Goal: Task Accomplishment & Management: Complete application form

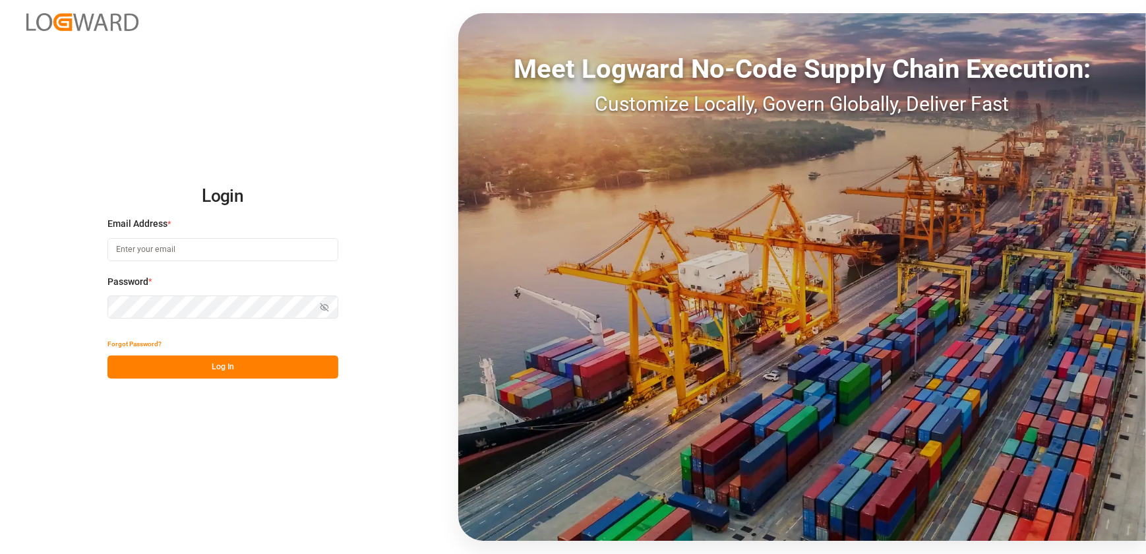
click at [381, 469] on div "Login Email Address * Password * Show password Forgot Password? Log In Meet Log…" at bounding box center [573, 277] width 1146 height 554
click at [244, 248] on input at bounding box center [222, 249] width 231 height 23
type input "[EMAIL_ADDRESS][DOMAIN_NAME]"
click at [276, 371] on button "Log In" at bounding box center [222, 366] width 231 height 23
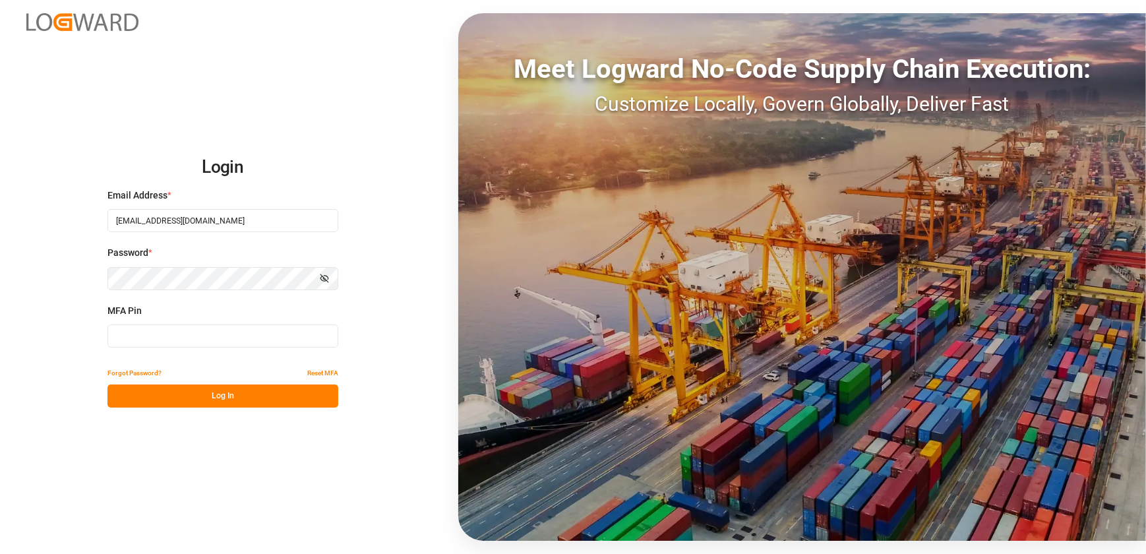
click at [182, 342] on input at bounding box center [222, 335] width 231 height 23
type input "930688"
click at [210, 396] on button "Log In" at bounding box center [222, 395] width 231 height 23
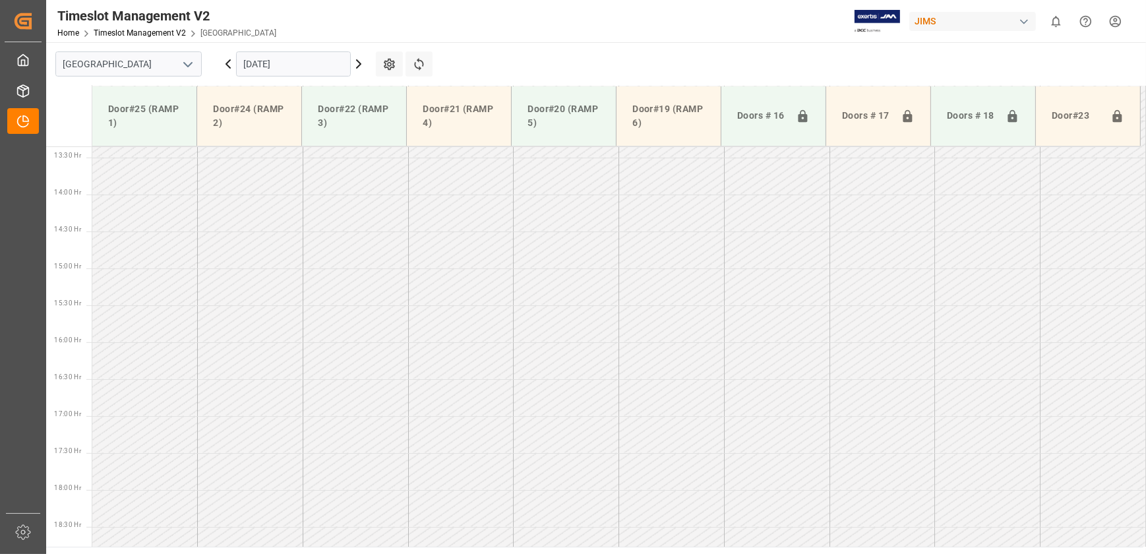
scroll to position [1039, 0]
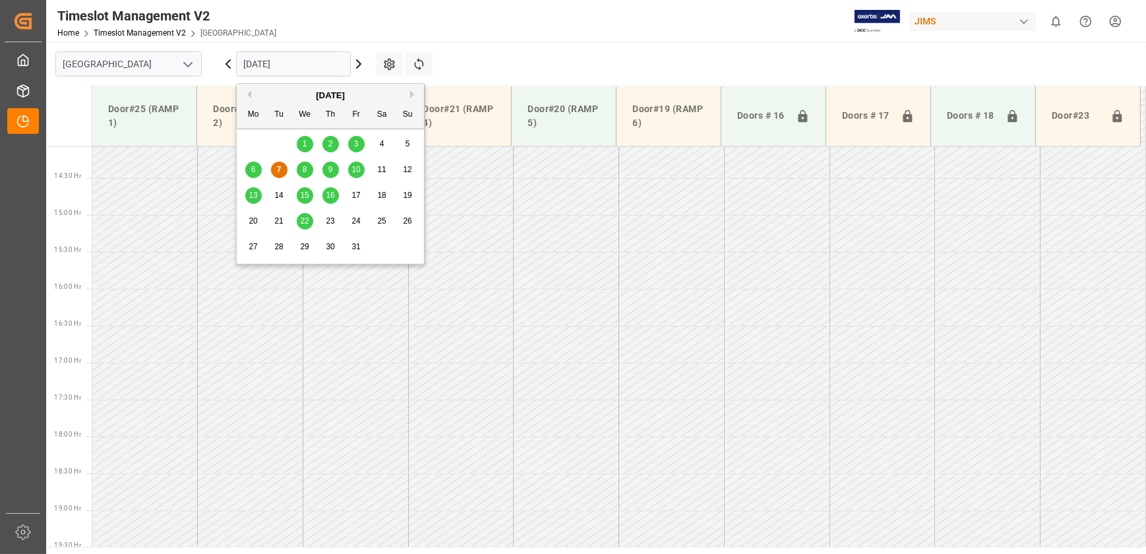
click at [323, 60] on input "[DATE]" at bounding box center [293, 63] width 115 height 25
click at [306, 164] on div "8" at bounding box center [305, 170] width 16 height 16
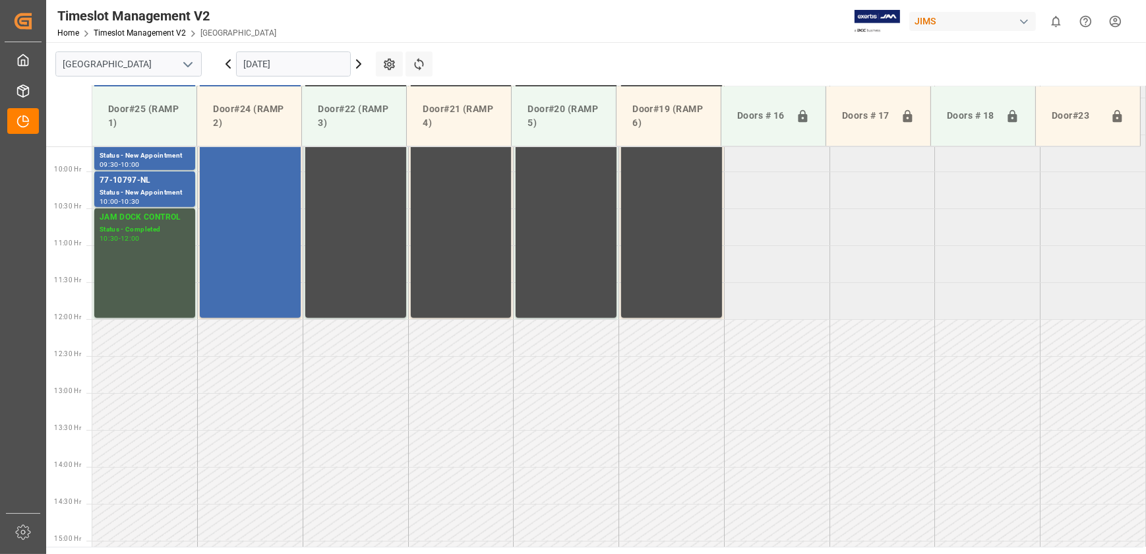
scroll to position [701, 0]
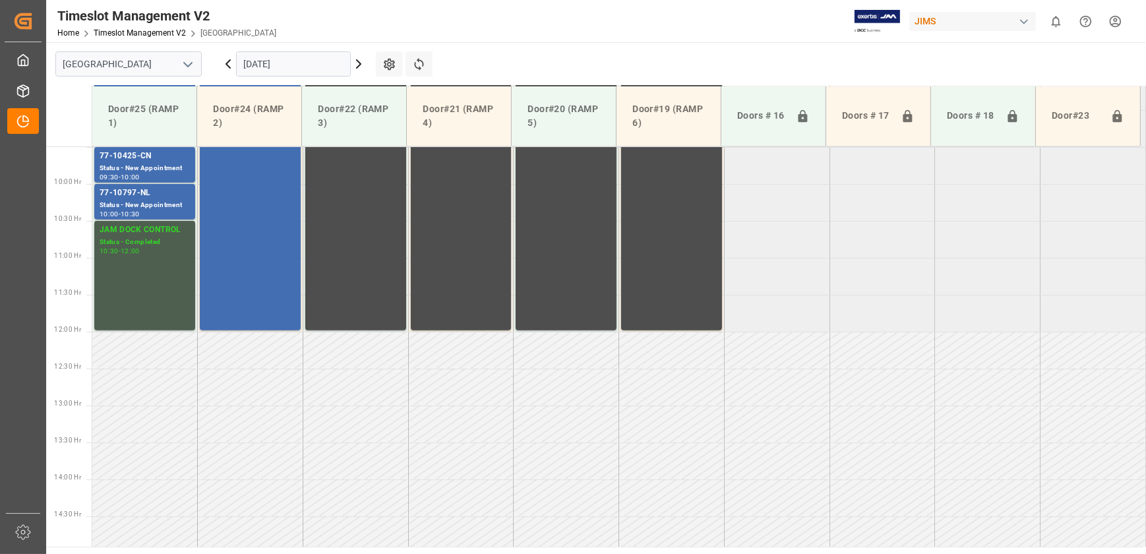
click at [301, 54] on input "[DATE]" at bounding box center [293, 63] width 115 height 25
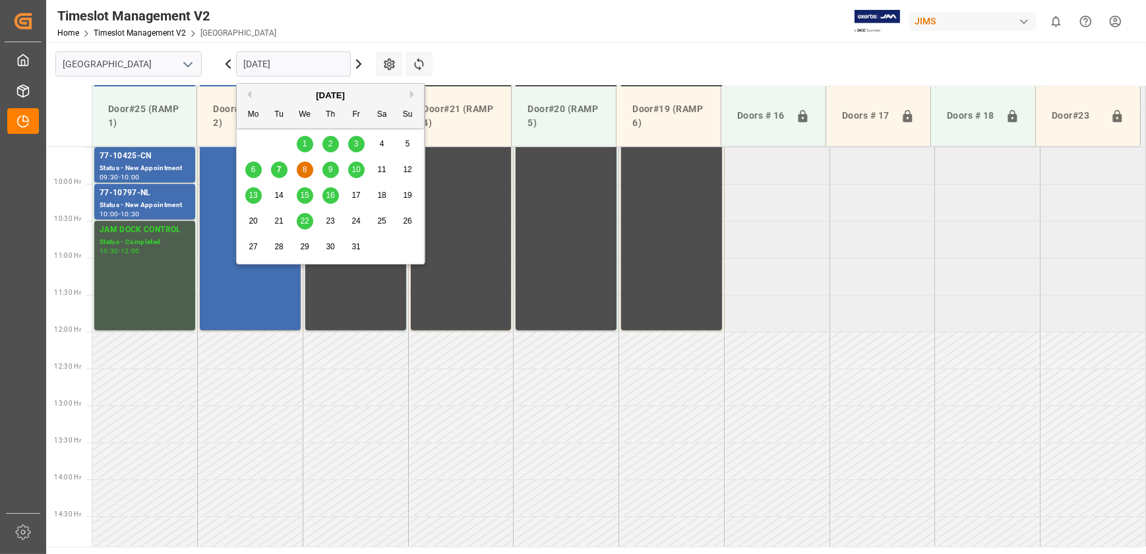
click at [328, 165] on span "9" at bounding box center [330, 169] width 5 height 9
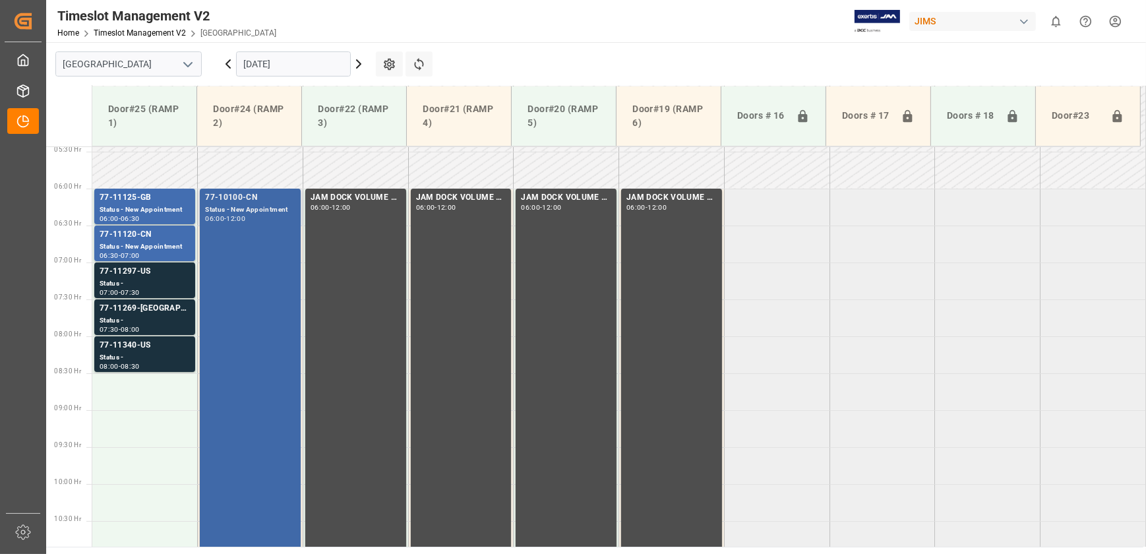
scroll to position [270, 0]
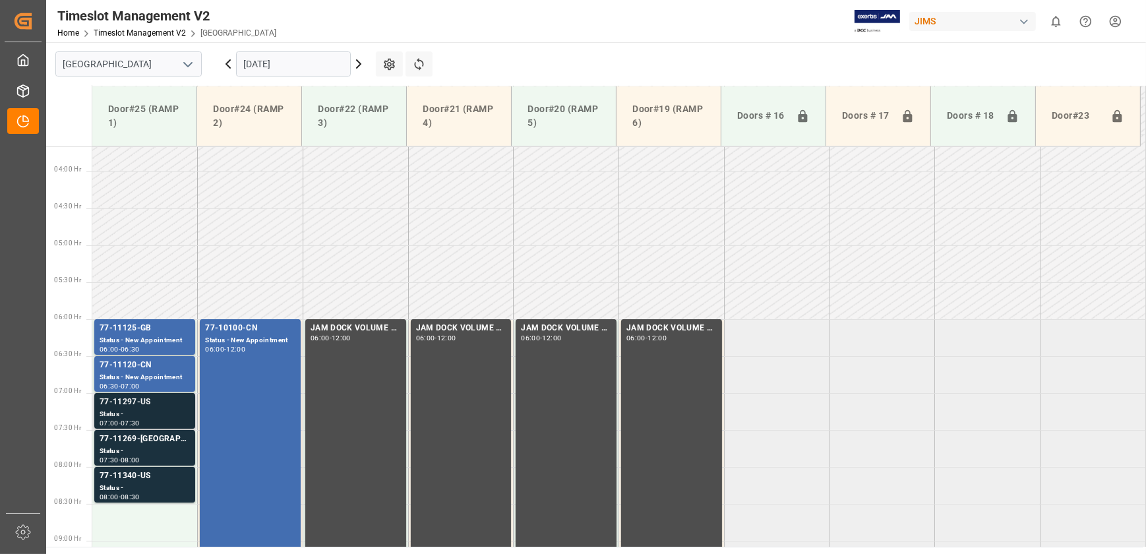
click at [158, 397] on div "77-11297-US" at bounding box center [145, 401] width 90 height 13
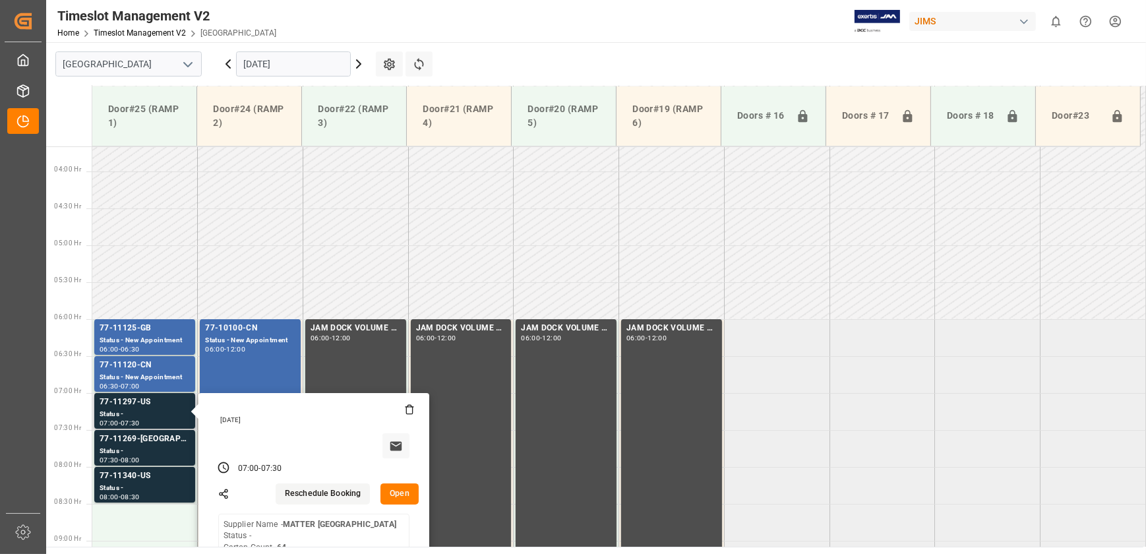
click at [407, 488] on button "Open" at bounding box center [399, 493] width 38 height 21
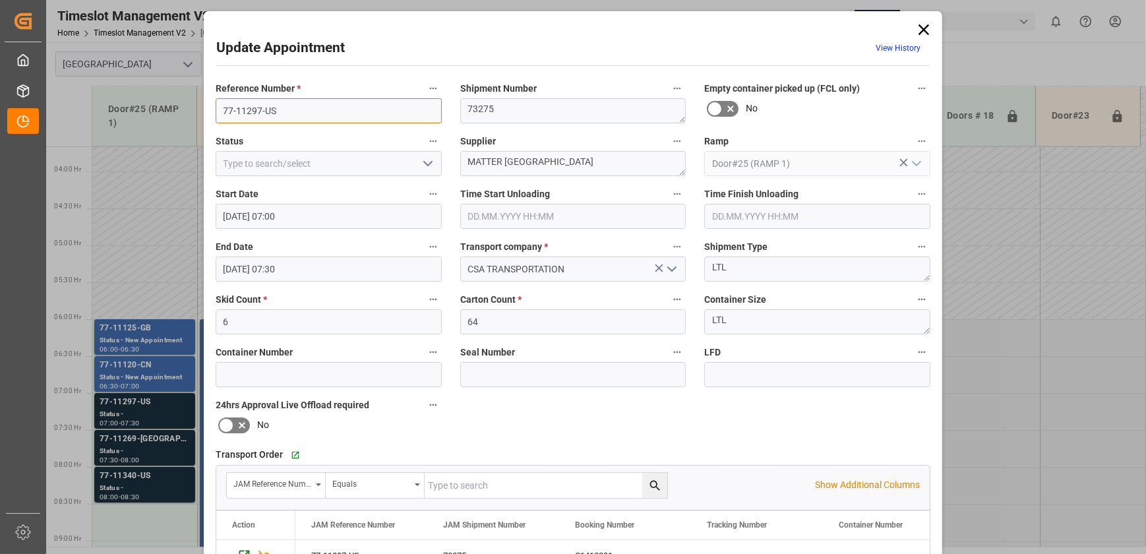
click at [343, 106] on input "77-11297-US" at bounding box center [329, 110] width 226 height 25
click at [618, 164] on textarea "MATTER [GEOGRAPHIC_DATA]" at bounding box center [573, 163] width 226 height 25
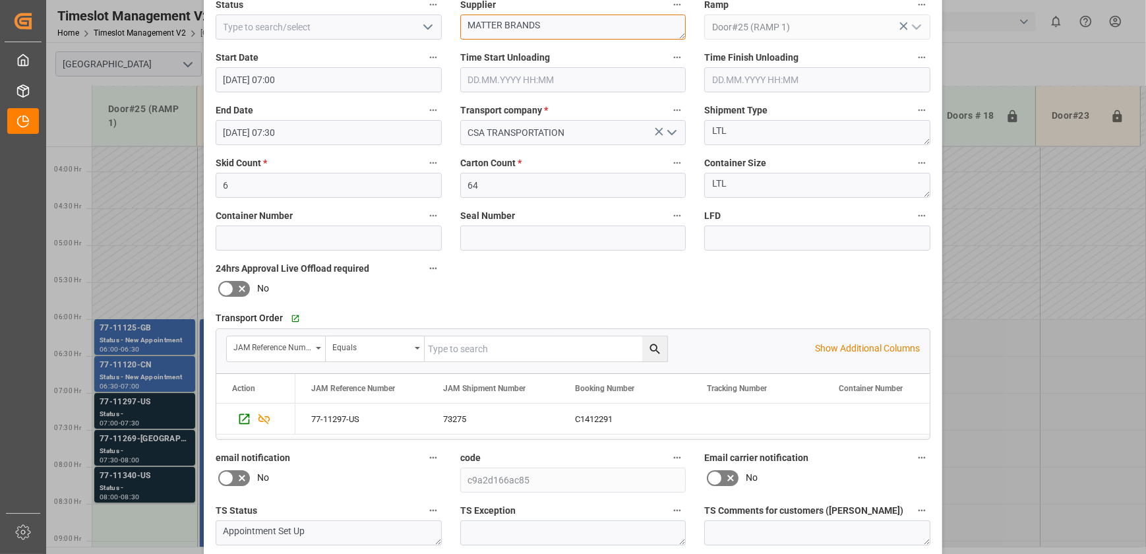
scroll to position [0, 0]
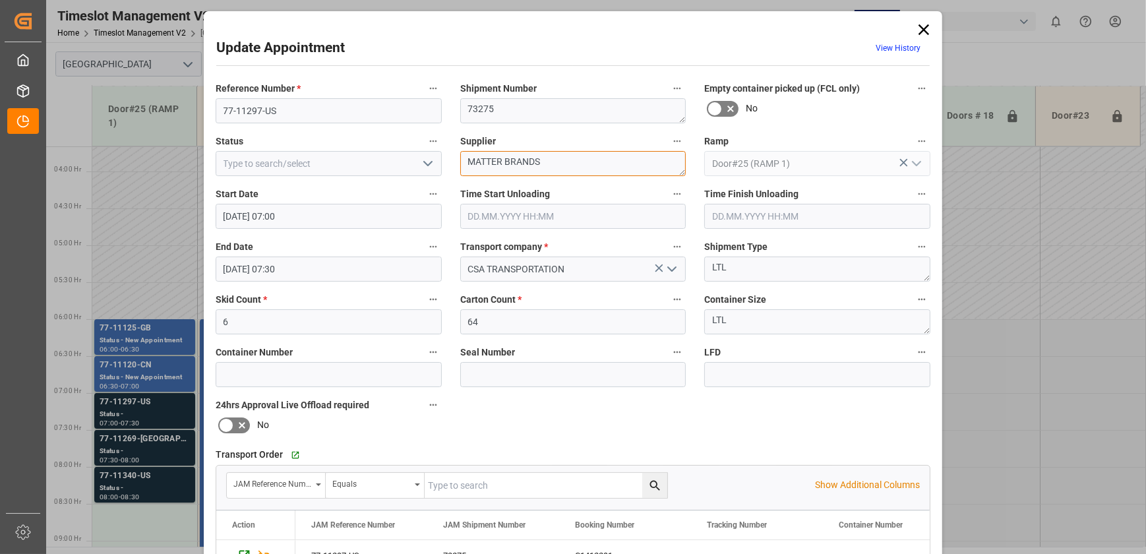
click at [571, 161] on textarea "MATTER BRANDS" at bounding box center [573, 163] width 226 height 25
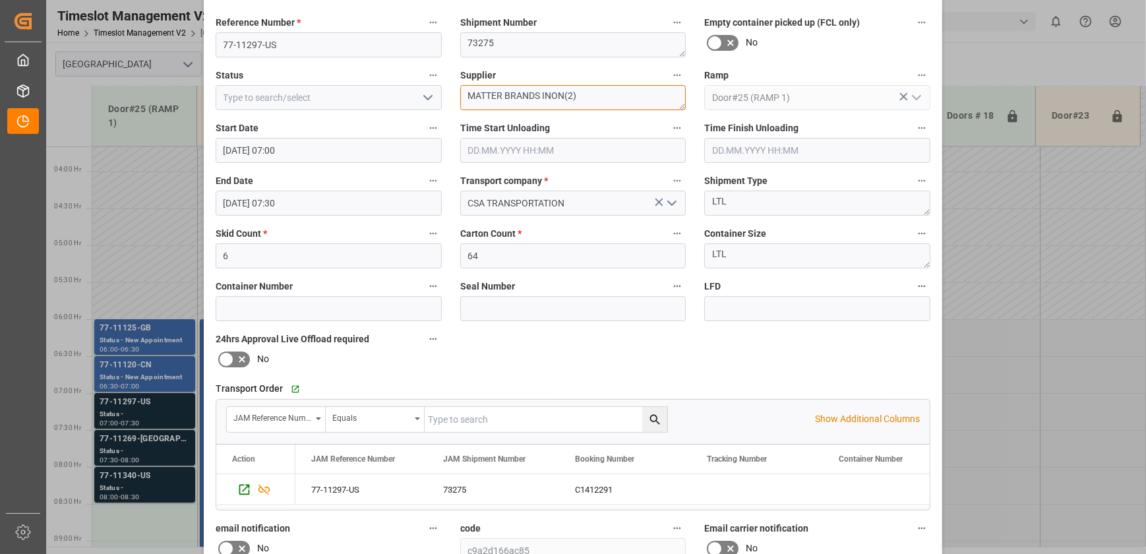
scroll to position [179, 0]
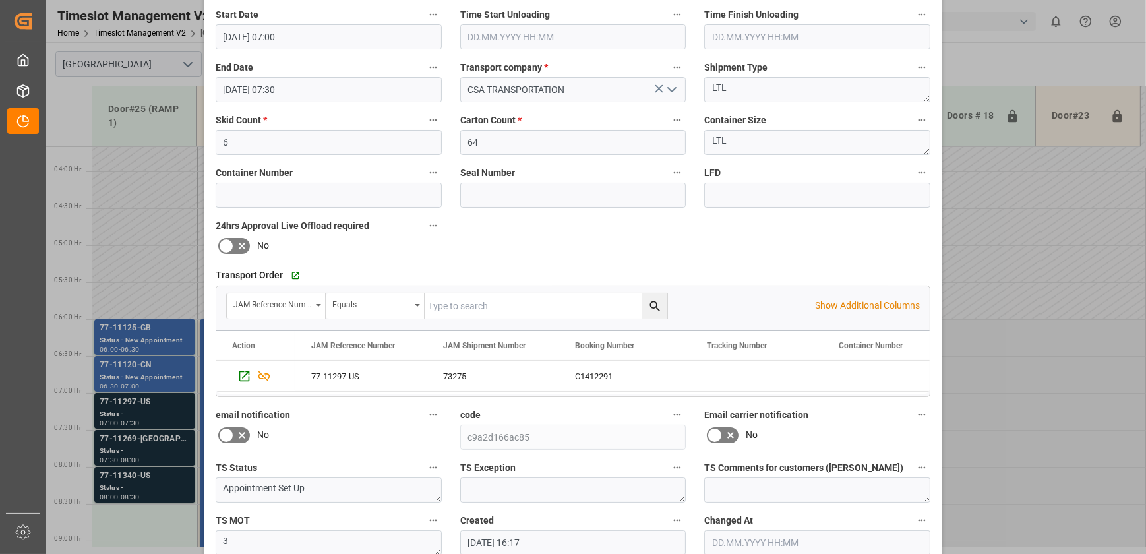
type textarea "MATTER BRANDS INON(2)"
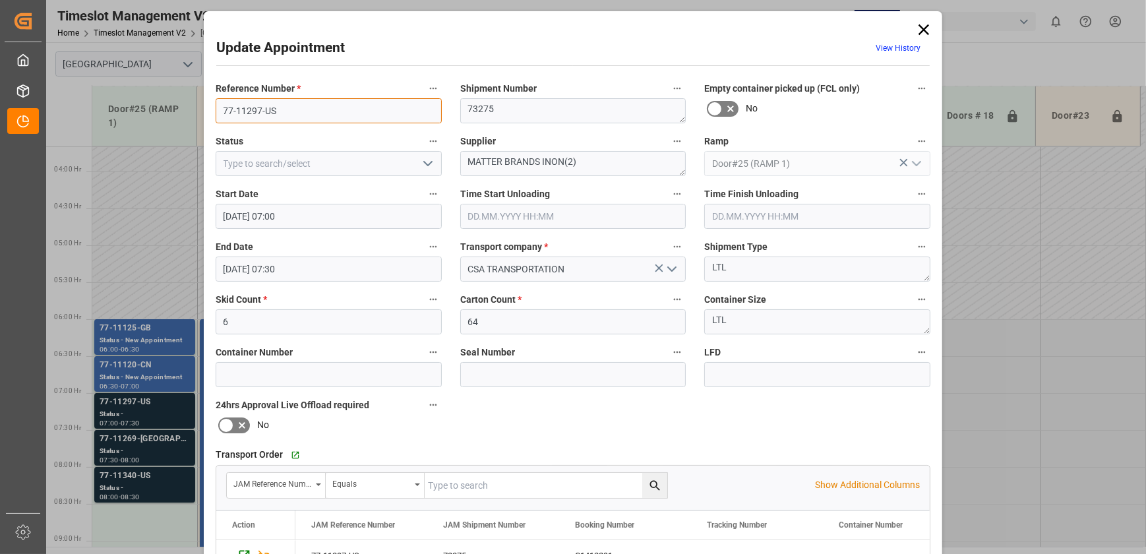
click at [283, 115] on input "77-11297-US" at bounding box center [329, 110] width 226 height 25
drag, startPoint x: 537, startPoint y: 160, endPoint x: 425, endPoint y: 160, distance: 112.1
click at [425, 160] on div "Reference Number * 77-11297-US Shipment Number 73275 Empty container picked up …" at bounding box center [572, 407] width 733 height 664
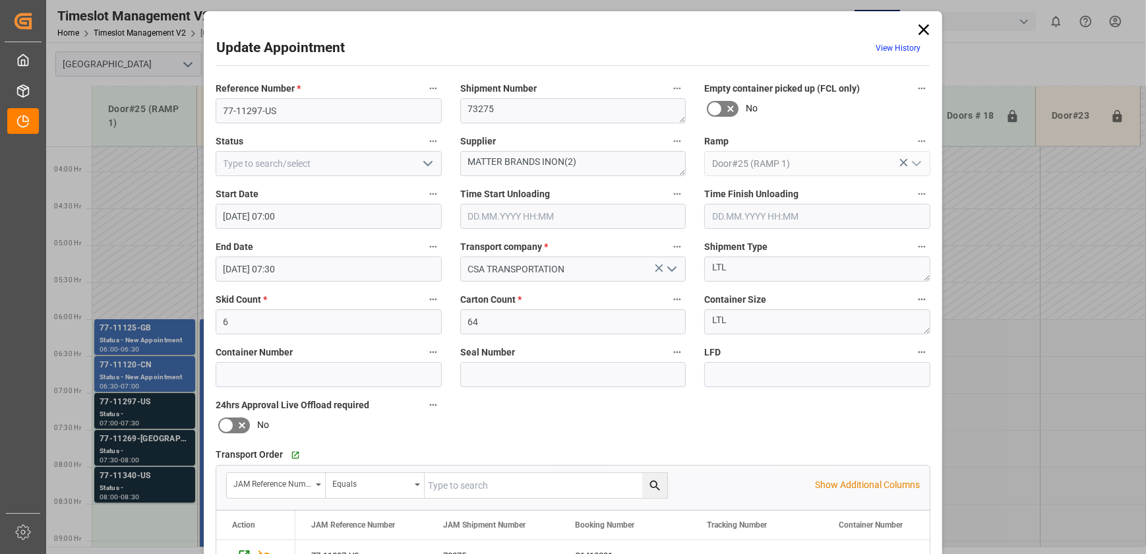
scroll to position [247, 0]
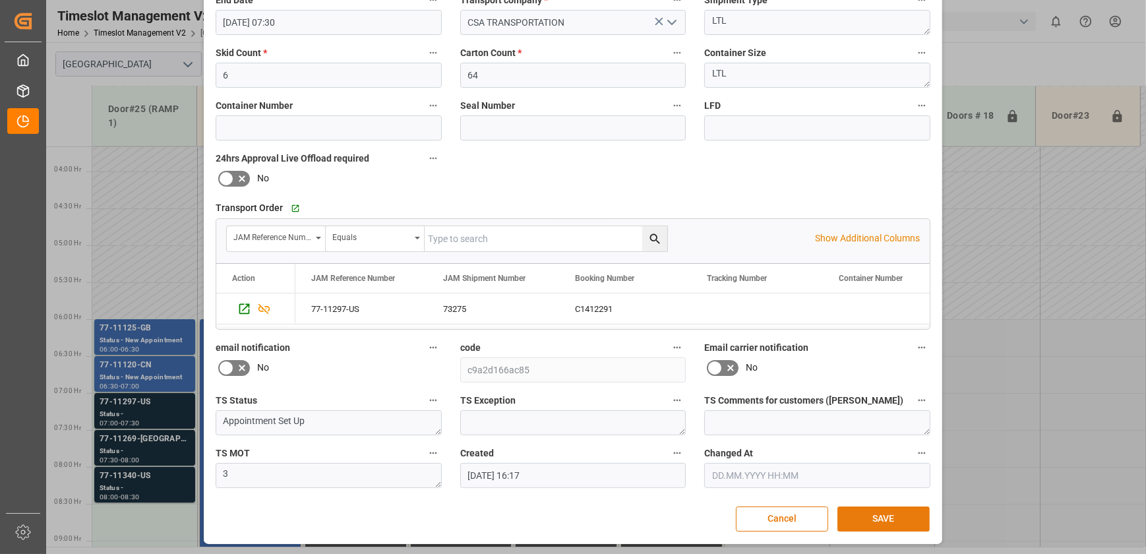
drag, startPoint x: 881, startPoint y: 515, endPoint x: 839, endPoint y: 514, distance: 42.2
click at [881, 515] on button "SAVE" at bounding box center [883, 518] width 92 height 25
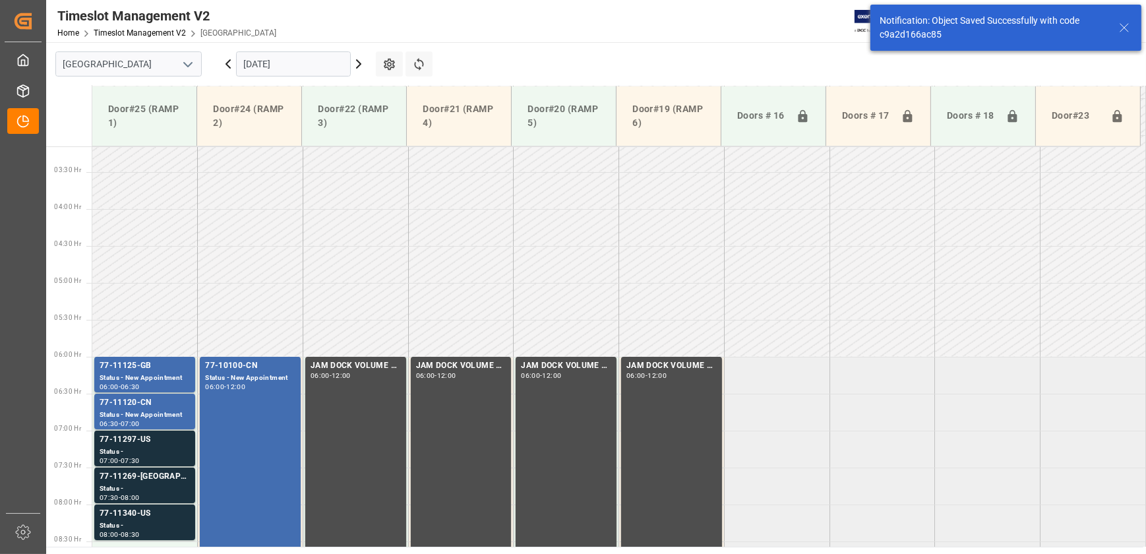
scroll to position [448, 0]
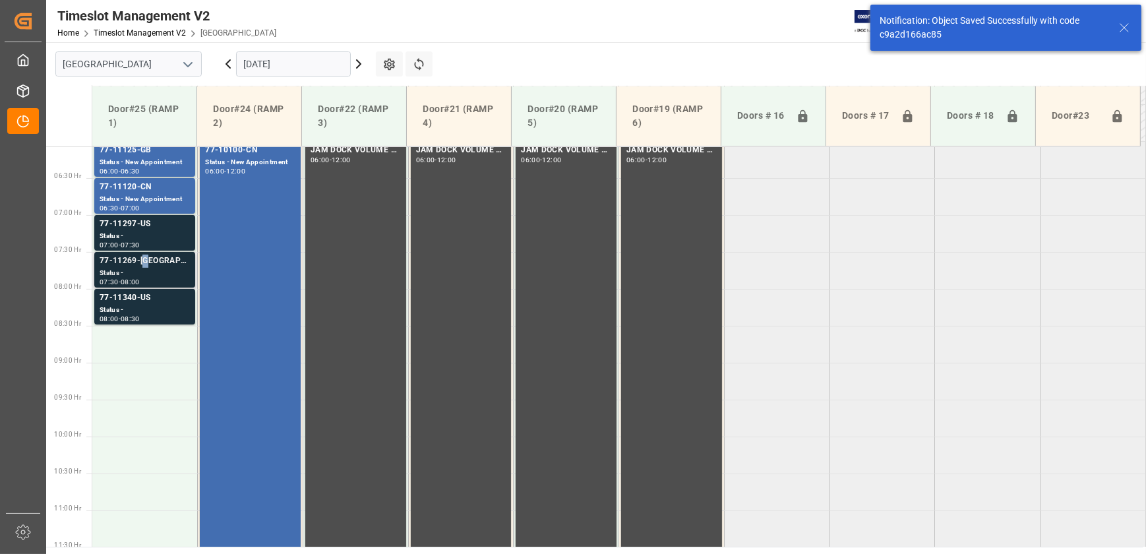
click at [148, 260] on div "77-11269-[GEOGRAPHIC_DATA]" at bounding box center [145, 260] width 90 height 13
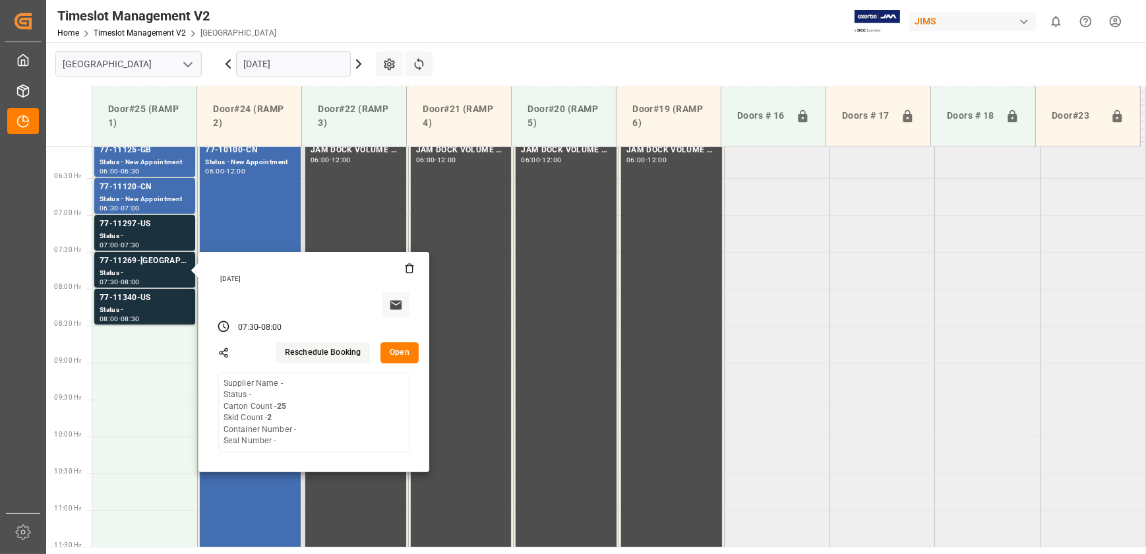
click at [396, 346] on button "Open" at bounding box center [399, 352] width 38 height 21
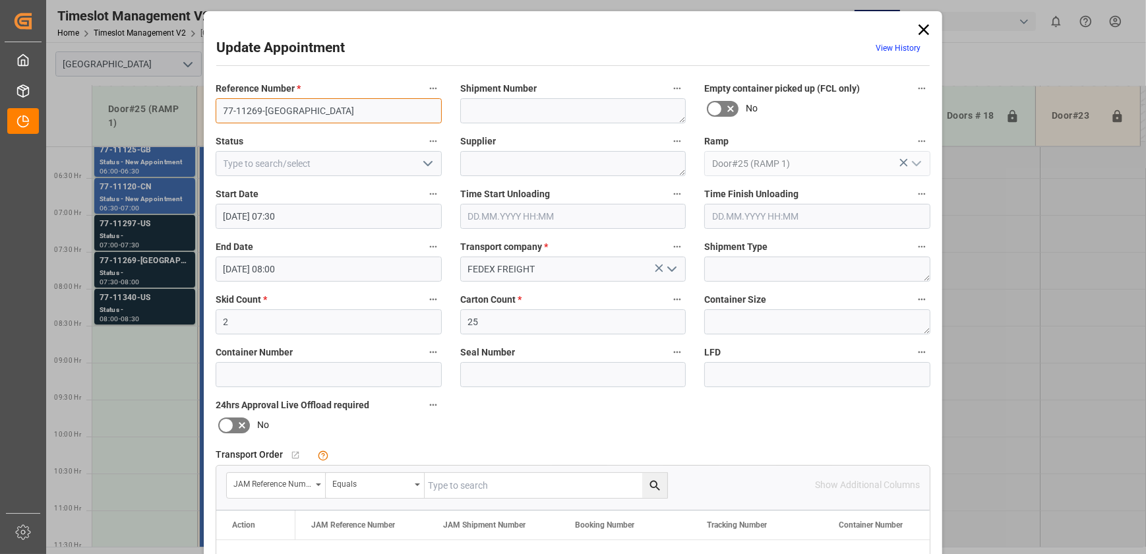
click at [312, 106] on input "77-11269-[GEOGRAPHIC_DATA]" at bounding box center [329, 110] width 226 height 25
click at [504, 488] on input "text" at bounding box center [545, 485] width 243 height 25
paste input "77-11269-[GEOGRAPHIC_DATA]"
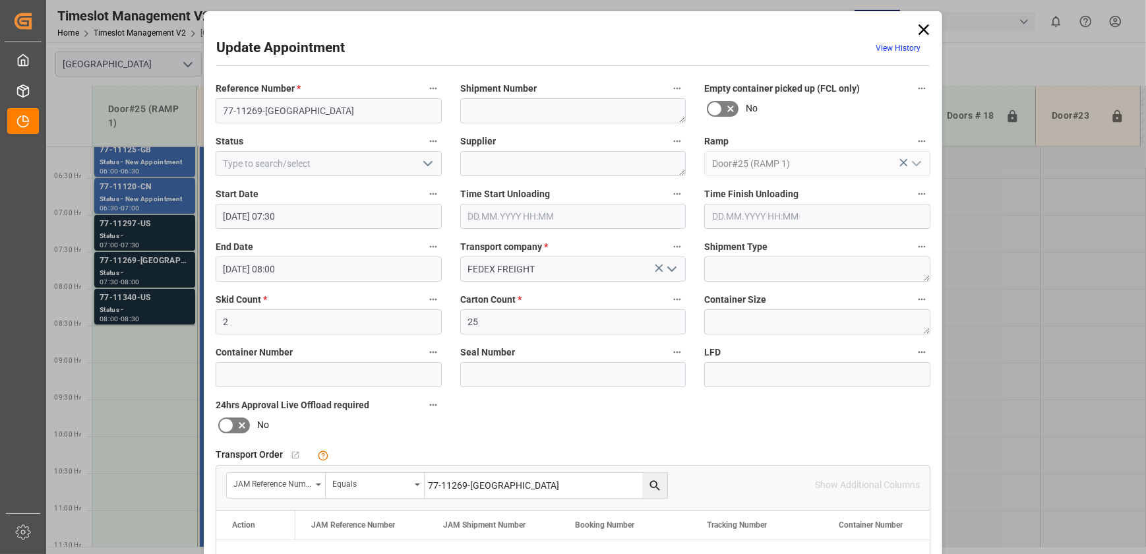
type input "77-11269-[GEOGRAPHIC_DATA]"
click at [649, 486] on icon "search button" at bounding box center [655, 486] width 14 height 14
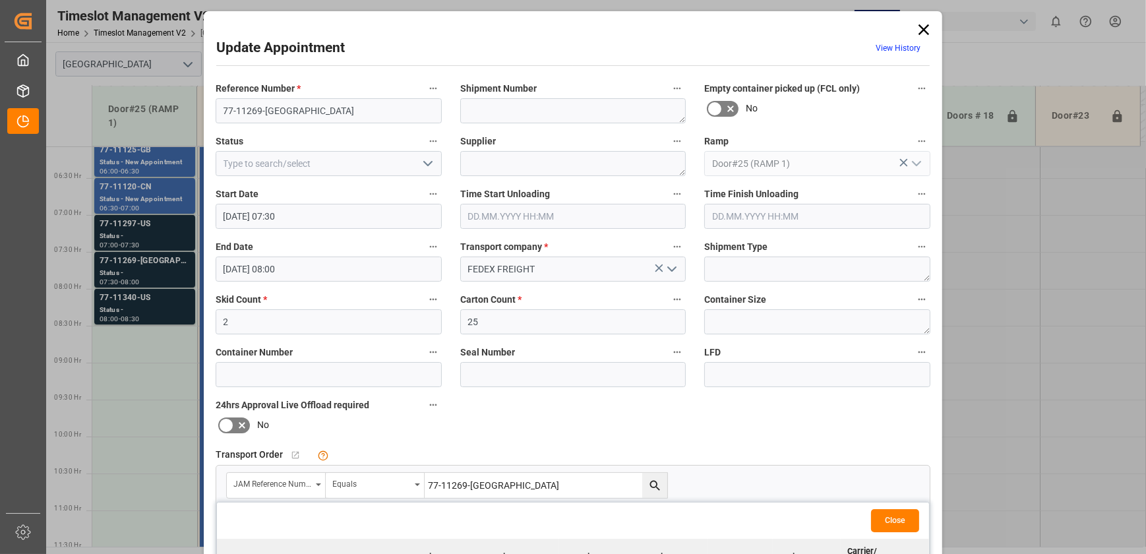
scroll to position [179, 0]
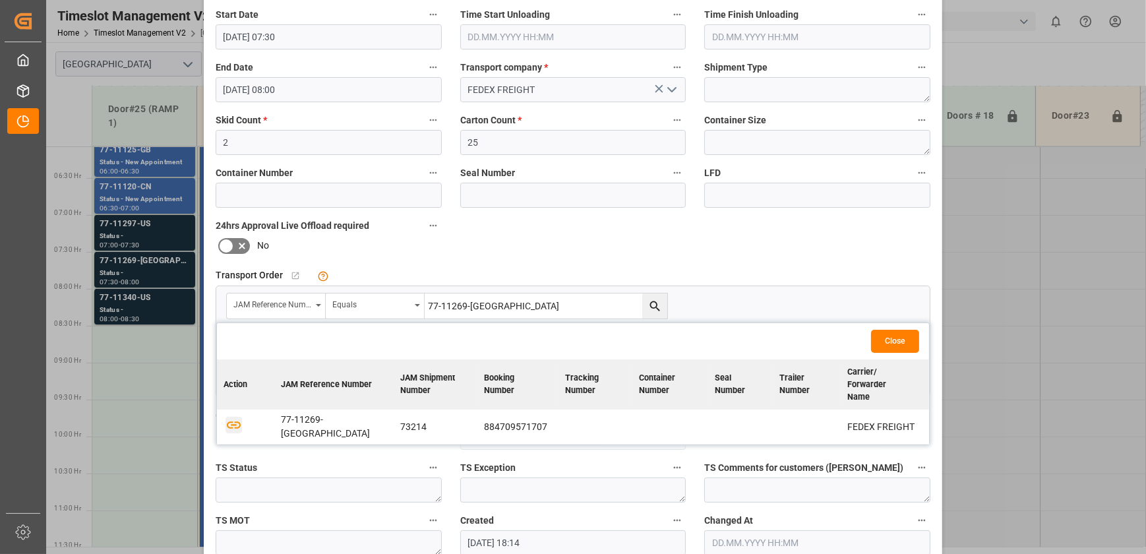
click at [236, 417] on icon "button" at bounding box center [233, 425] width 16 height 16
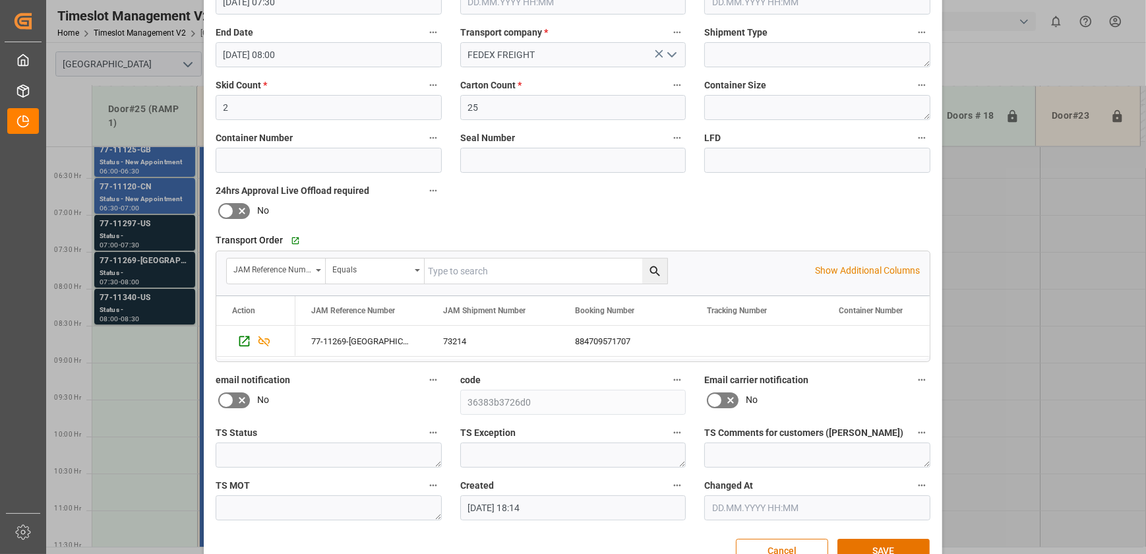
scroll to position [247, 0]
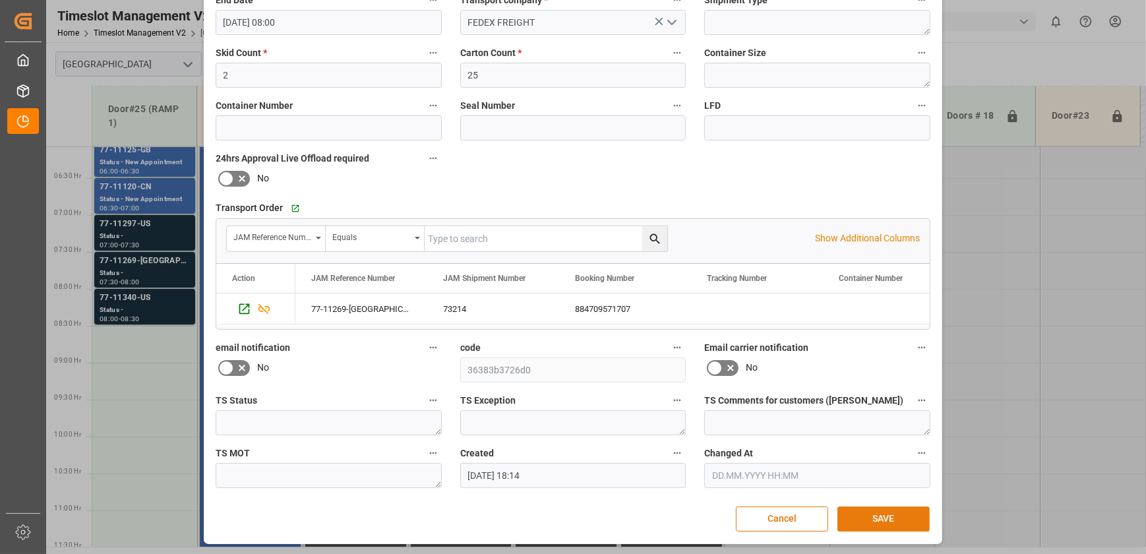
click at [875, 510] on button "SAVE" at bounding box center [883, 518] width 92 height 25
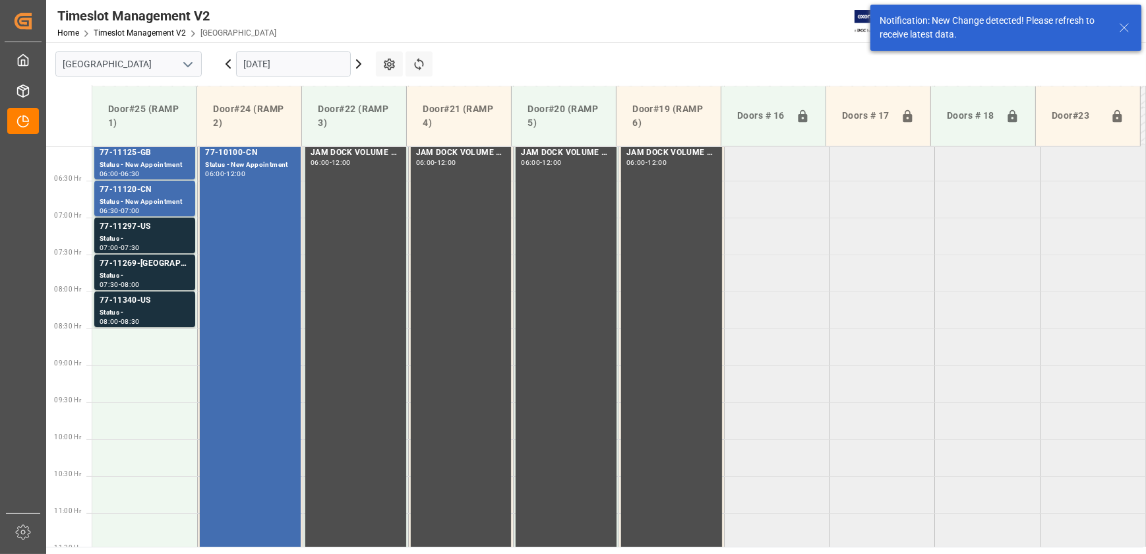
scroll to position [448, 0]
click at [132, 257] on div "77-11269-[GEOGRAPHIC_DATA]" at bounding box center [145, 260] width 90 height 13
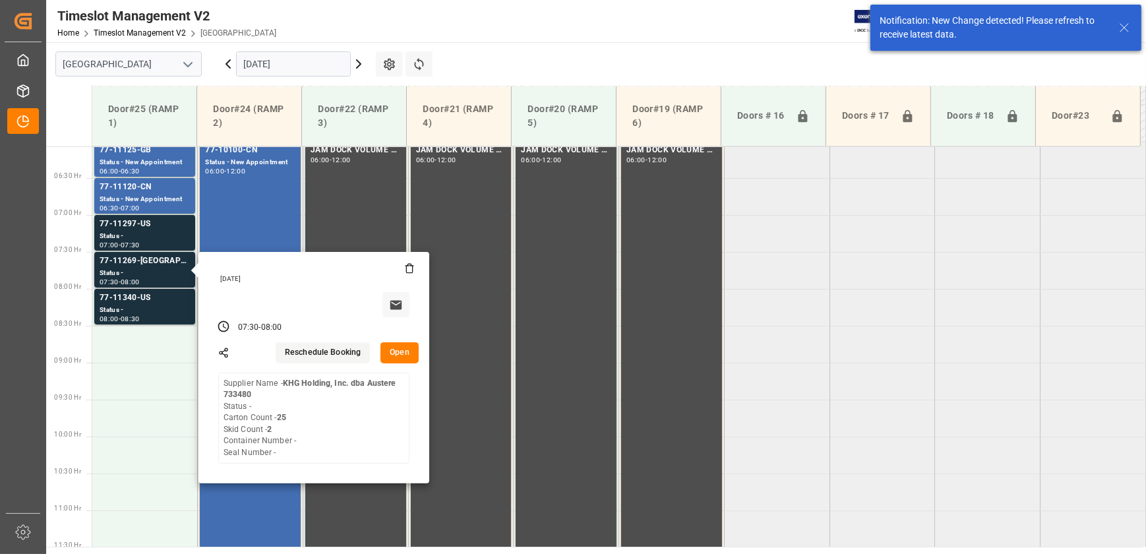
click at [395, 354] on button "Open" at bounding box center [399, 352] width 38 height 21
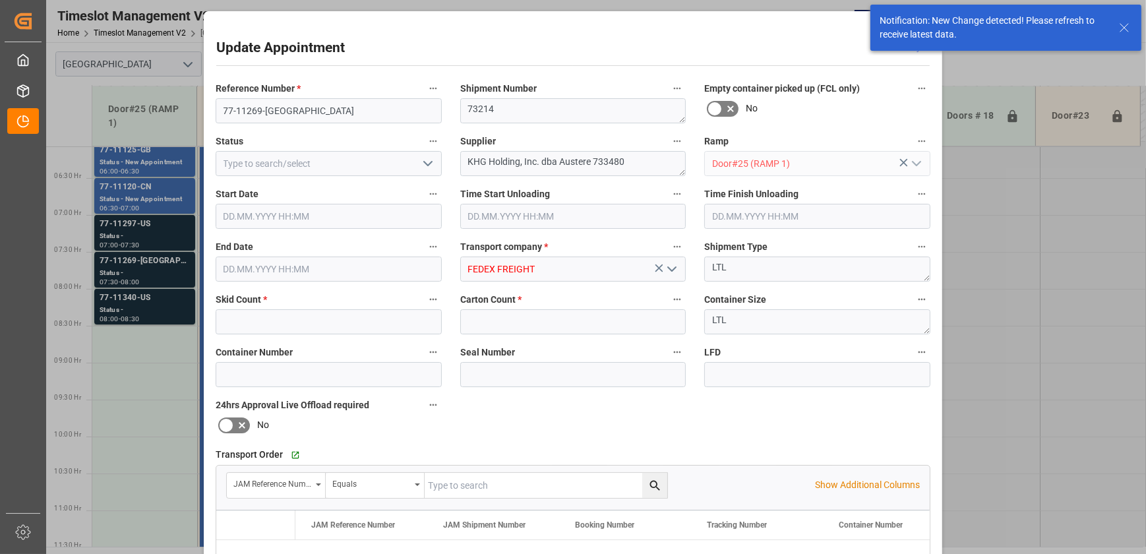
type input "2"
type input "25"
type input "[DATE] 07:30"
type input "[DATE] 08:00"
type input "[DATE] 18:14"
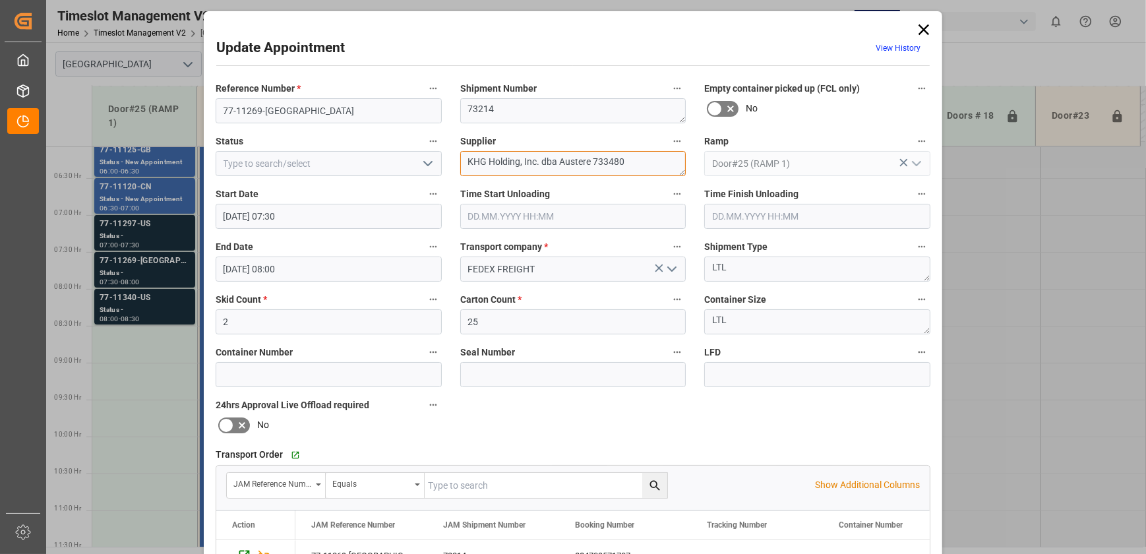
drag, startPoint x: 650, startPoint y: 158, endPoint x: 522, endPoint y: 170, distance: 128.5
click at [522, 170] on textarea "KHG Holding, Inc. dba Austere 733480" at bounding box center [573, 163] width 226 height 25
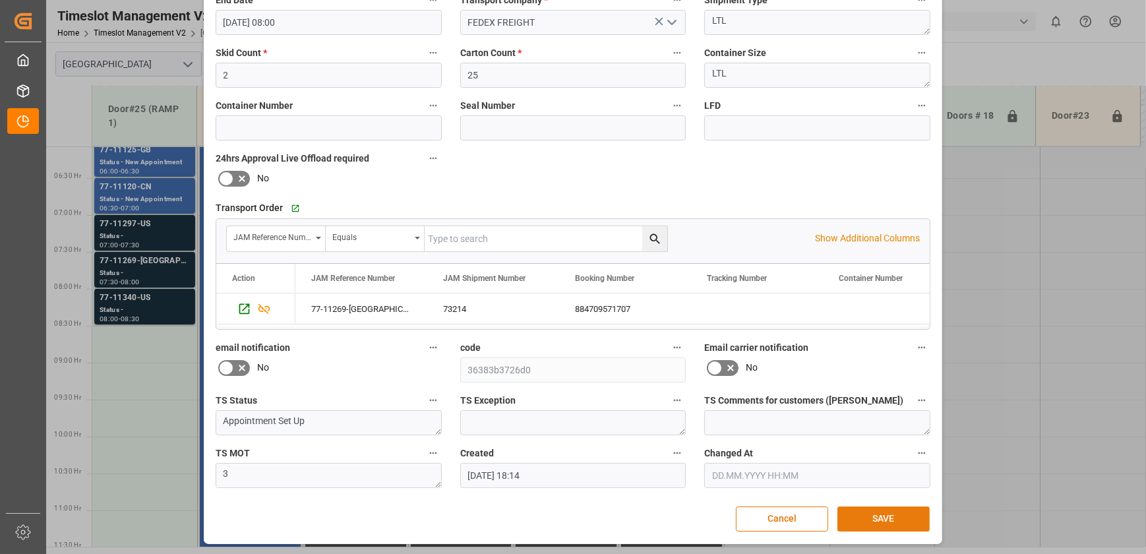
type textarea "KHG Holding, INON(7)"
click at [866, 512] on button "SAVE" at bounding box center [883, 518] width 92 height 25
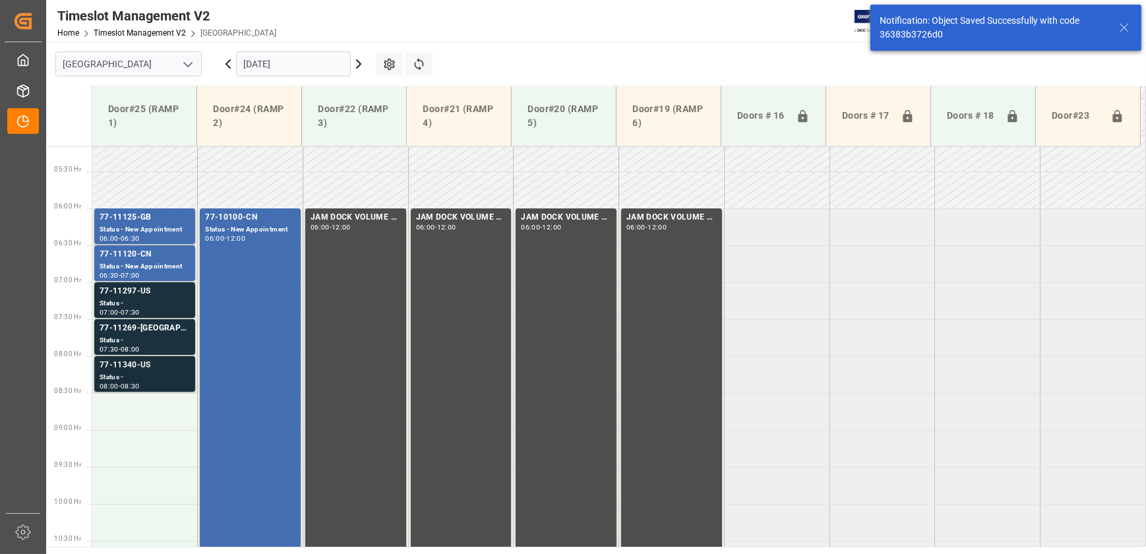
scroll to position [448, 0]
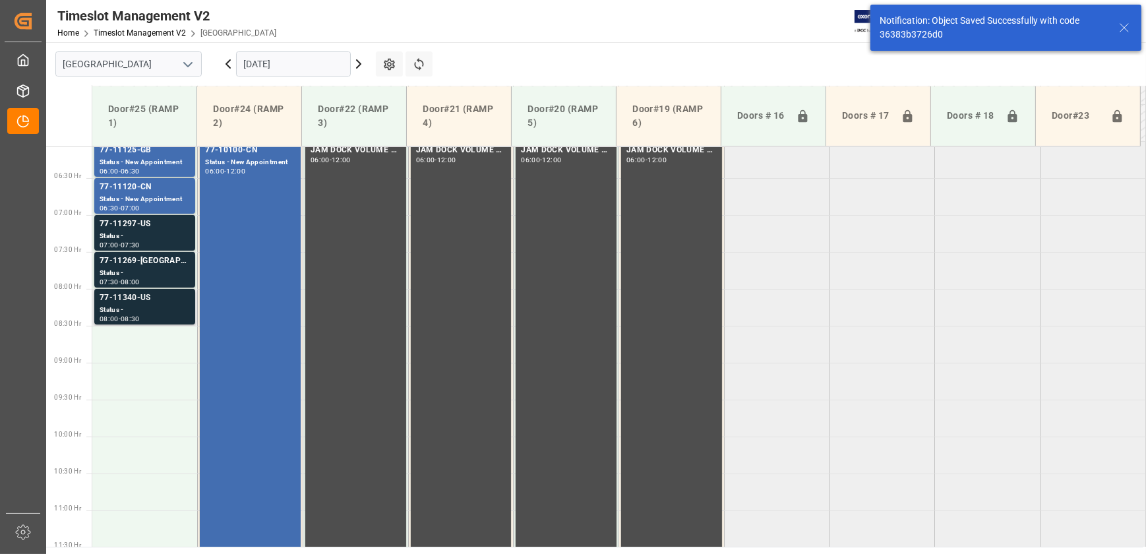
click at [169, 306] on div "Status -" at bounding box center [145, 310] width 90 height 11
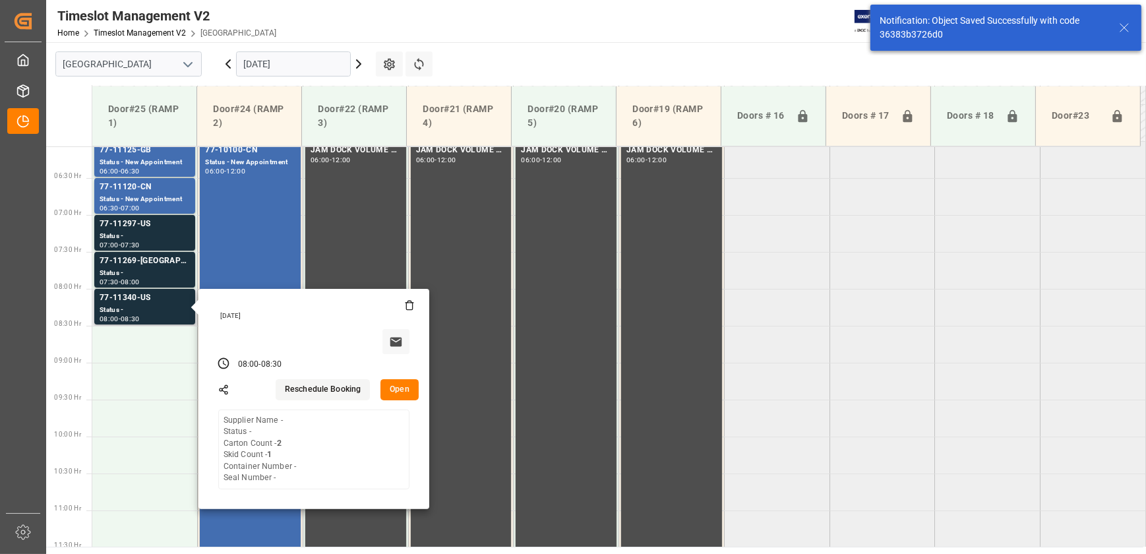
click at [403, 382] on button "Open" at bounding box center [399, 389] width 38 height 21
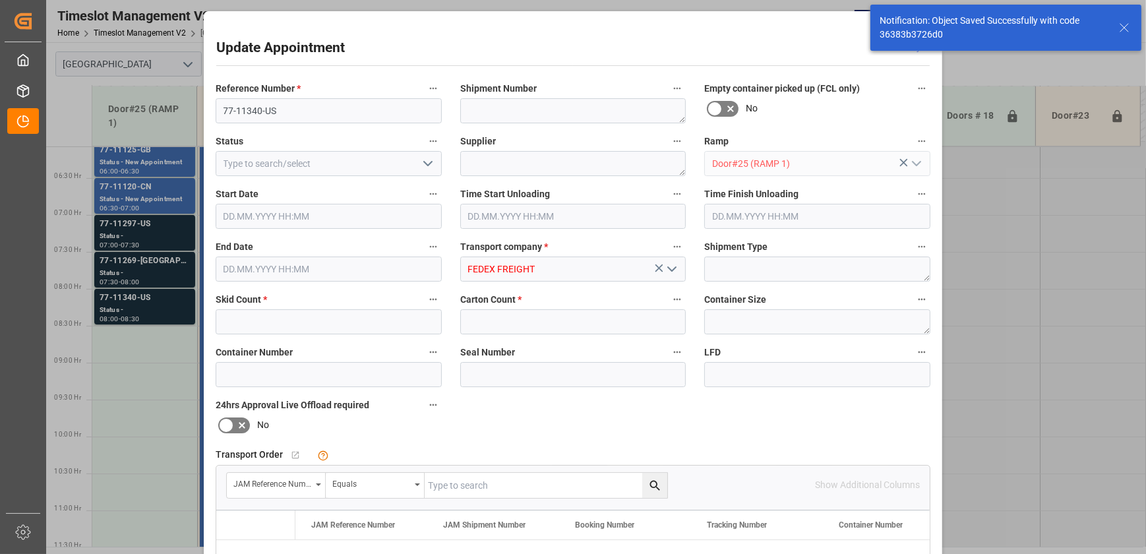
type input "1"
type input "2"
type input "[DATE] 08:00"
type input "[DATE] 08:30"
type input "[DATE] 18:17"
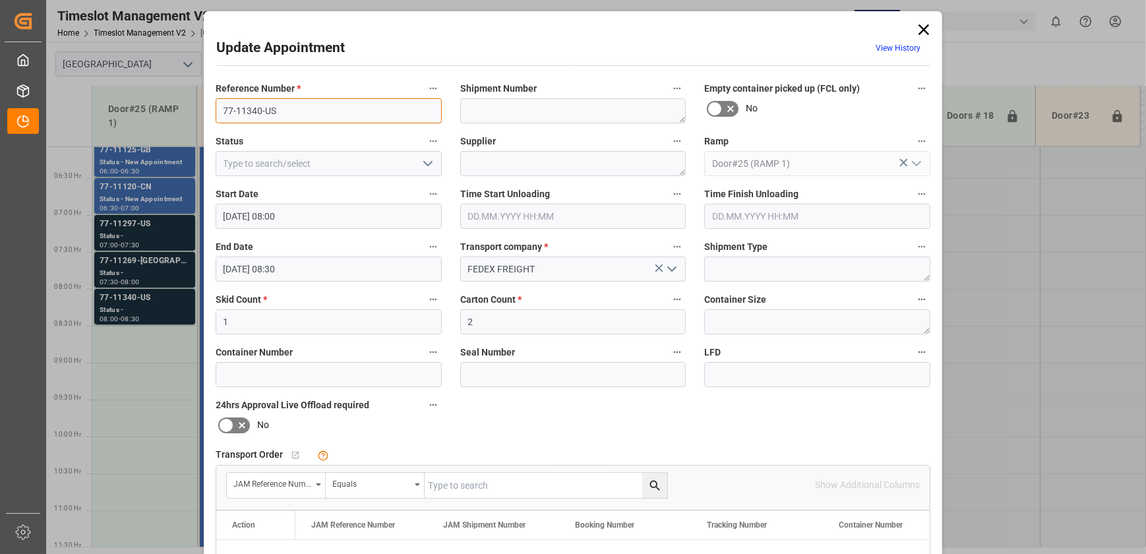
click at [288, 106] on input "77-11340-US" at bounding box center [329, 110] width 226 height 25
click at [474, 489] on input "text" at bounding box center [545, 485] width 243 height 25
paste input "77-11340-US"
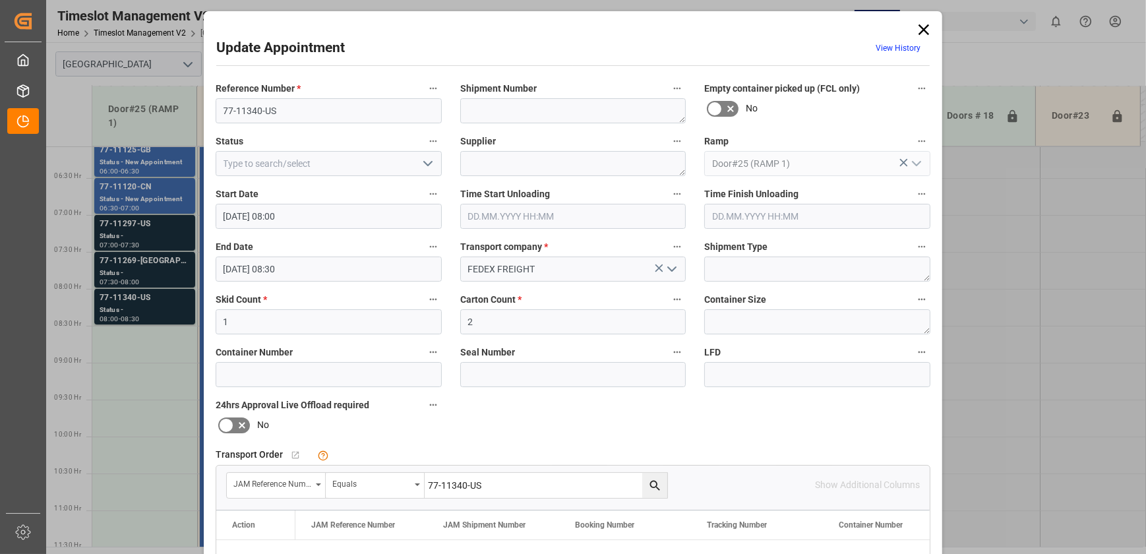
type input "77-11340-US"
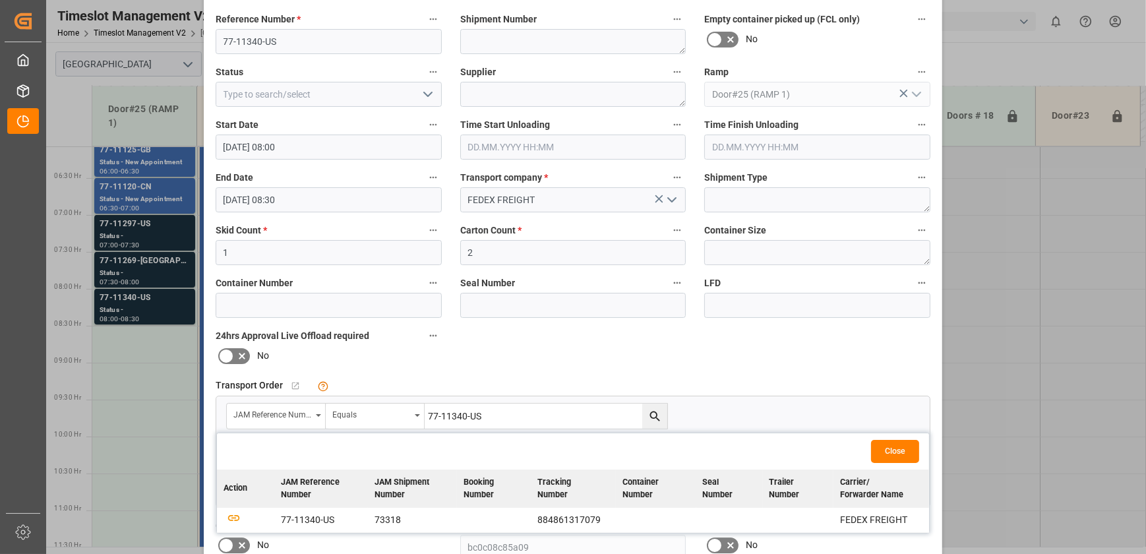
scroll to position [179, 0]
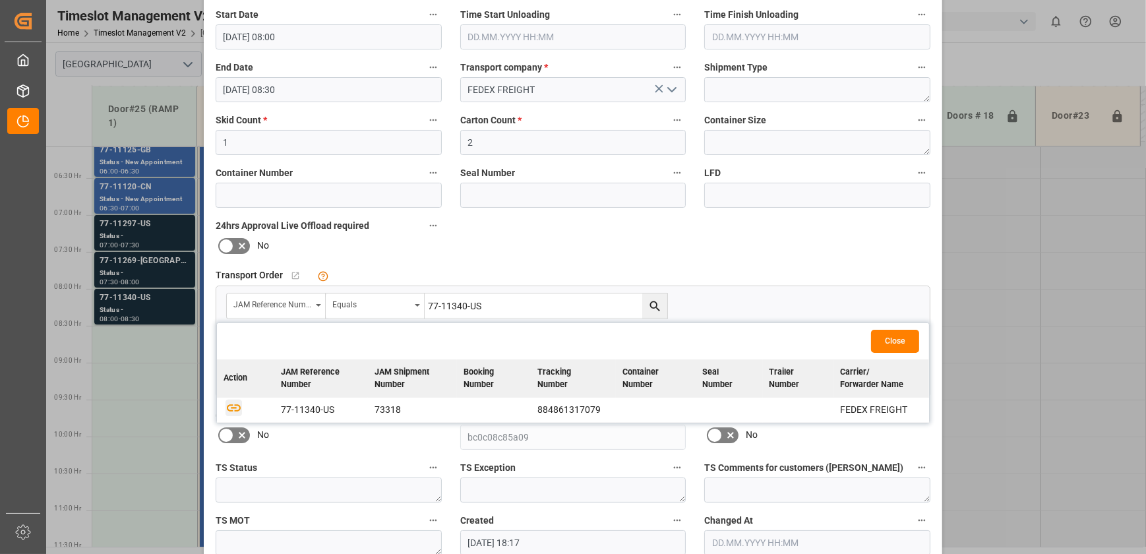
click at [231, 408] on icon "button" at bounding box center [233, 407] width 16 height 16
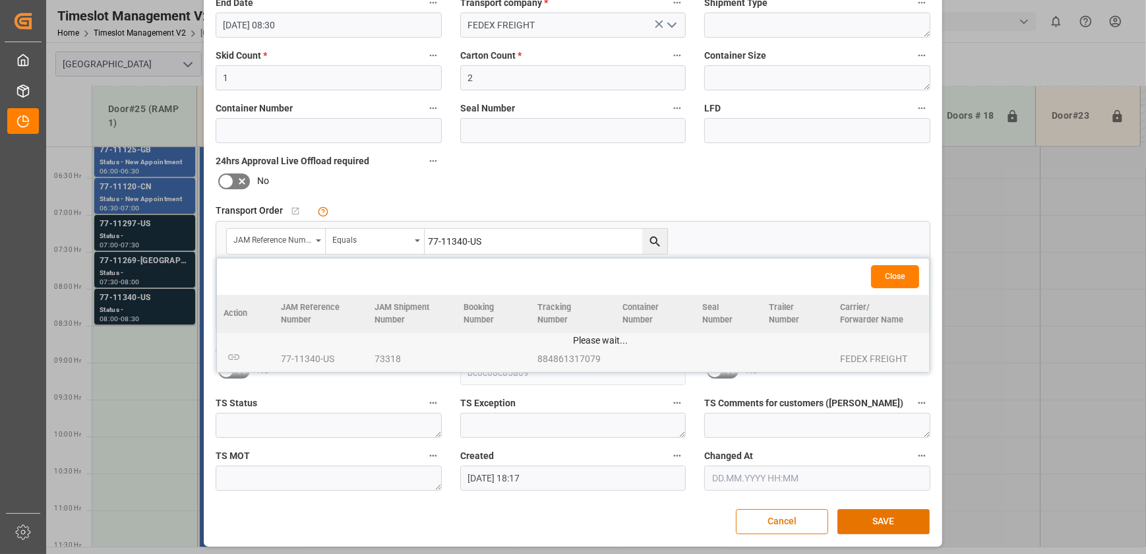
scroll to position [247, 0]
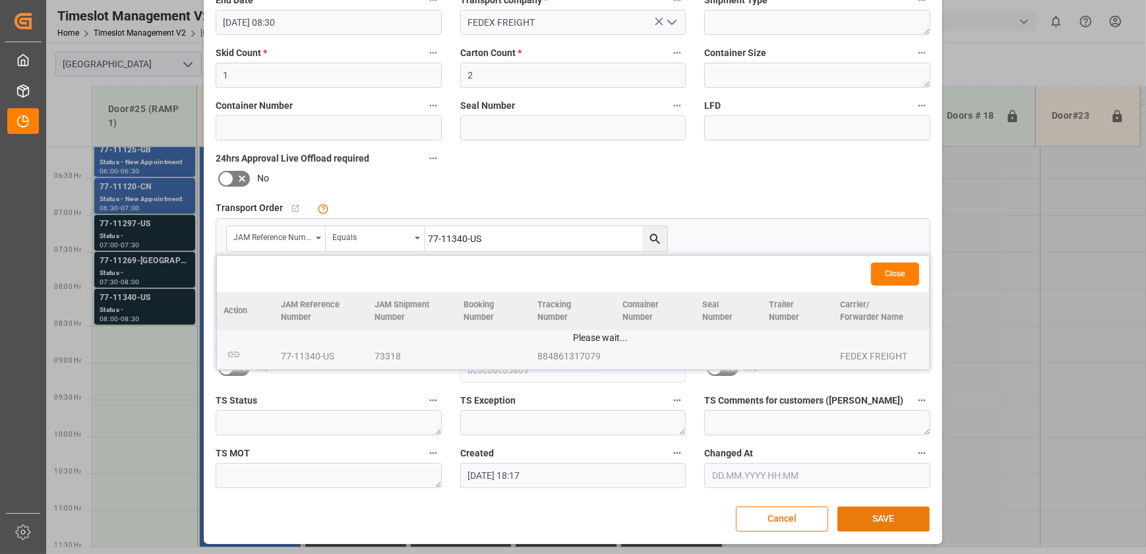
click at [902, 518] on button "SAVE" at bounding box center [883, 518] width 92 height 25
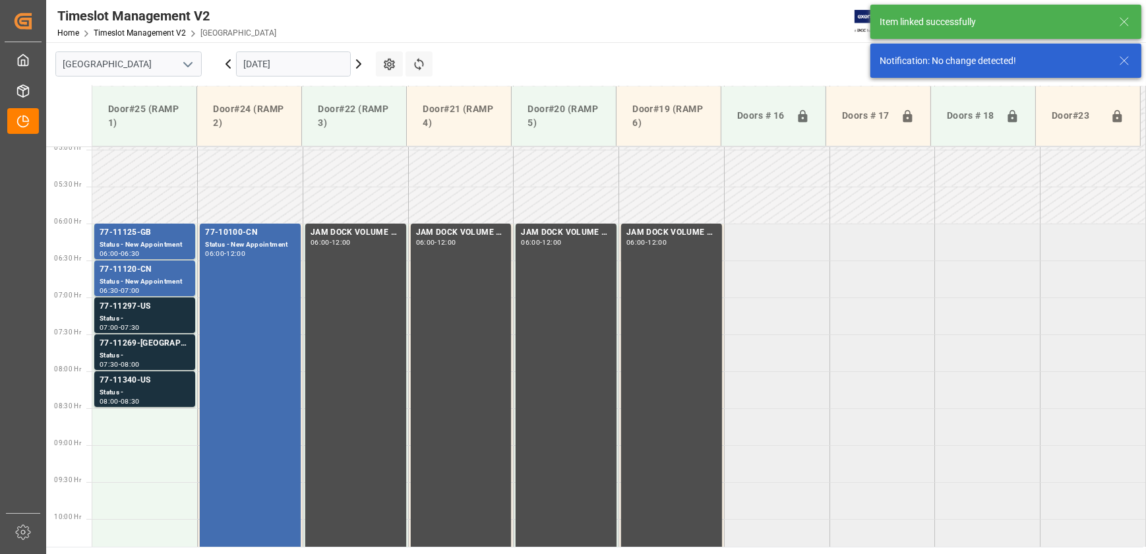
scroll to position [461, 0]
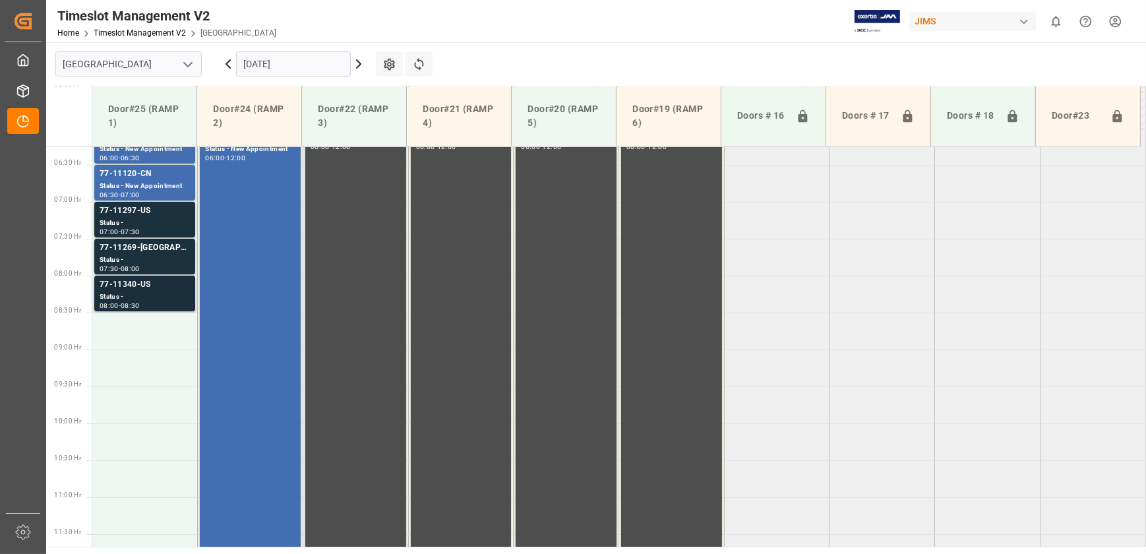
click at [174, 285] on div "77-11340-US" at bounding box center [145, 284] width 90 height 13
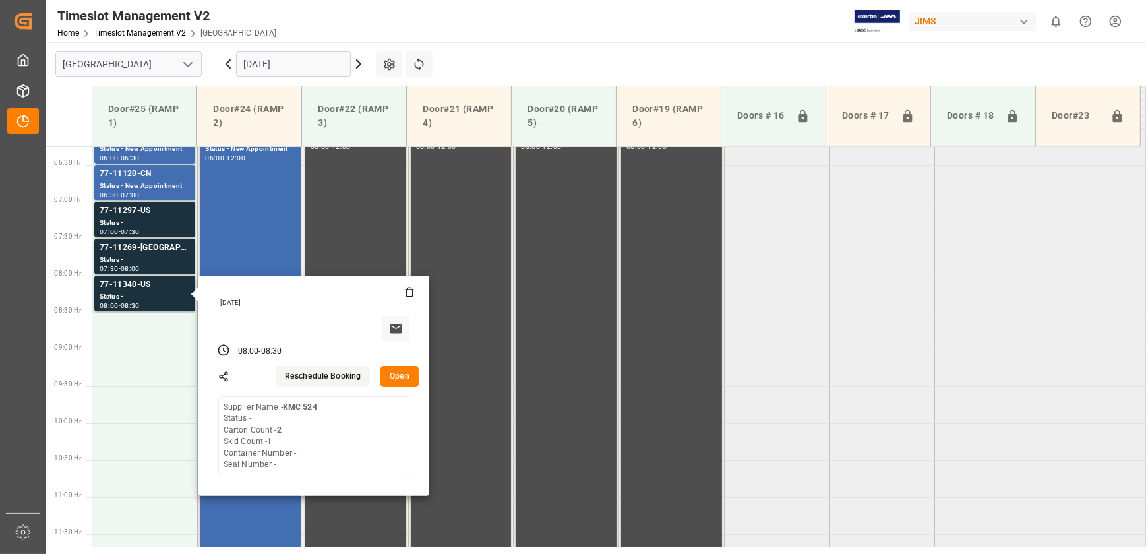
click at [409, 376] on button "Open" at bounding box center [399, 376] width 38 height 21
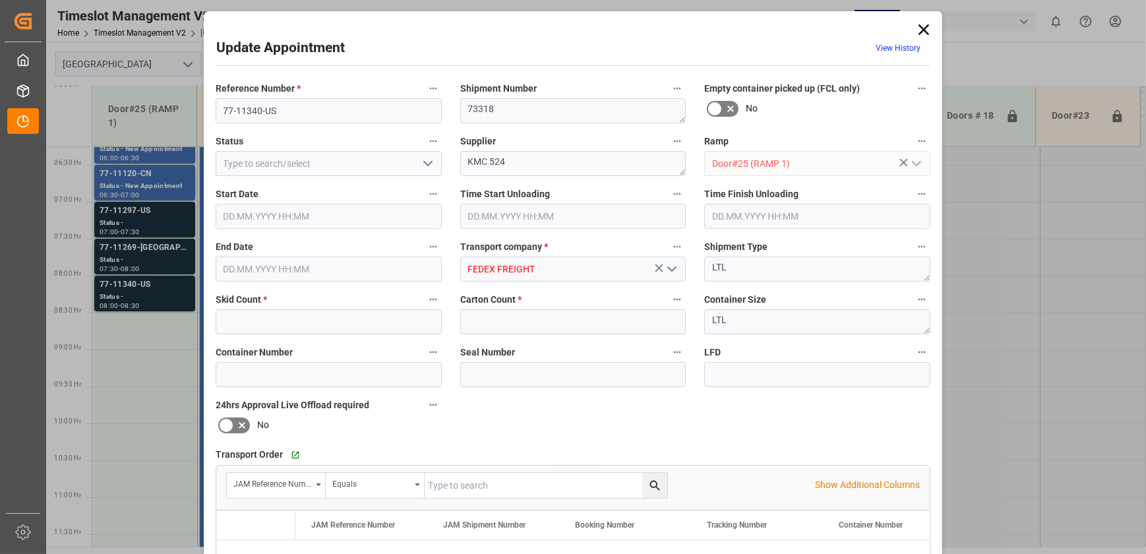
type input "1"
type input "2"
type input "[DATE] 08:00"
type input "[DATE] 08:30"
type input "[DATE] 18:17"
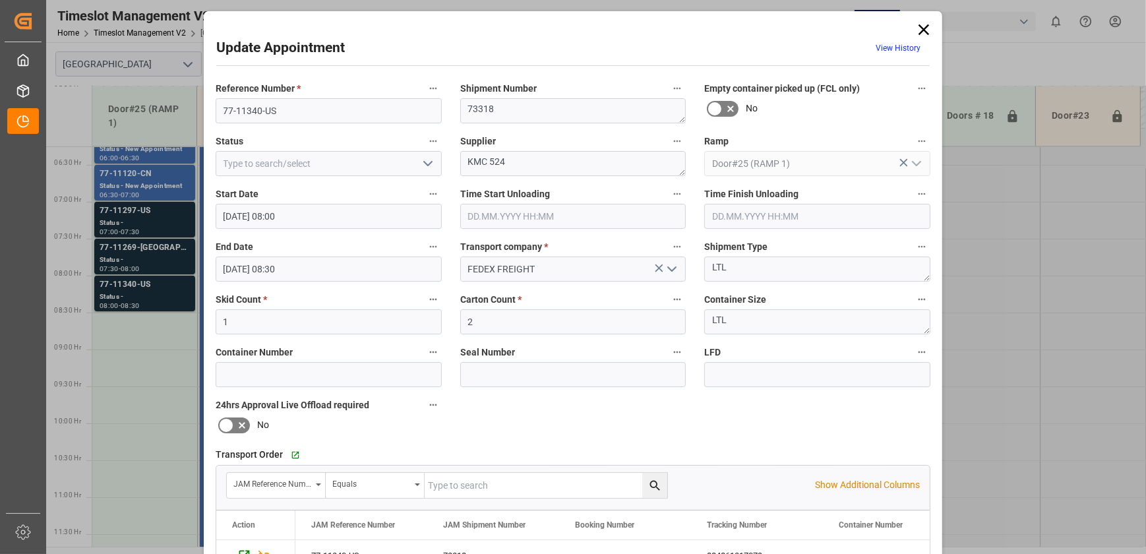
scroll to position [142, 0]
click at [281, 105] on input "77-11340-US" at bounding box center [329, 110] width 226 height 25
drag, startPoint x: 490, startPoint y: 161, endPoint x: 544, endPoint y: 165, distance: 54.2
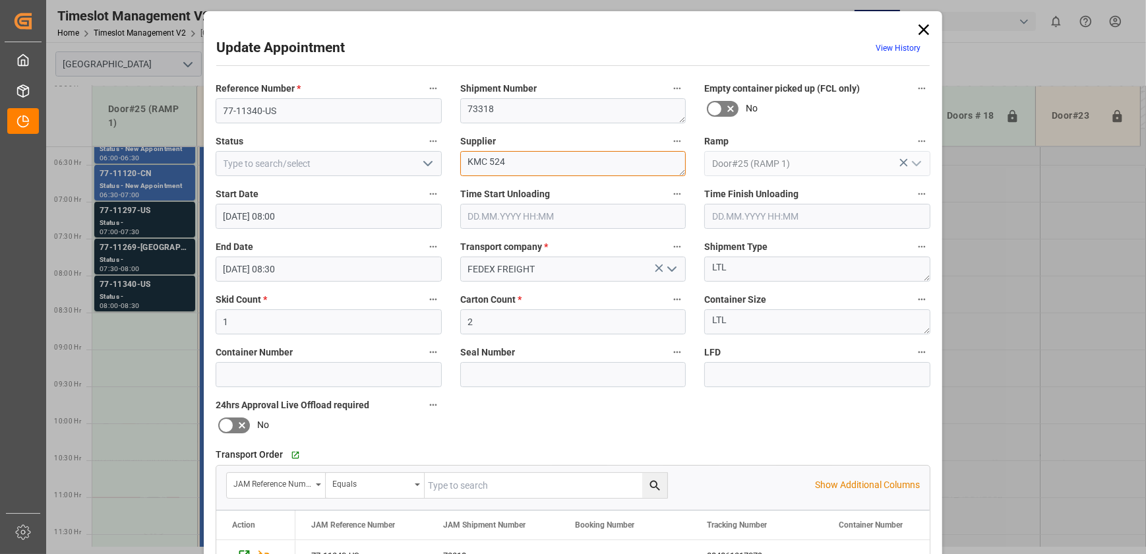
click at [544, 165] on textarea "KMC 524" at bounding box center [573, 163] width 226 height 25
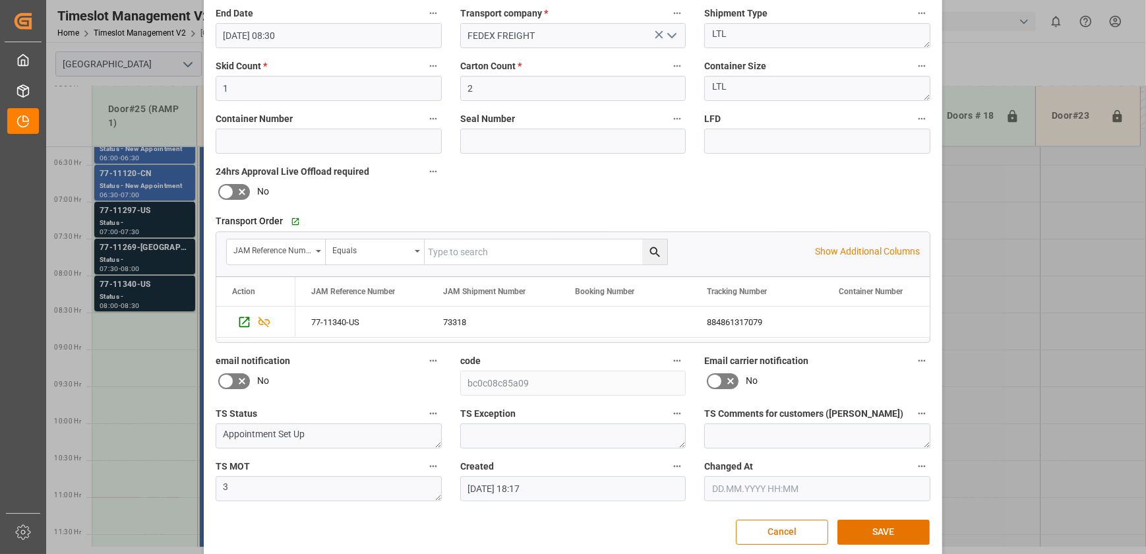
scroll to position [239, 0]
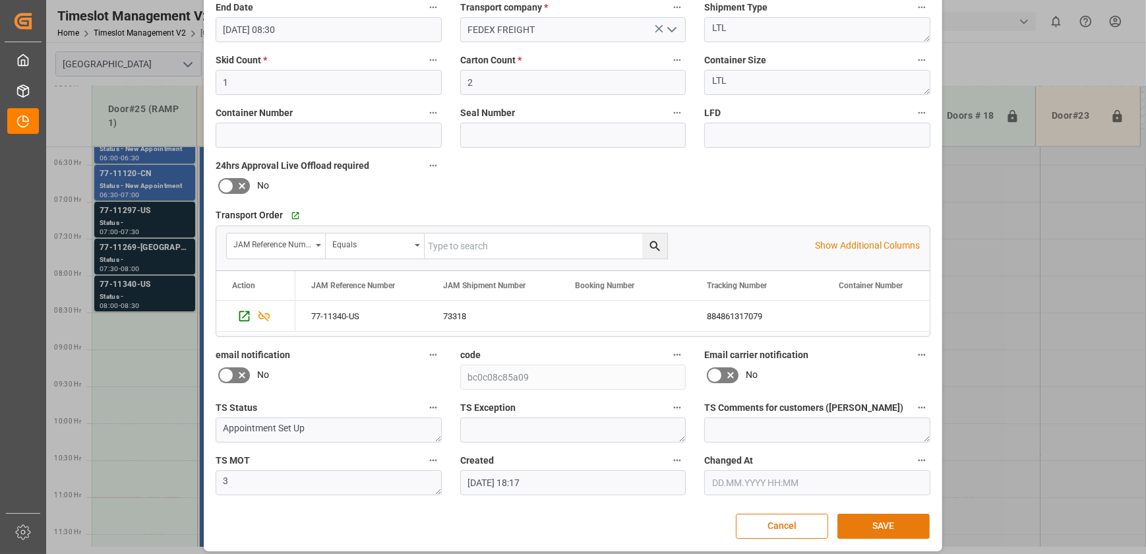
type textarea "KMC INO9(1)"
click at [885, 517] on button "SAVE" at bounding box center [883, 525] width 92 height 25
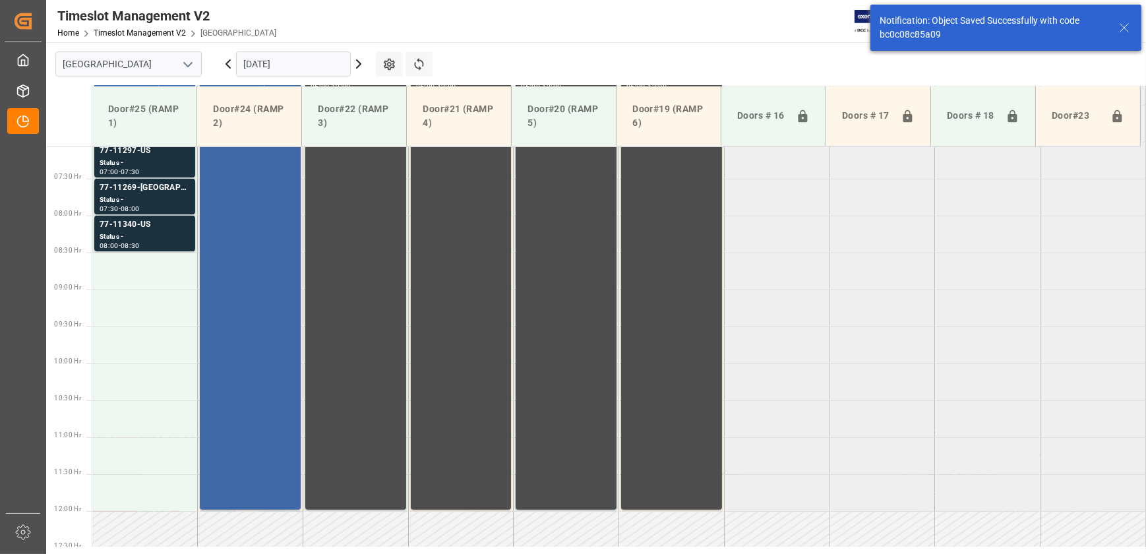
scroll to position [402, 0]
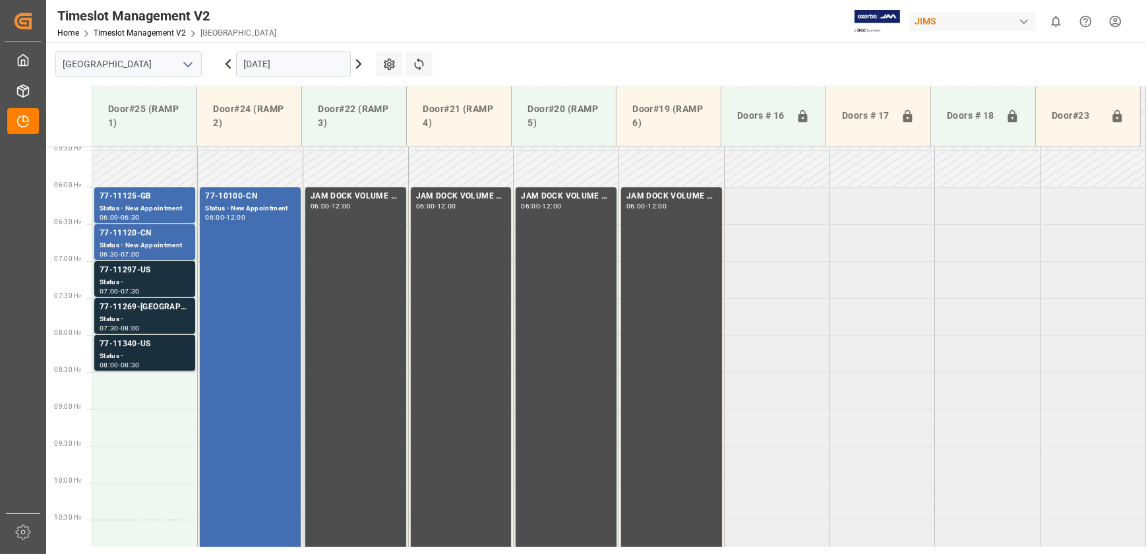
click at [178, 349] on div "77-11340-US" at bounding box center [145, 343] width 90 height 13
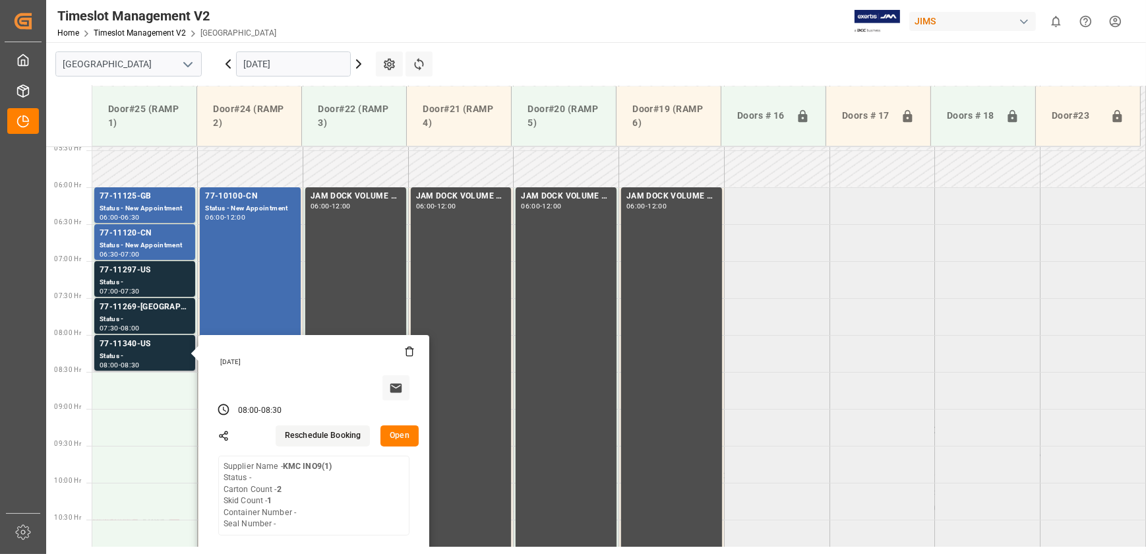
click at [399, 437] on button "Open" at bounding box center [399, 435] width 38 height 21
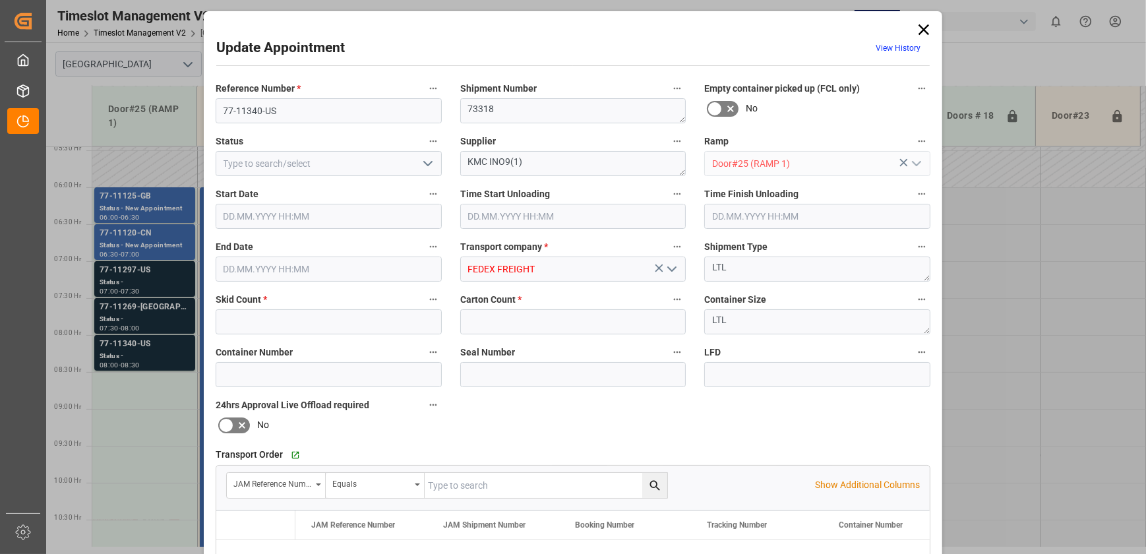
type input "1"
type input "2"
type input "[DATE] 08:00"
type input "[DATE] 08:30"
type input "[DATE] 18:17"
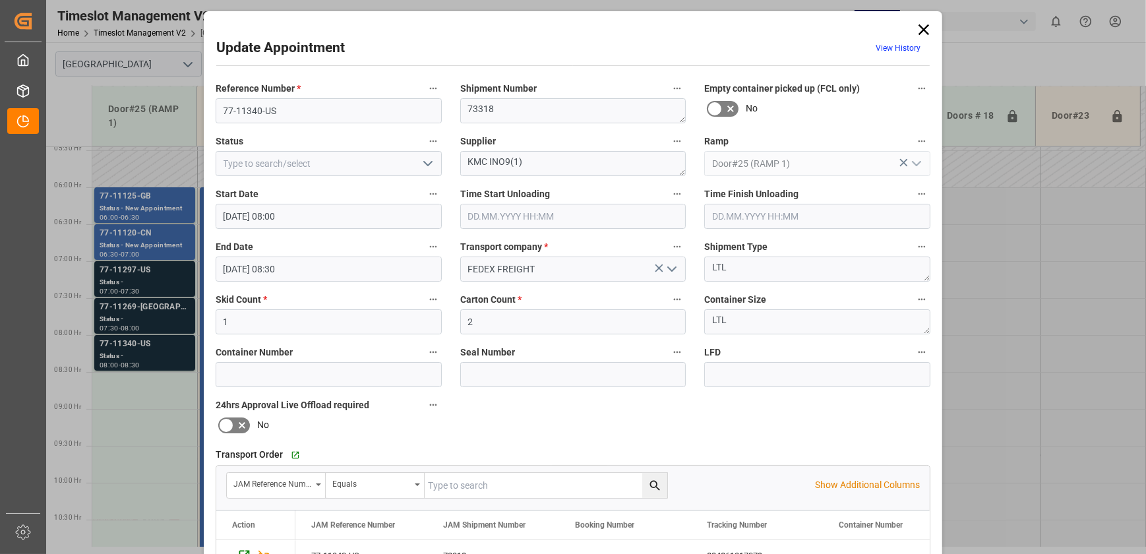
click at [167, 309] on div "Update Appointment View History Reference Number * 77-11340-US Shipment Number …" at bounding box center [573, 277] width 1146 height 554
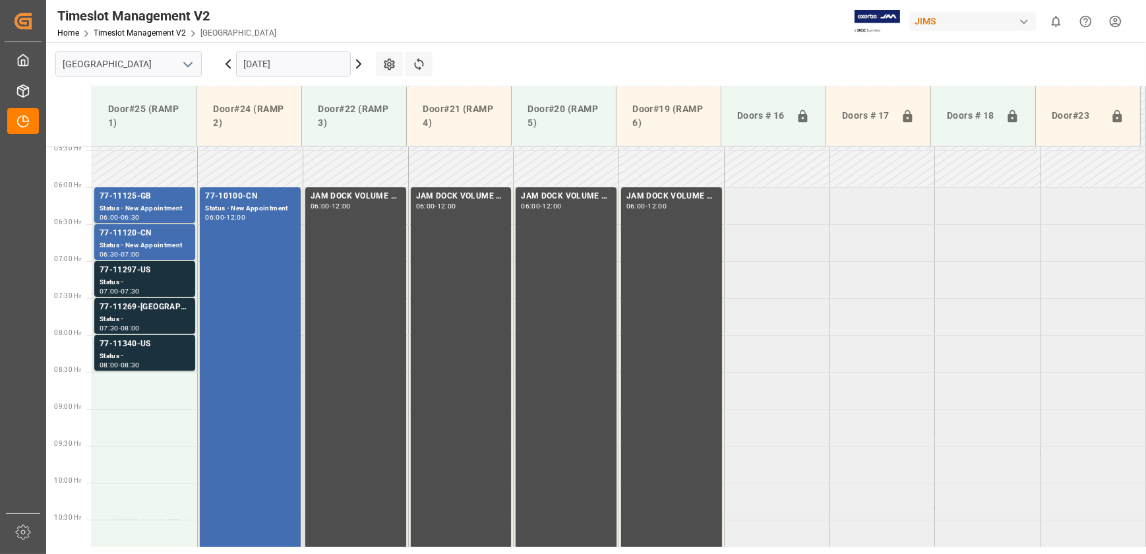
click at [167, 309] on div "77-11269-[GEOGRAPHIC_DATA]" at bounding box center [145, 307] width 90 height 13
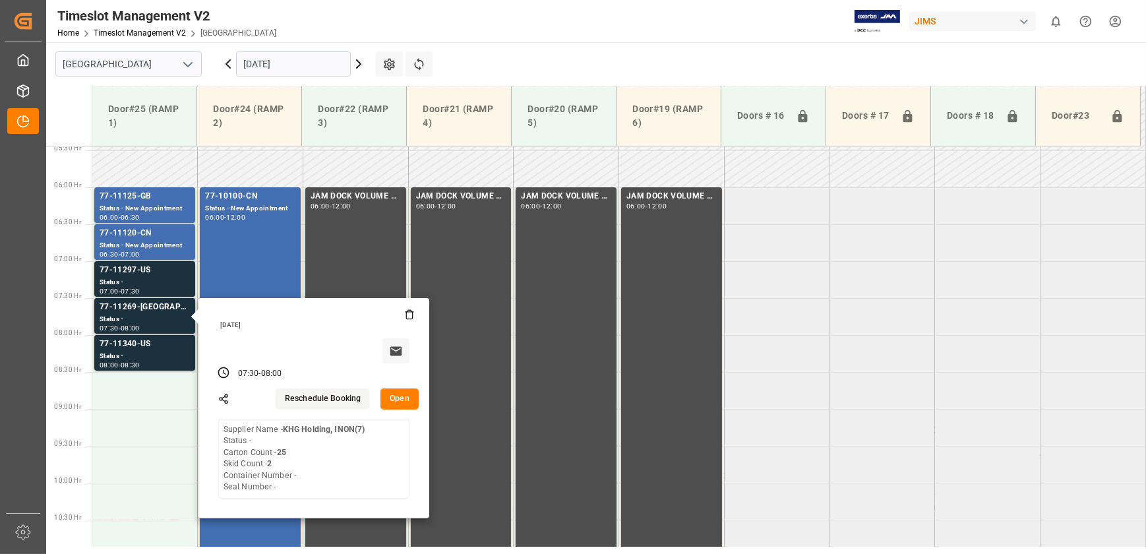
click at [397, 390] on button "Open" at bounding box center [399, 398] width 38 height 21
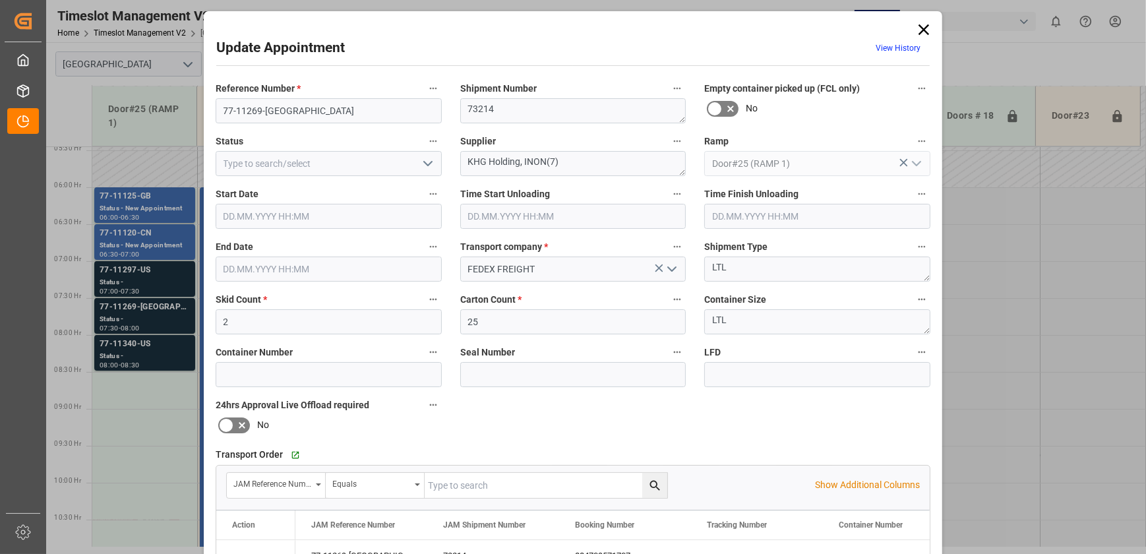
type input "[DATE] 07:30"
type input "[DATE] 08:00"
type input "[DATE] 18:14"
click at [284, 111] on input "77-11269-[GEOGRAPHIC_DATA]" at bounding box center [329, 110] width 226 height 25
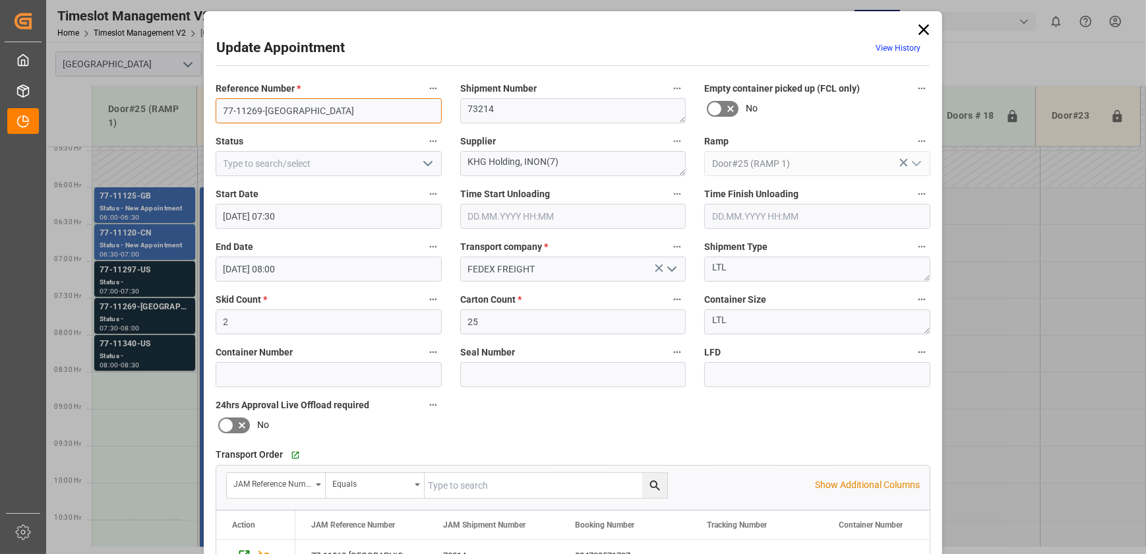
click at [284, 111] on input "77-11269-[GEOGRAPHIC_DATA]" at bounding box center [329, 110] width 226 height 25
click at [516, 158] on textarea "KHG Holding, INON(7)" at bounding box center [573, 163] width 226 height 25
click at [428, 162] on polyline "open menu" at bounding box center [428, 163] width 8 height 4
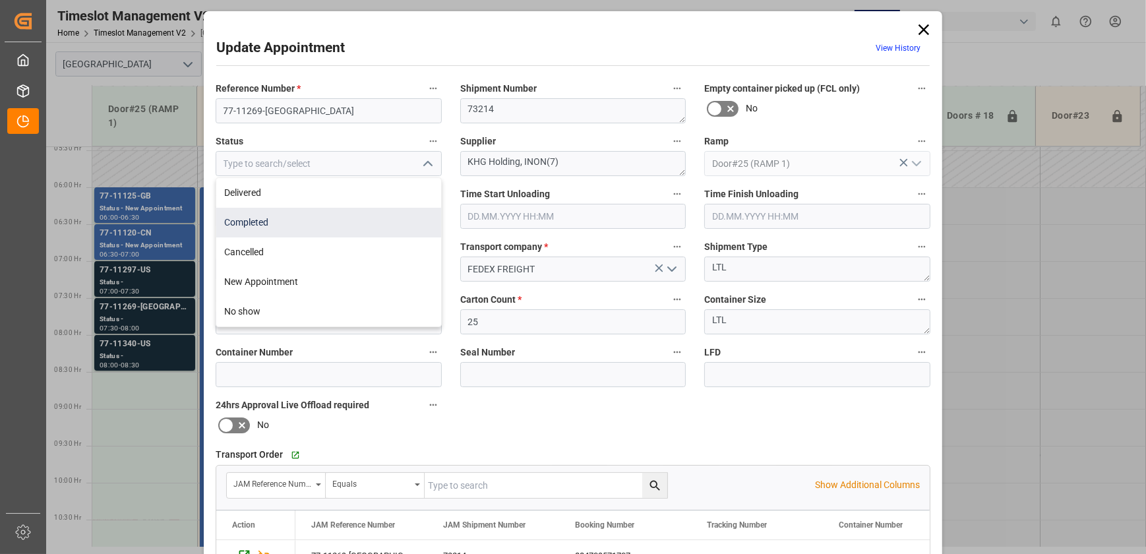
drag, startPoint x: 271, startPoint y: 197, endPoint x: 279, endPoint y: 230, distance: 34.1
click at [279, 230] on div "Delivered Completed Cancelled New Appointment No show" at bounding box center [328, 252] width 225 height 148
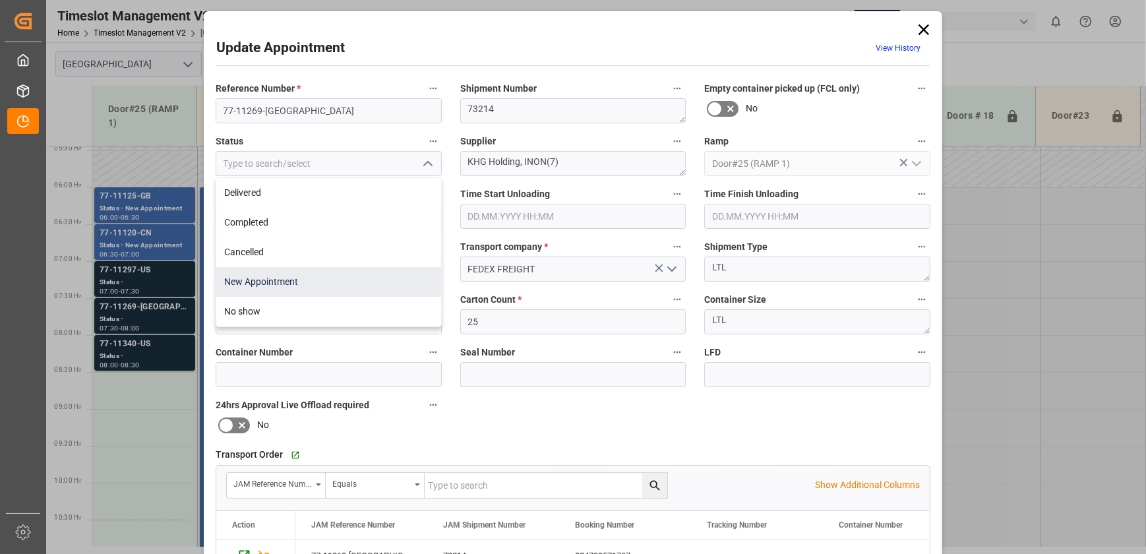
click at [289, 282] on div "New Appointment" at bounding box center [328, 282] width 225 height 30
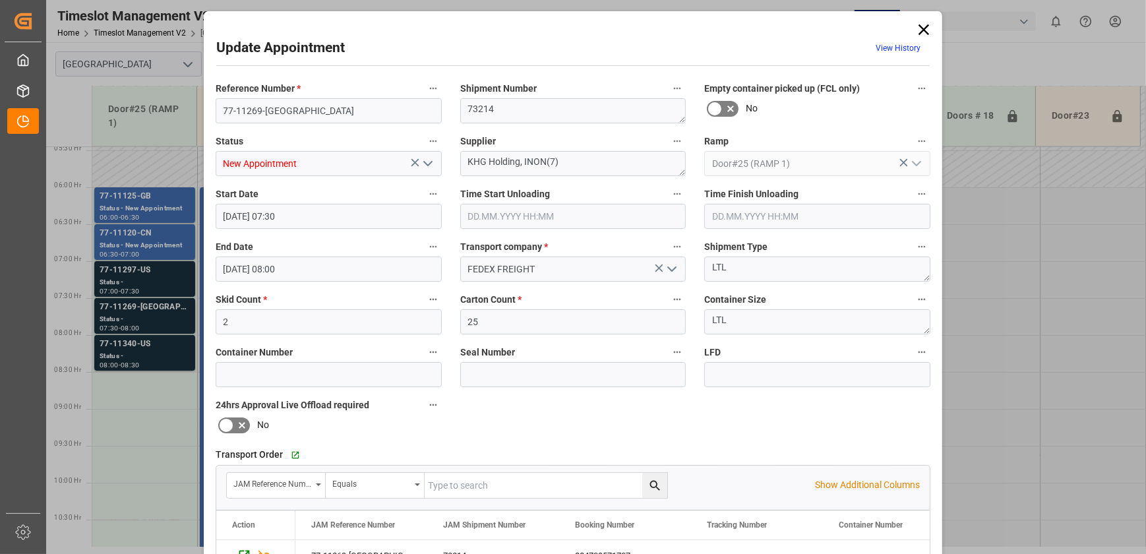
type input "New Appointment"
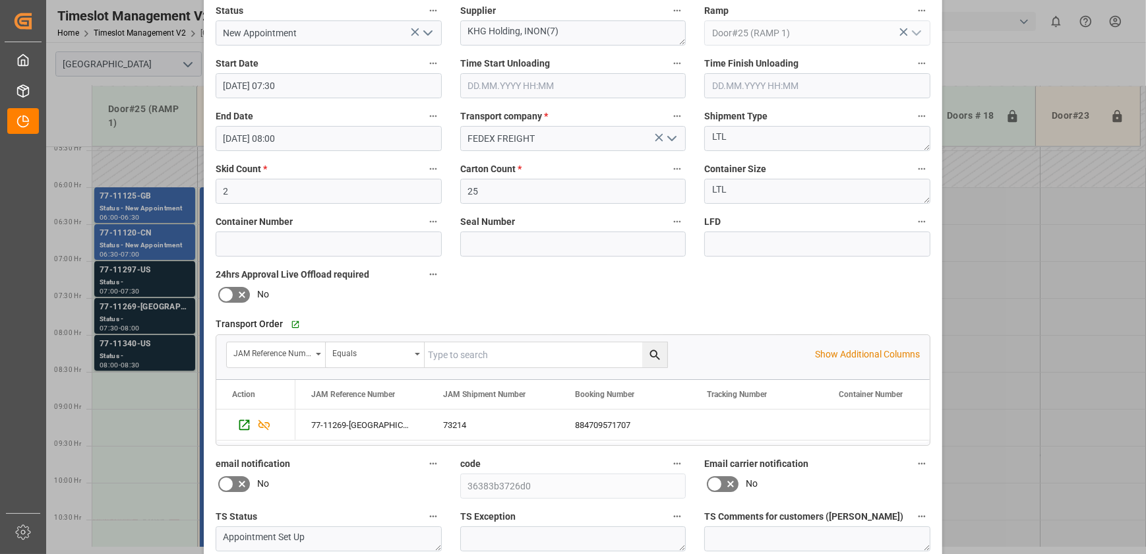
scroll to position [247, 0]
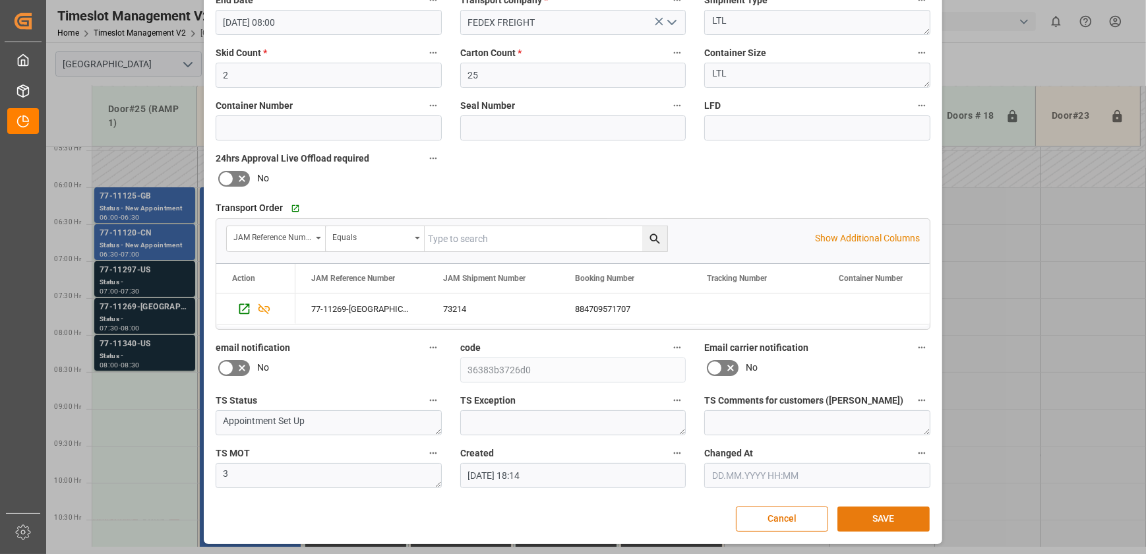
click at [875, 516] on button "SAVE" at bounding box center [883, 518] width 92 height 25
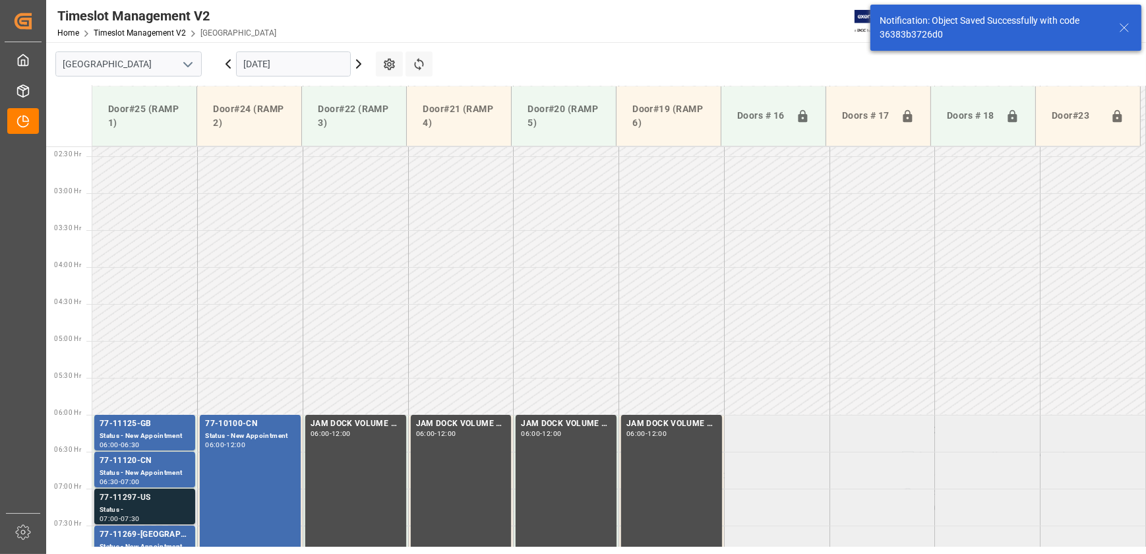
scroll to position [388, 0]
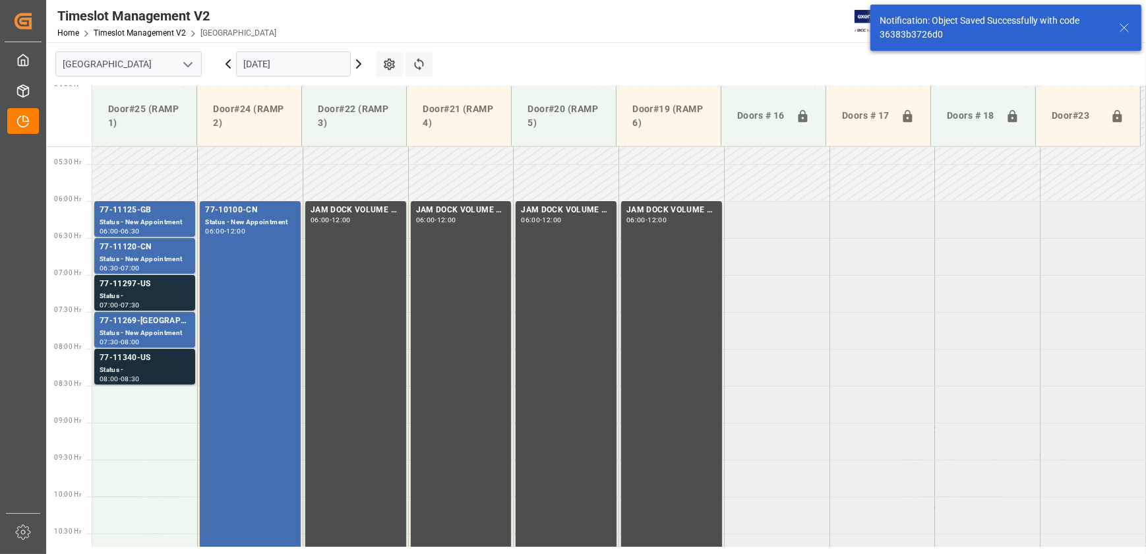
click at [155, 364] on div "Status -" at bounding box center [145, 369] width 90 height 11
click at [174, 300] on div "Status -" at bounding box center [145, 296] width 90 height 11
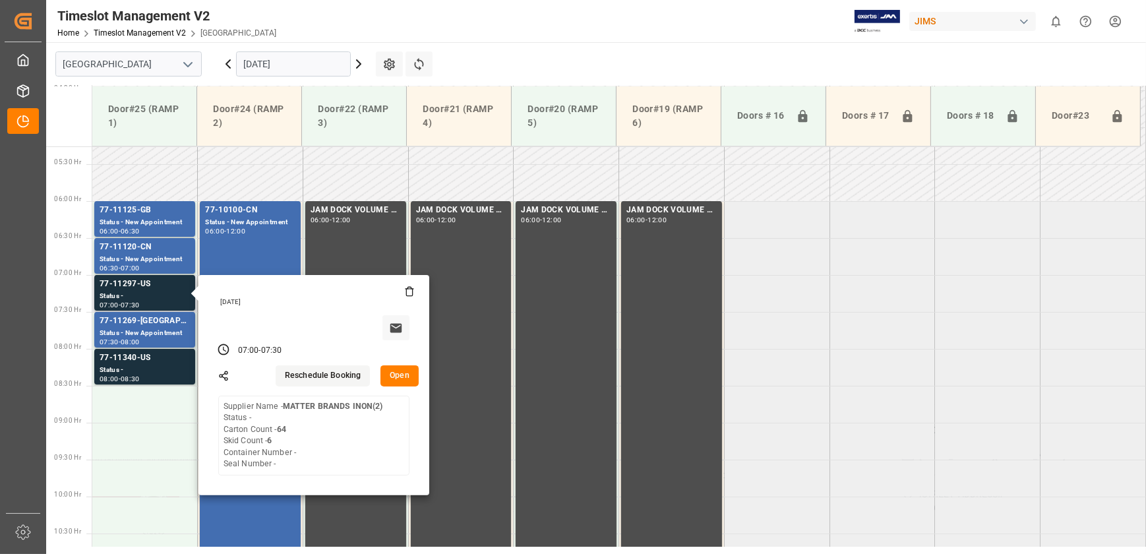
click at [404, 371] on button "Open" at bounding box center [399, 375] width 38 height 21
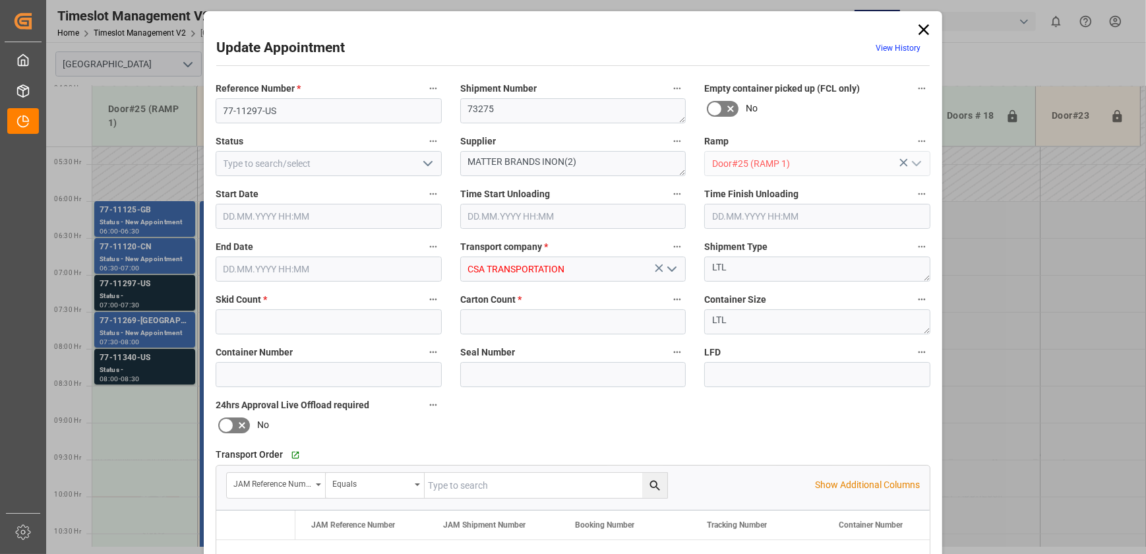
type input "6"
type input "64"
type input "[DATE] 07:00"
type input "[DATE] 07:30"
type input "[DATE] 16:17"
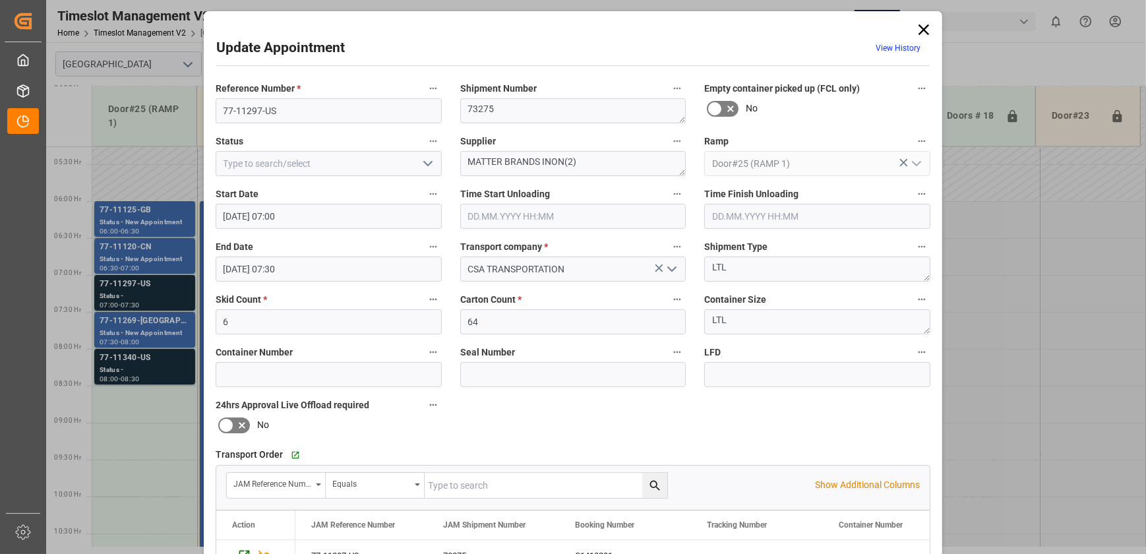
click at [426, 165] on icon "open menu" at bounding box center [428, 164] width 16 height 16
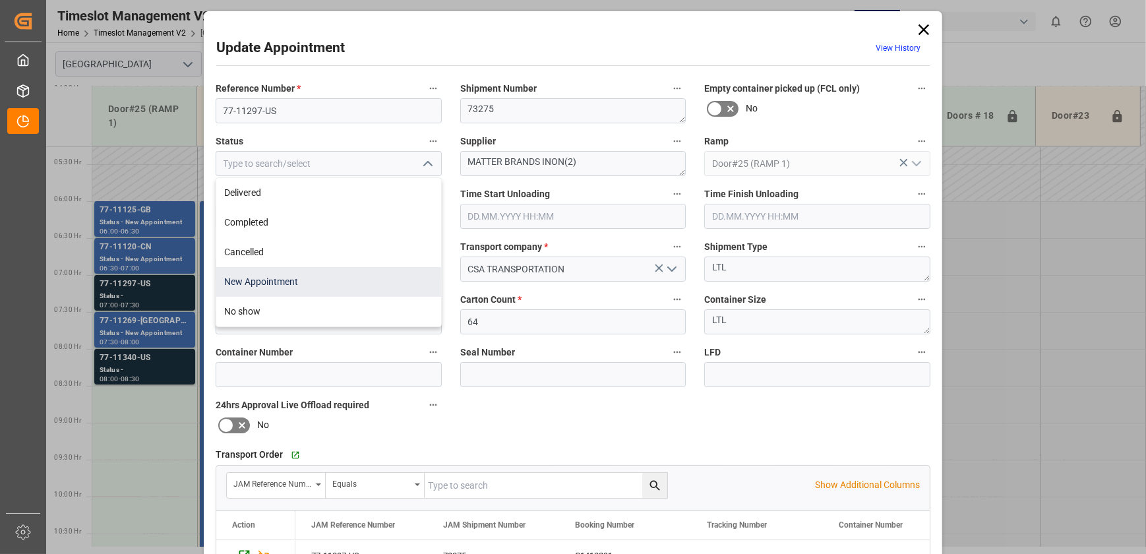
click at [295, 279] on div "New Appointment" at bounding box center [328, 282] width 225 height 30
type input "New Appointment"
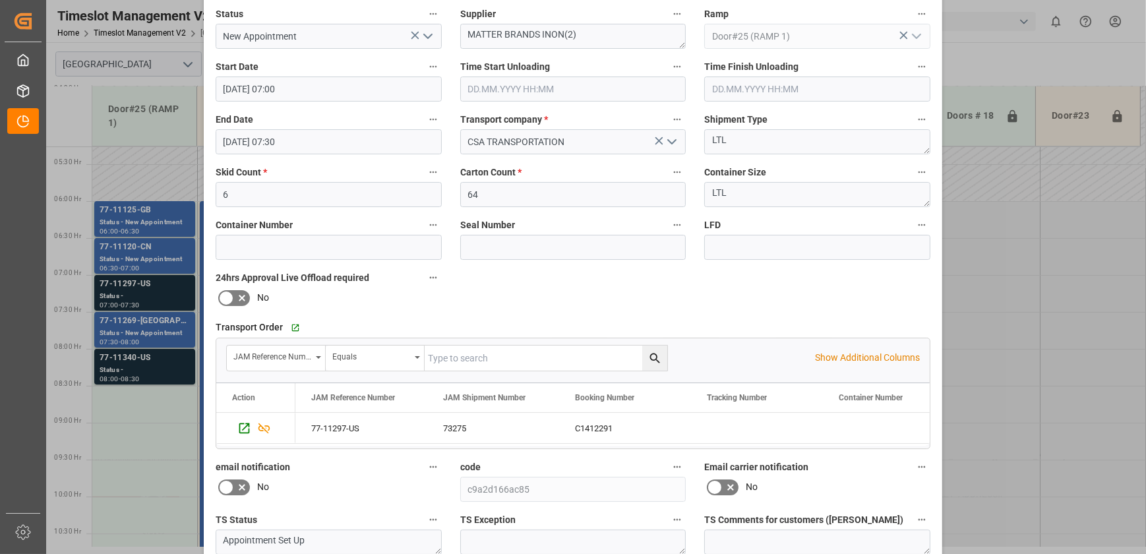
scroll to position [247, 0]
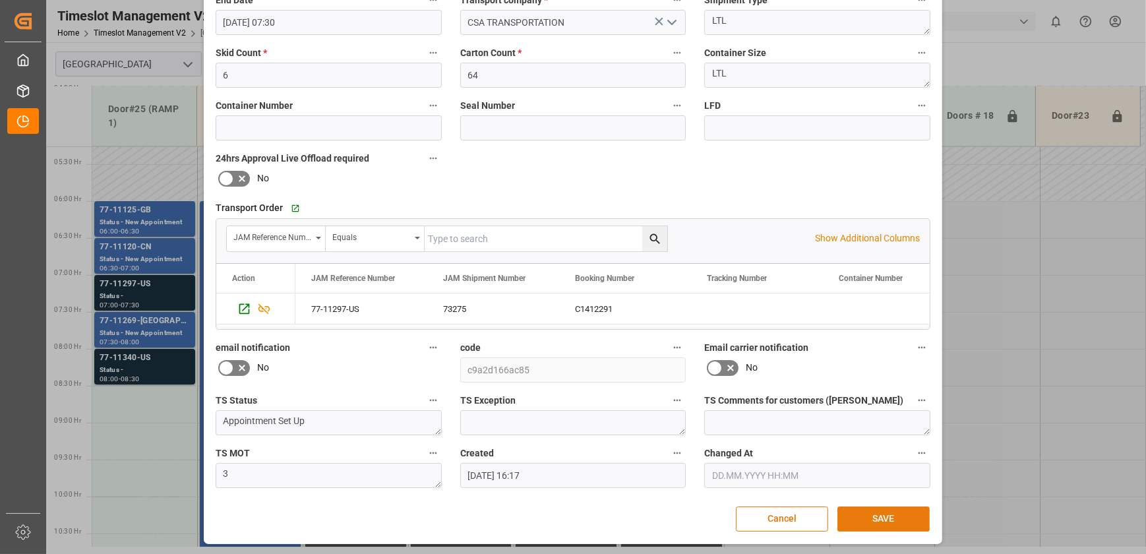
click at [865, 518] on button "SAVE" at bounding box center [883, 518] width 92 height 25
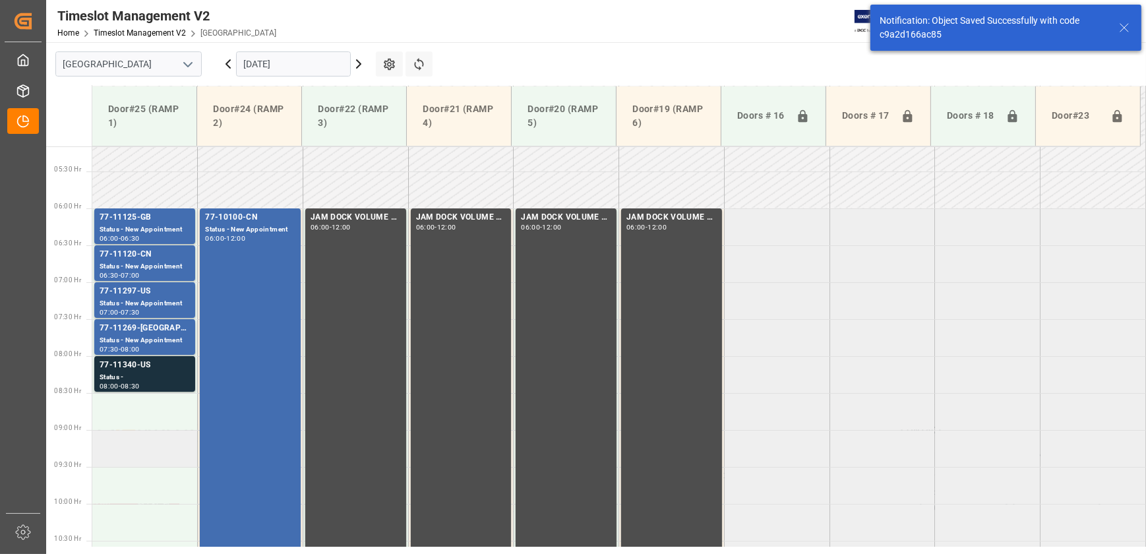
scroll to position [448, 0]
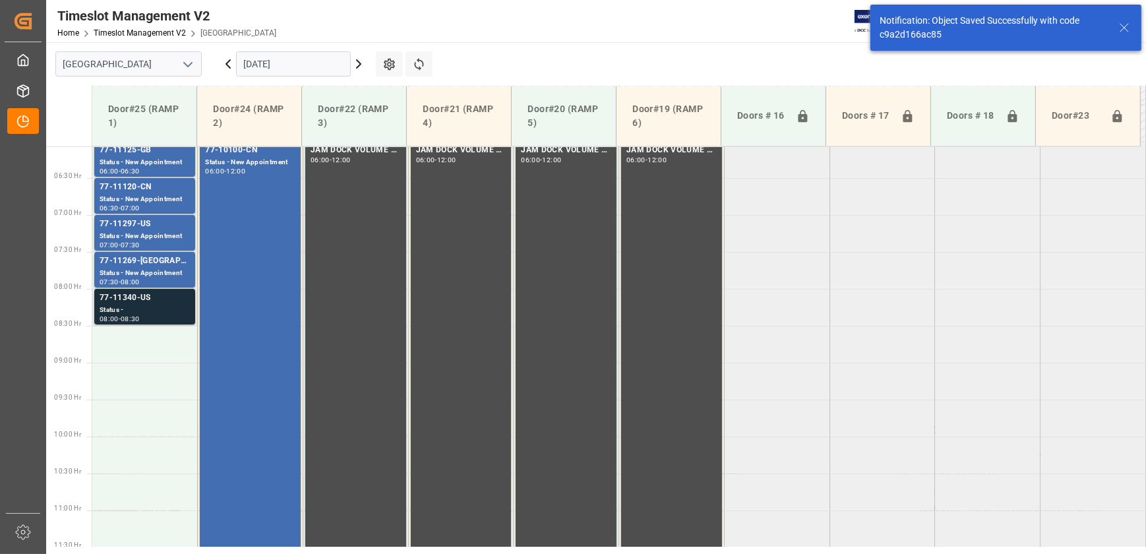
click at [148, 305] on div "Status -" at bounding box center [145, 310] width 90 height 11
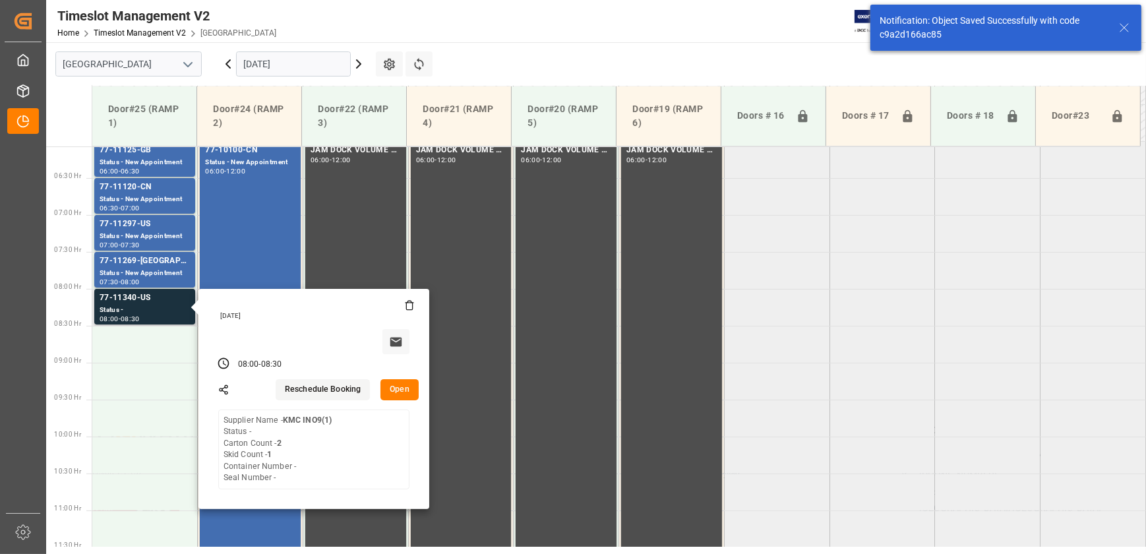
click at [401, 390] on button "Open" at bounding box center [399, 389] width 38 height 21
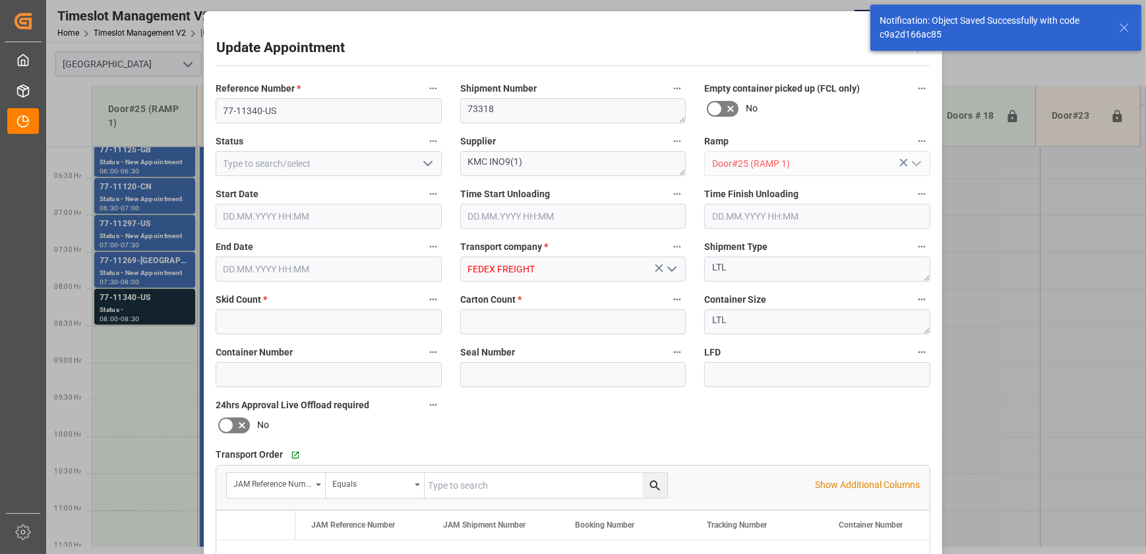
type input "1"
type input "2"
type input "[DATE] 08:00"
type input "[DATE] 08:30"
type input "[DATE] 18:17"
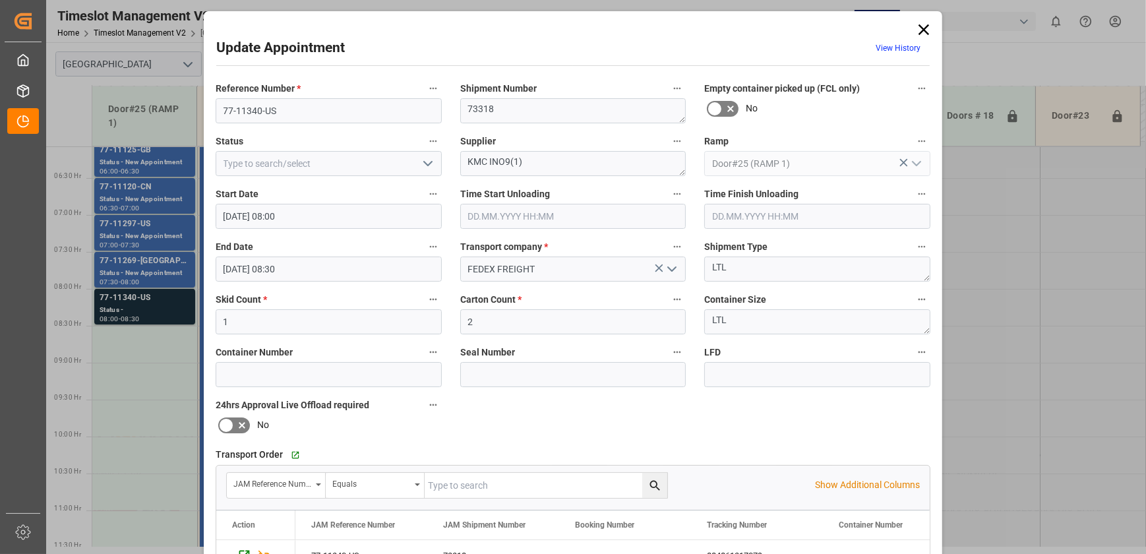
click at [426, 165] on icon "open menu" at bounding box center [428, 164] width 16 height 16
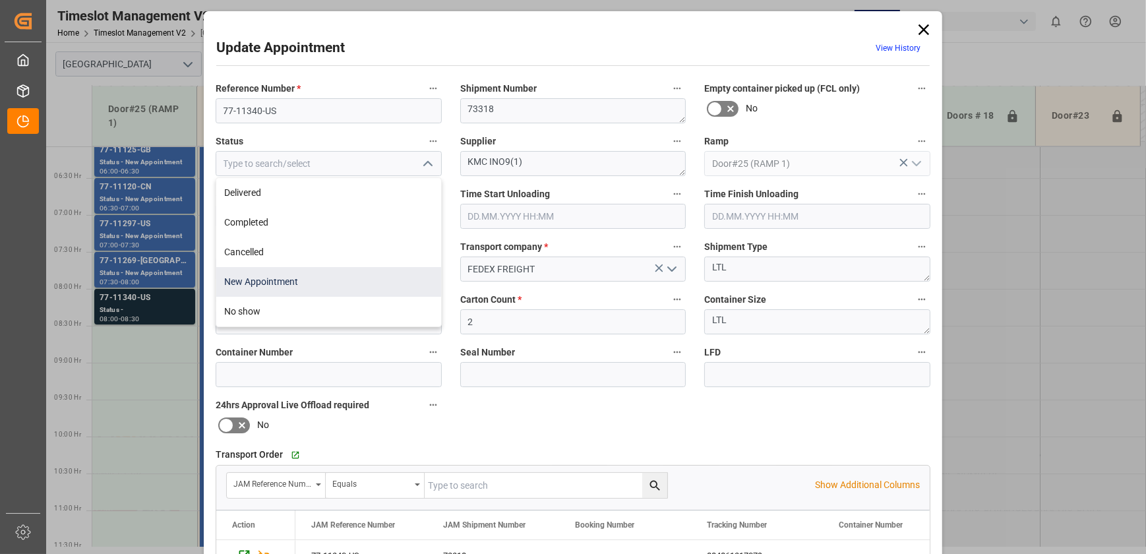
click at [357, 280] on div "New Appointment" at bounding box center [328, 282] width 225 height 30
type input "New Appointment"
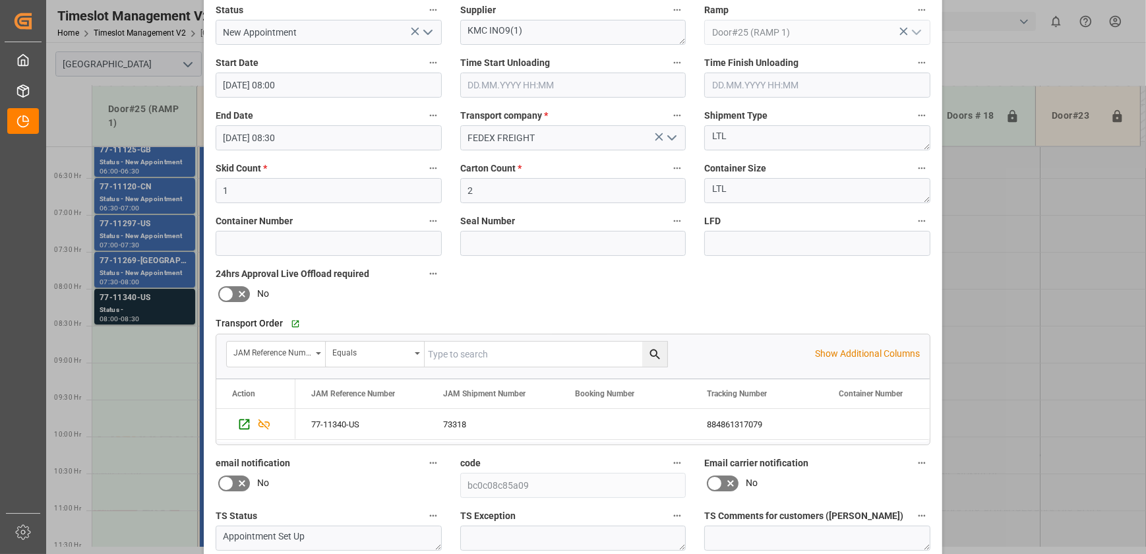
scroll to position [247, 0]
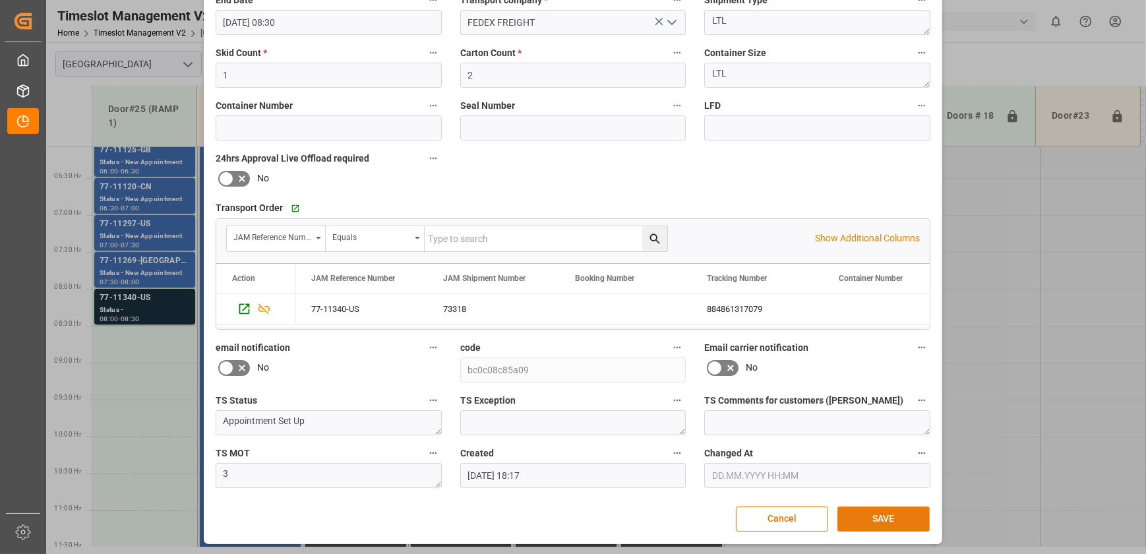
click at [881, 519] on button "SAVE" at bounding box center [883, 518] width 92 height 25
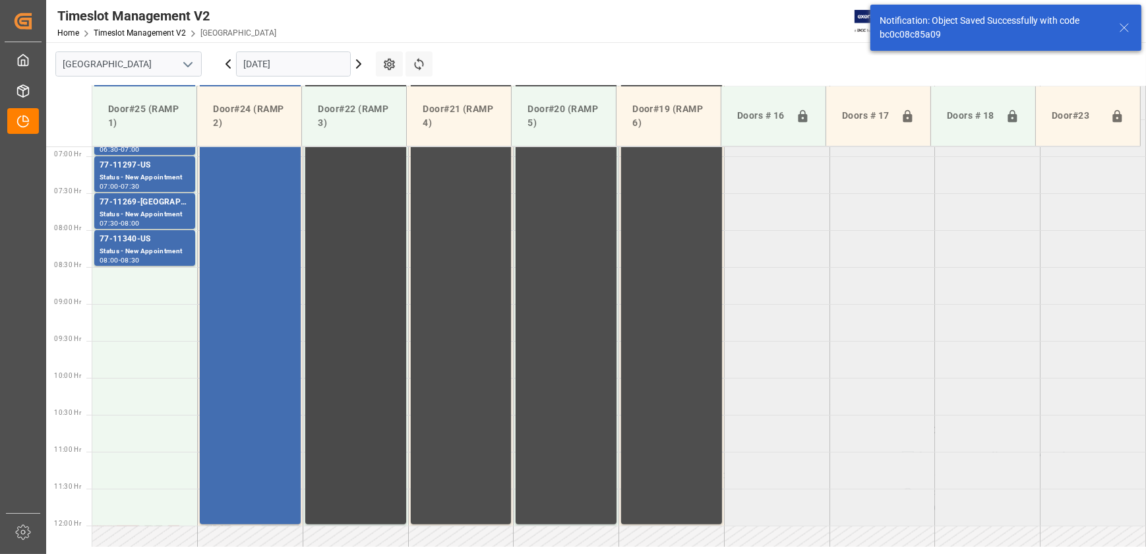
scroll to position [521, 0]
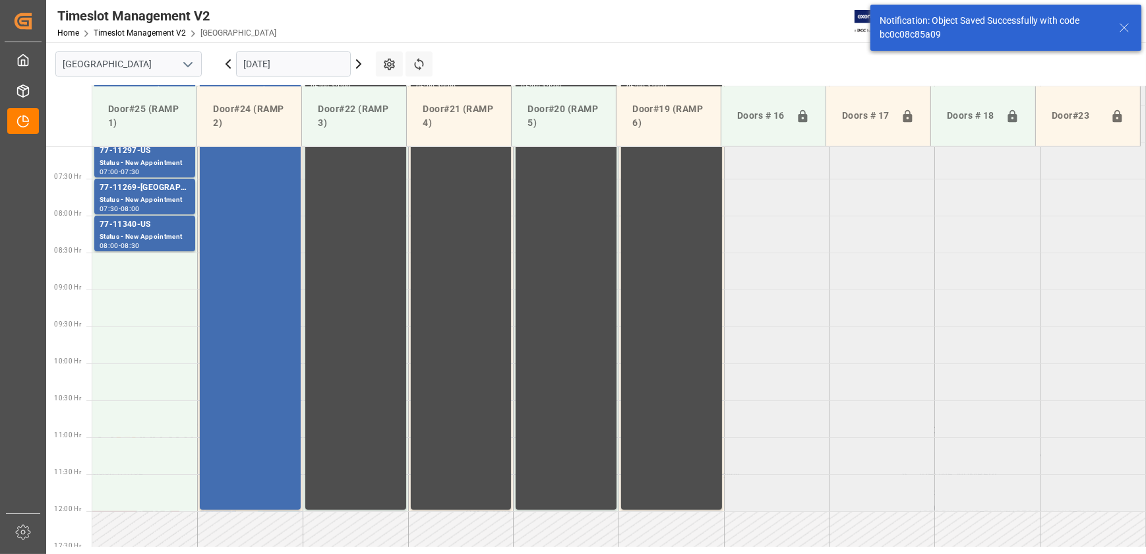
click at [298, 59] on input "[DATE]" at bounding box center [293, 63] width 115 height 25
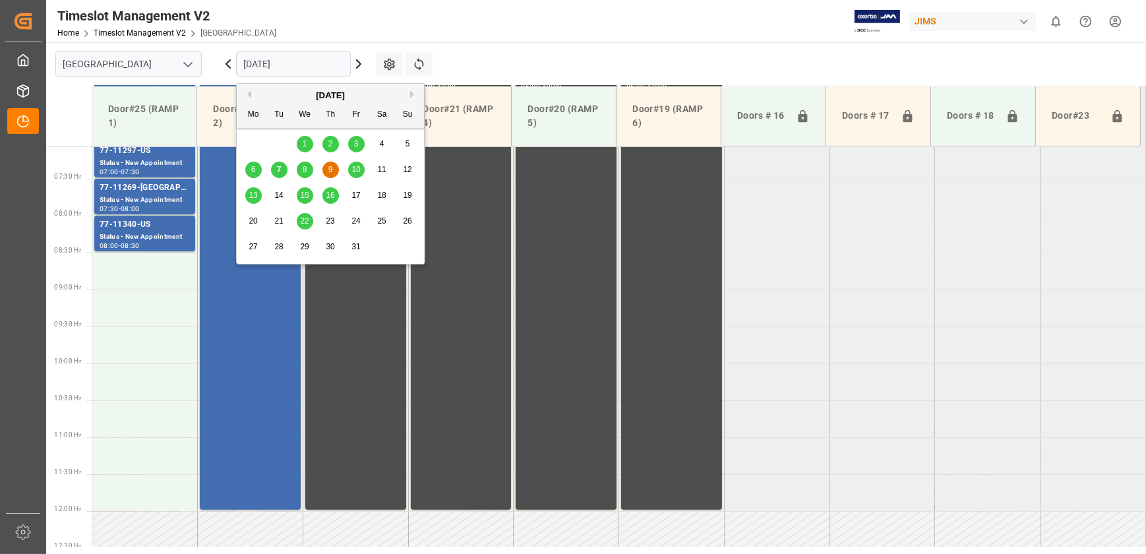
click at [329, 169] on span "9" at bounding box center [330, 169] width 5 height 9
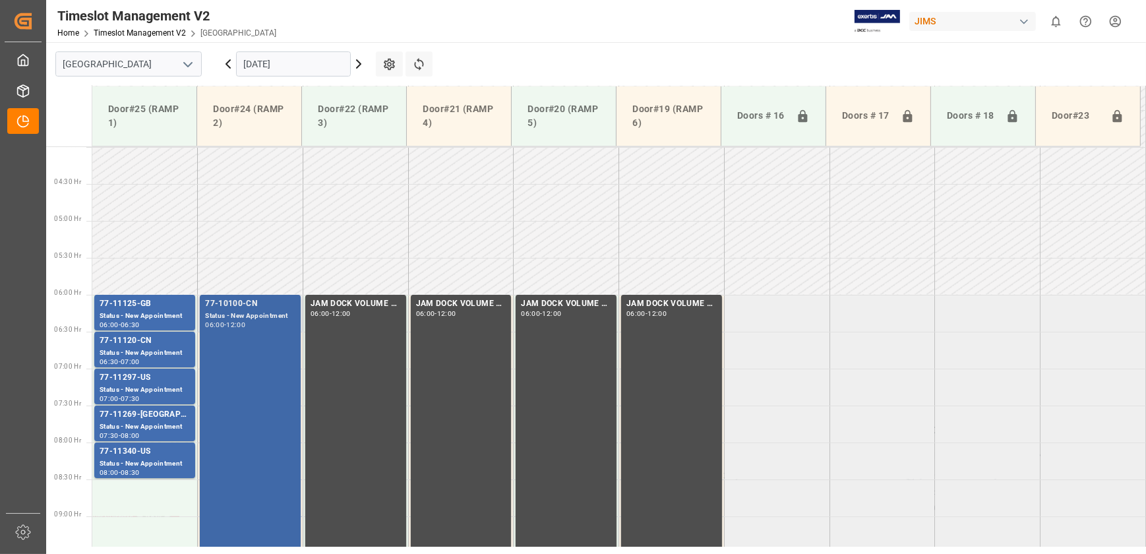
scroll to position [282, 0]
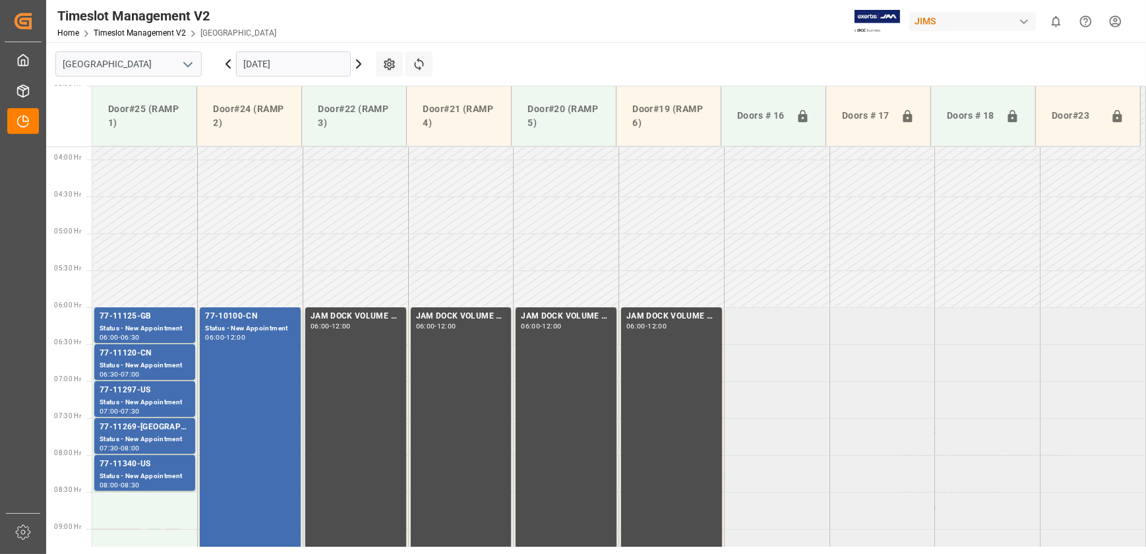
click at [360, 62] on icon at bounding box center [359, 64] width 16 height 16
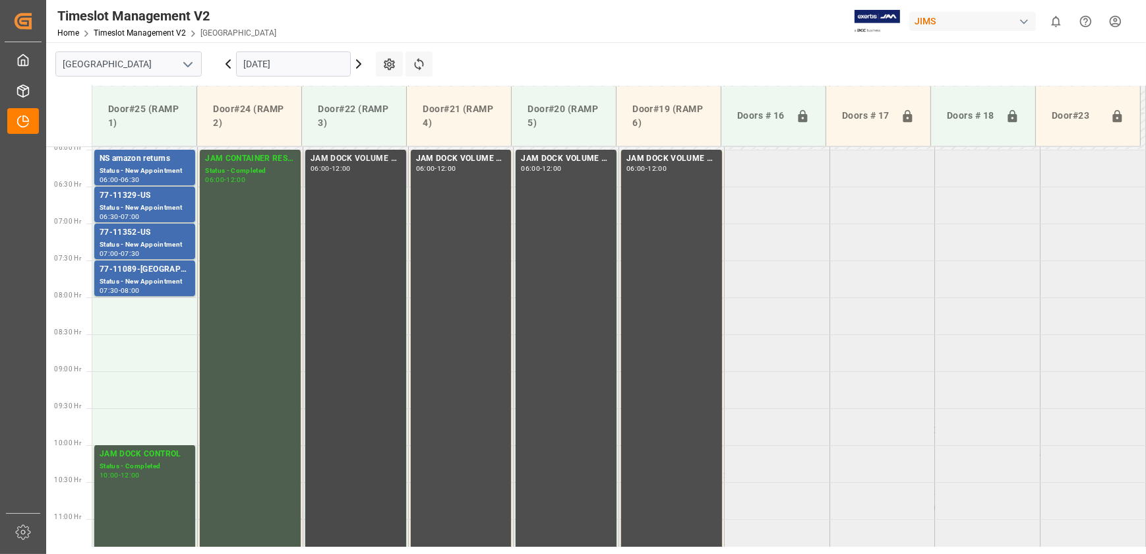
scroll to position [380, 0]
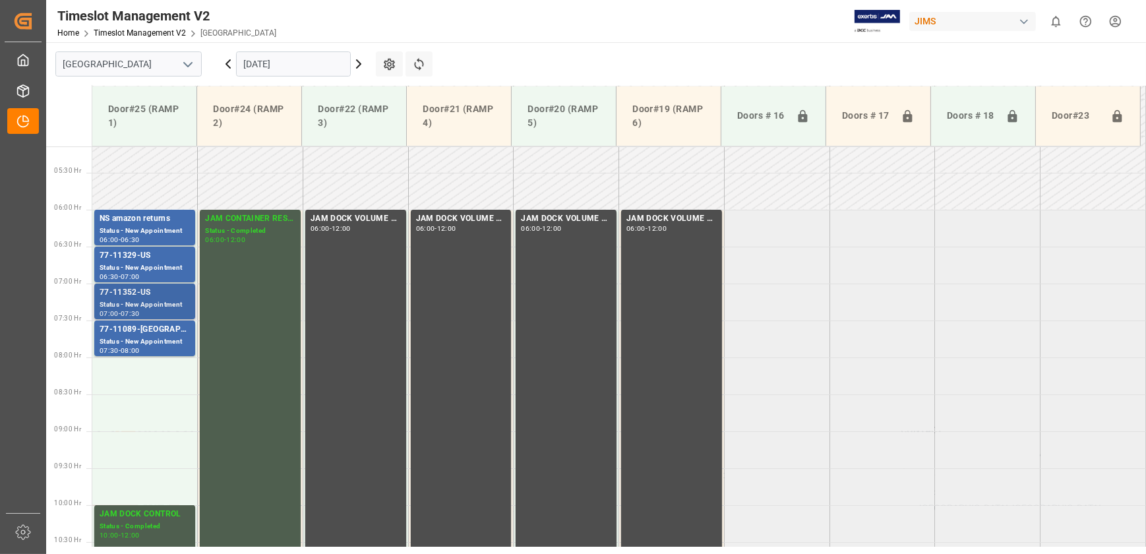
click at [151, 298] on div "77-11352-US" at bounding box center [145, 292] width 90 height 13
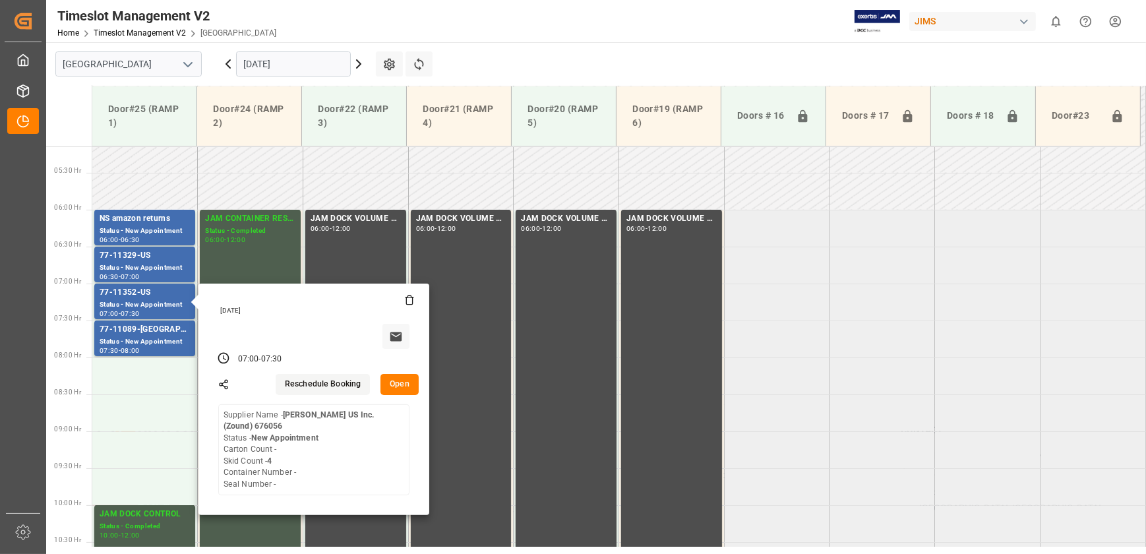
click at [230, 67] on icon at bounding box center [228, 64] width 4 height 8
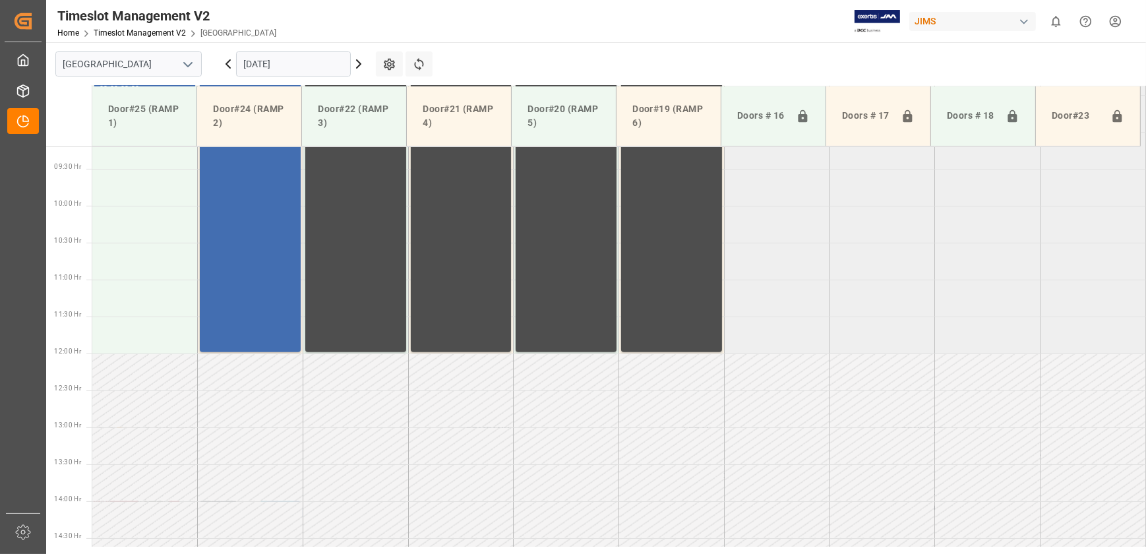
scroll to position [500, 0]
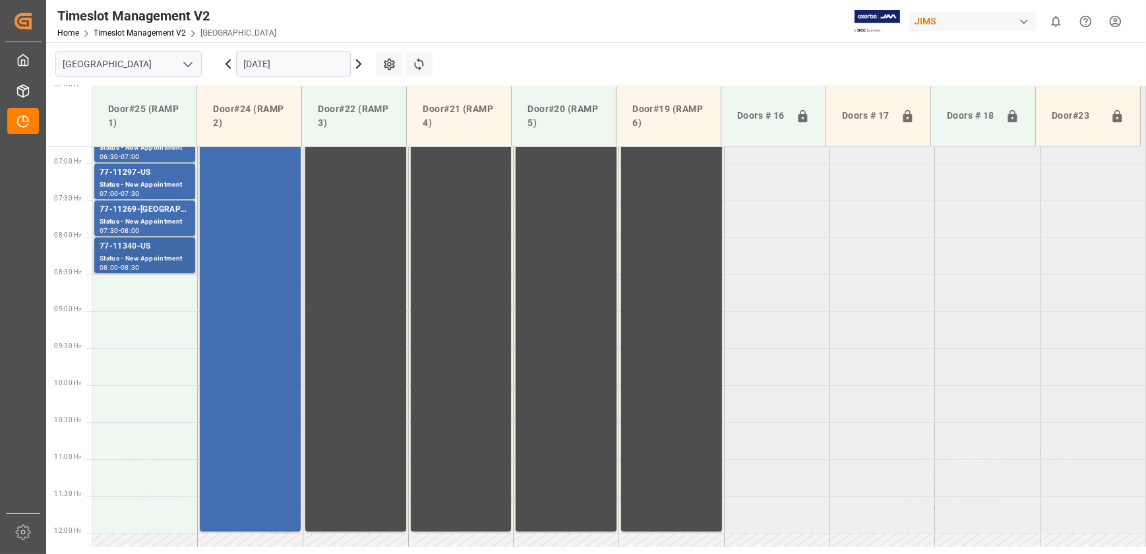
click at [165, 254] on div "Status - New Appointment" at bounding box center [145, 258] width 90 height 11
click at [167, 221] on div "Status - New Appointment" at bounding box center [145, 221] width 90 height 11
click at [163, 188] on div "Status - New Appointment" at bounding box center [145, 184] width 90 height 11
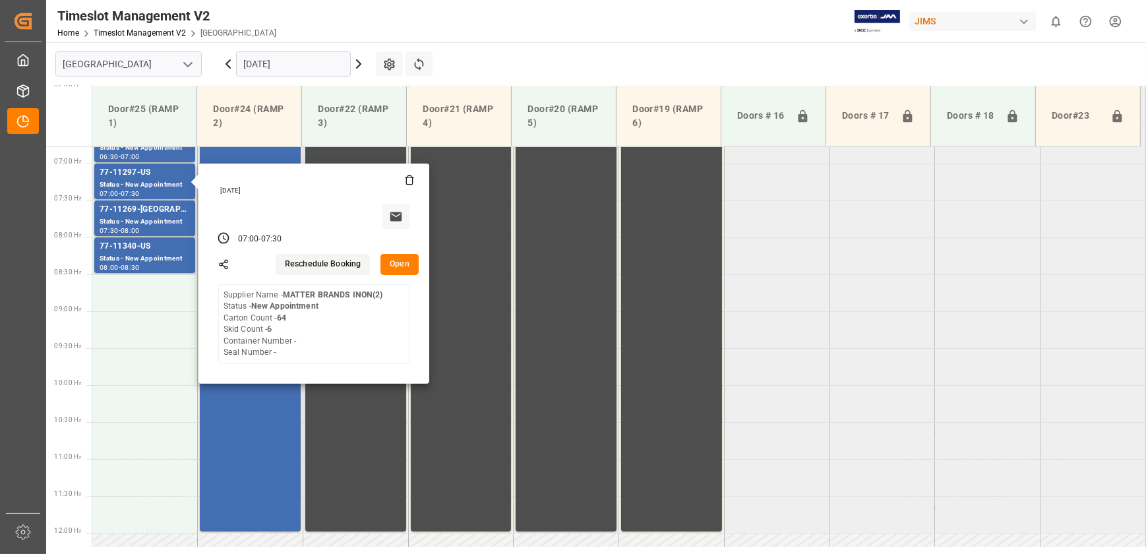
click at [405, 265] on button "Open" at bounding box center [399, 264] width 38 height 21
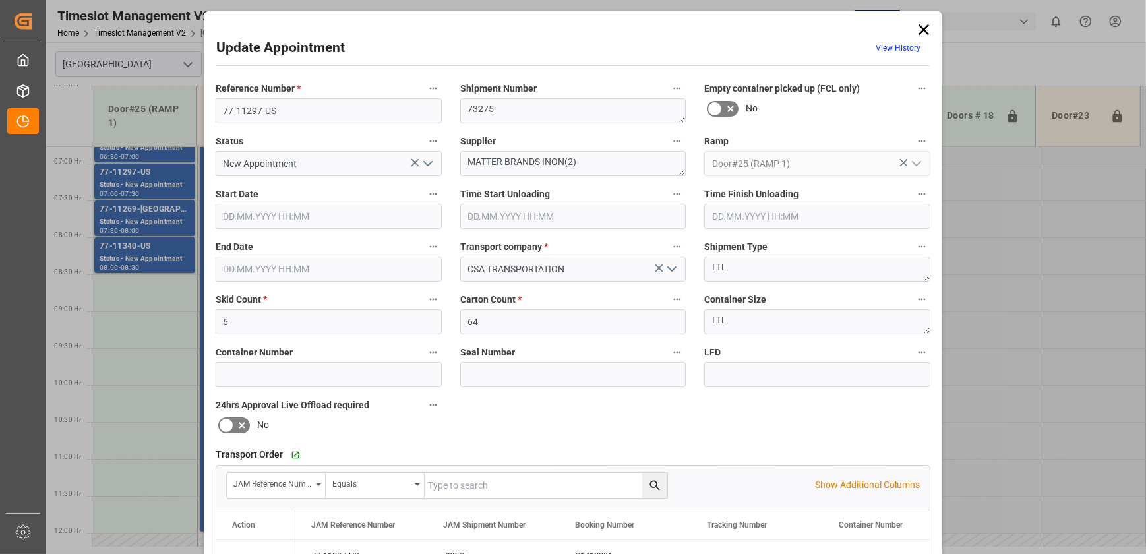
type input "[DATE] 07:00"
type input "[DATE] 07:30"
type input "[DATE] 16:17"
click at [299, 112] on input "77-11297-US" at bounding box center [329, 110] width 226 height 25
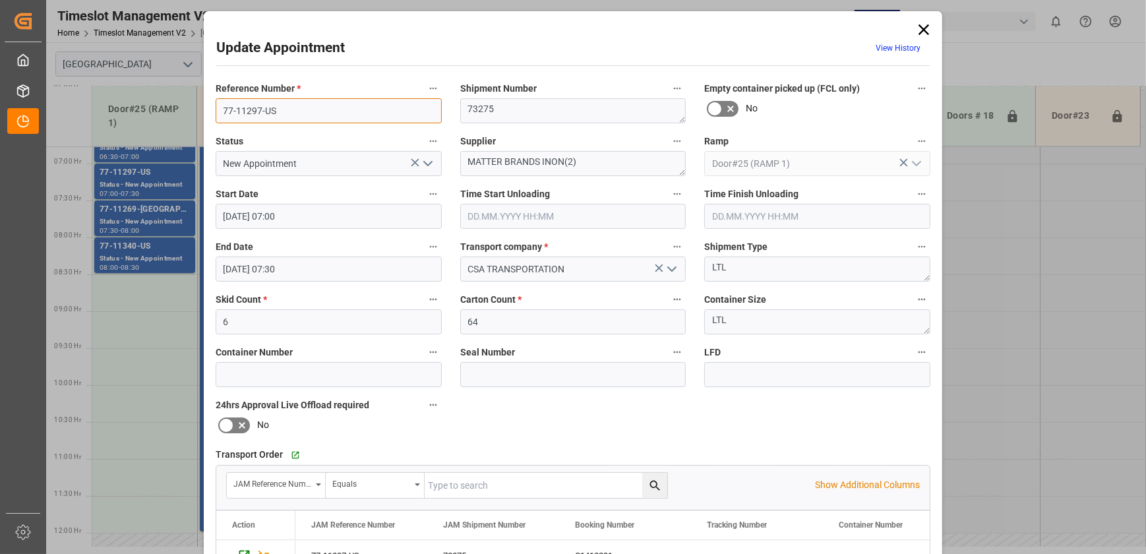
click at [299, 112] on input "77-11297-US" at bounding box center [329, 110] width 226 height 25
click at [588, 161] on textarea "MATTER BRANDS INON(2)" at bounding box center [573, 163] width 226 height 25
click at [922, 24] on icon at bounding box center [923, 29] width 18 height 18
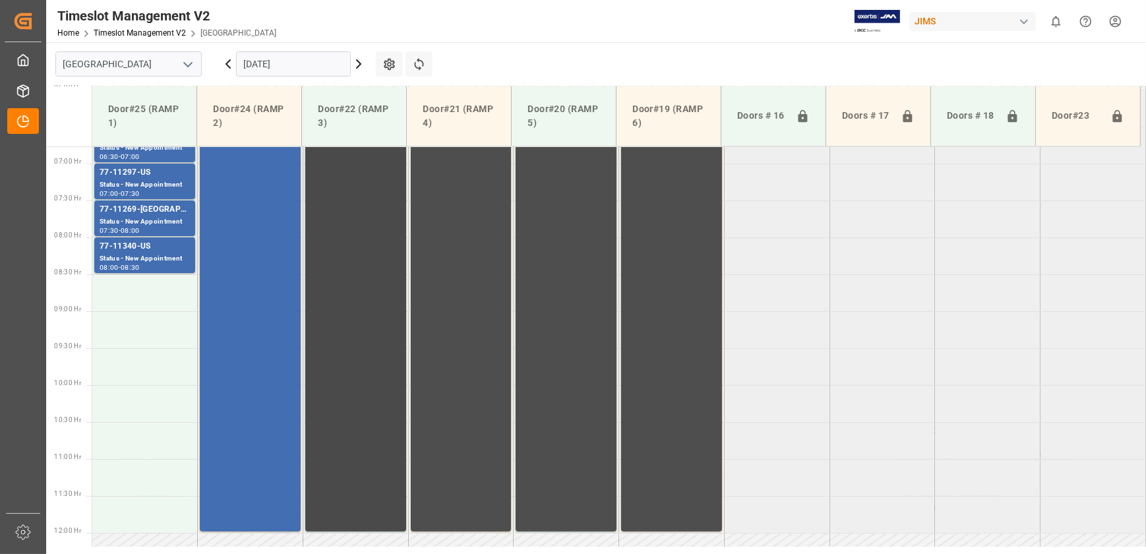
scroll to position [380, 0]
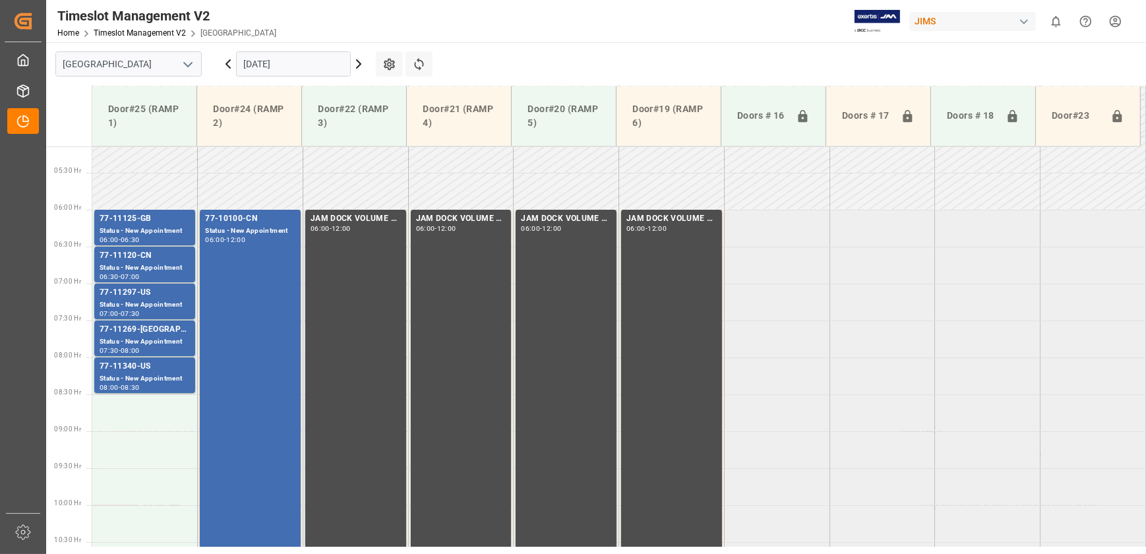
click at [230, 64] on icon at bounding box center [228, 64] width 16 height 16
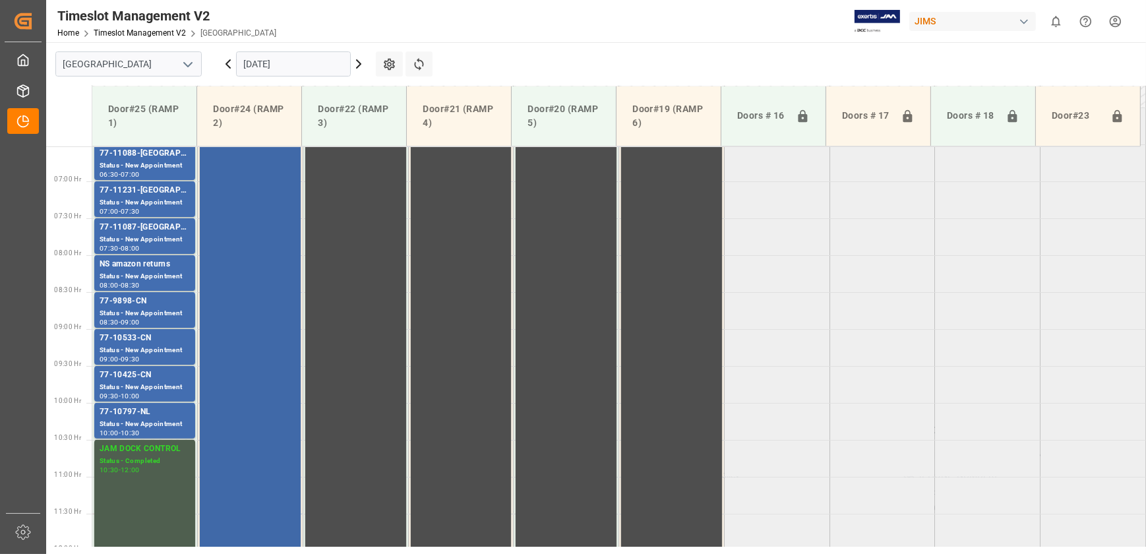
scroll to position [320, 0]
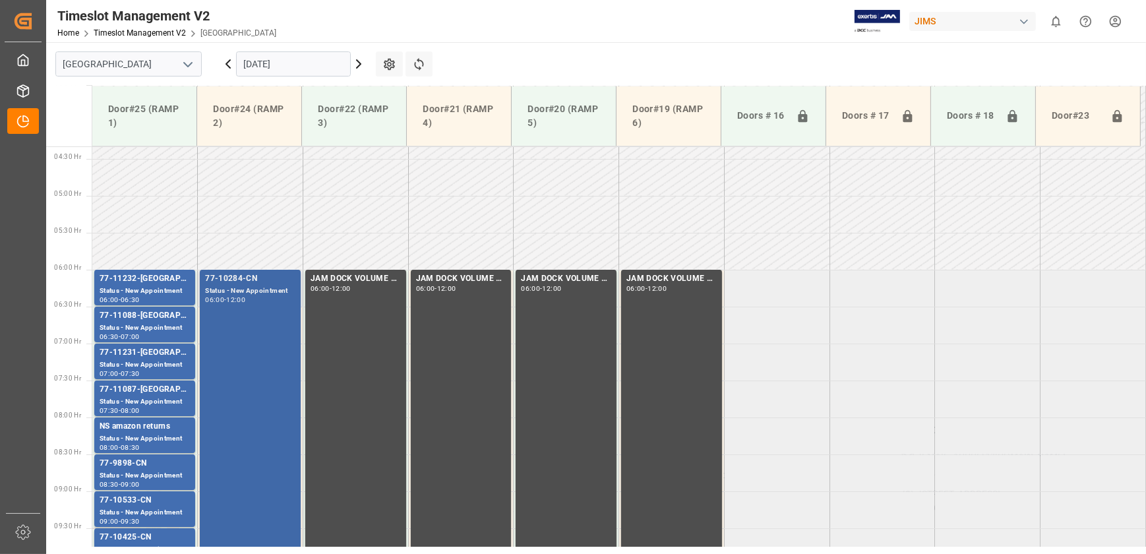
click at [226, 425] on div "77-10284-CN Status - New Appointment 06:00 - 12:00" at bounding box center [250, 490] width 90 height 436
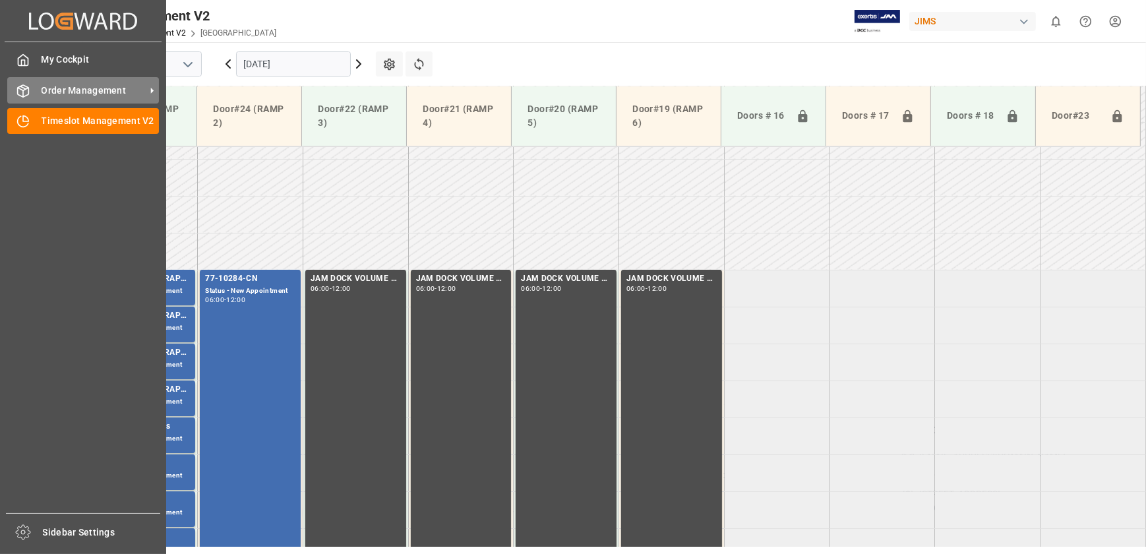
drag, startPoint x: 47, startPoint y: 92, endPoint x: 55, endPoint y: 92, distance: 8.6
click at [47, 92] on span "Order Management" at bounding box center [94, 91] width 104 height 14
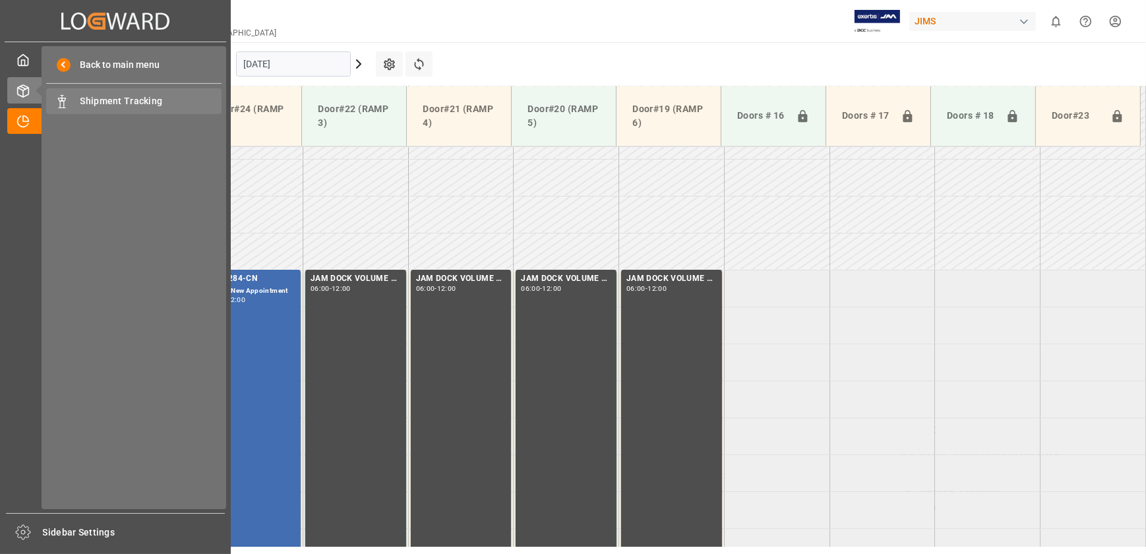
click at [109, 100] on span "Shipment Tracking" at bounding box center [151, 101] width 142 height 14
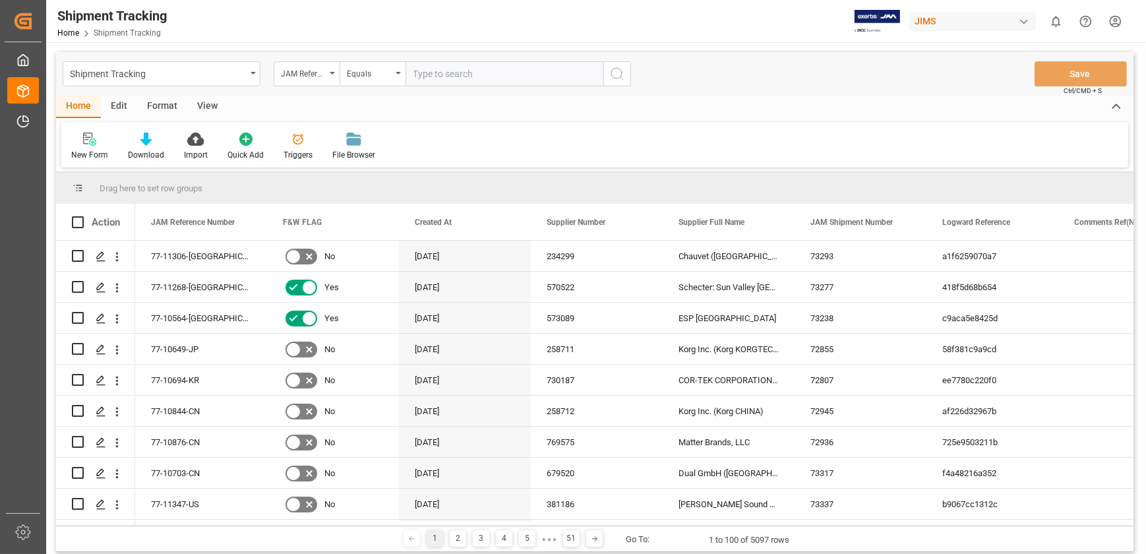
click at [454, 72] on input "text" at bounding box center [504, 73] width 198 height 25
type input "77-11366-US"
click at [616, 78] on icon "search button" at bounding box center [617, 74] width 16 height 16
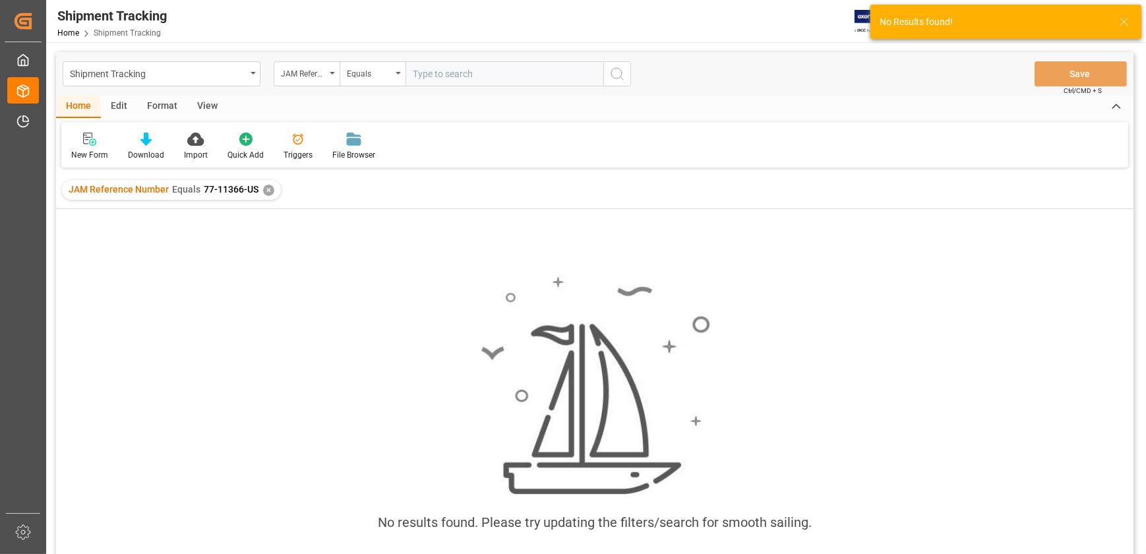
click at [264, 188] on div "✕" at bounding box center [268, 190] width 11 height 11
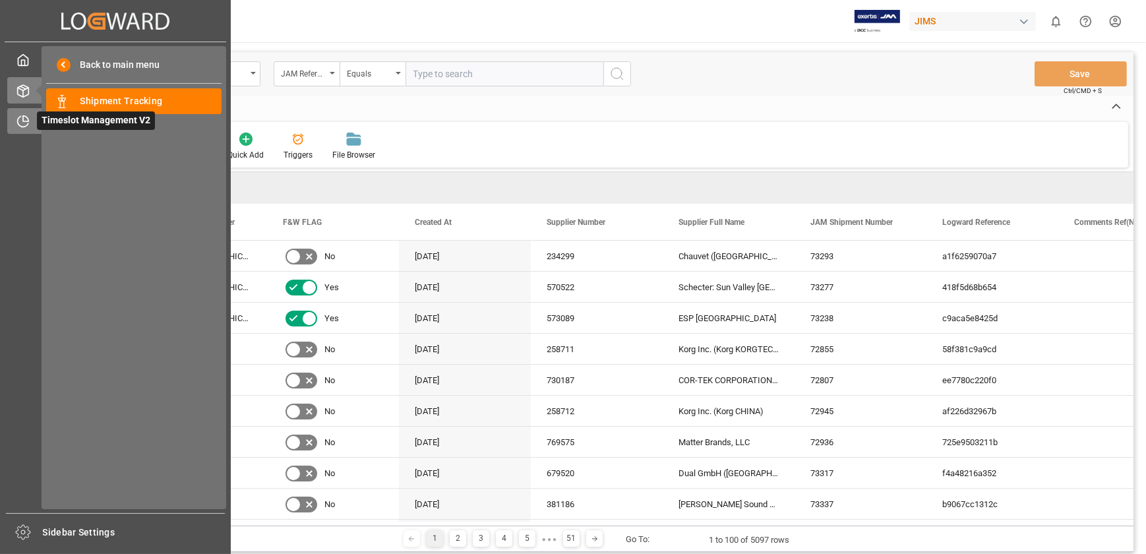
click at [26, 117] on icon at bounding box center [22, 121] width 13 height 13
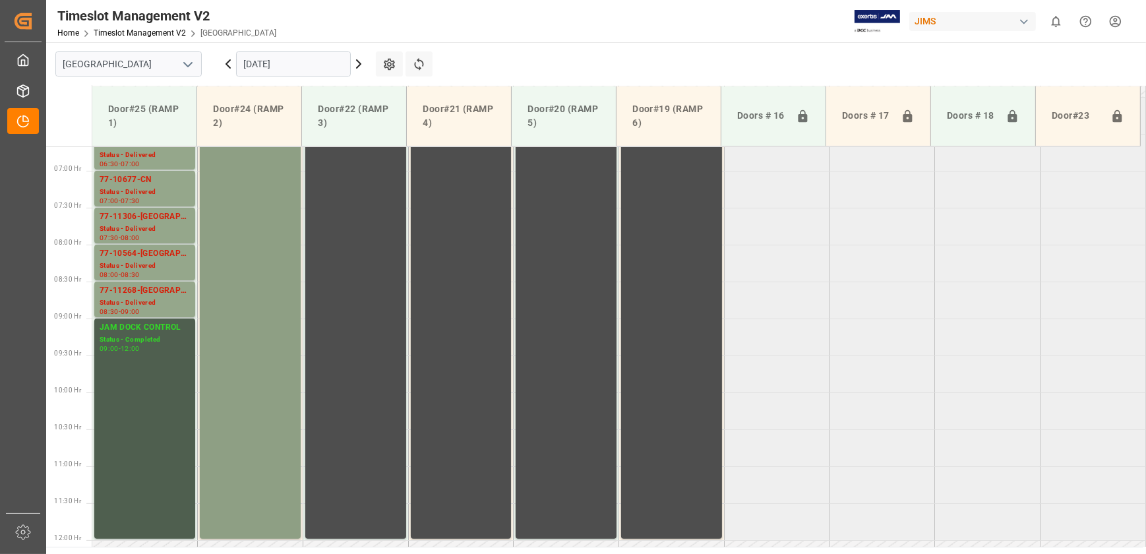
scroll to position [393, 0]
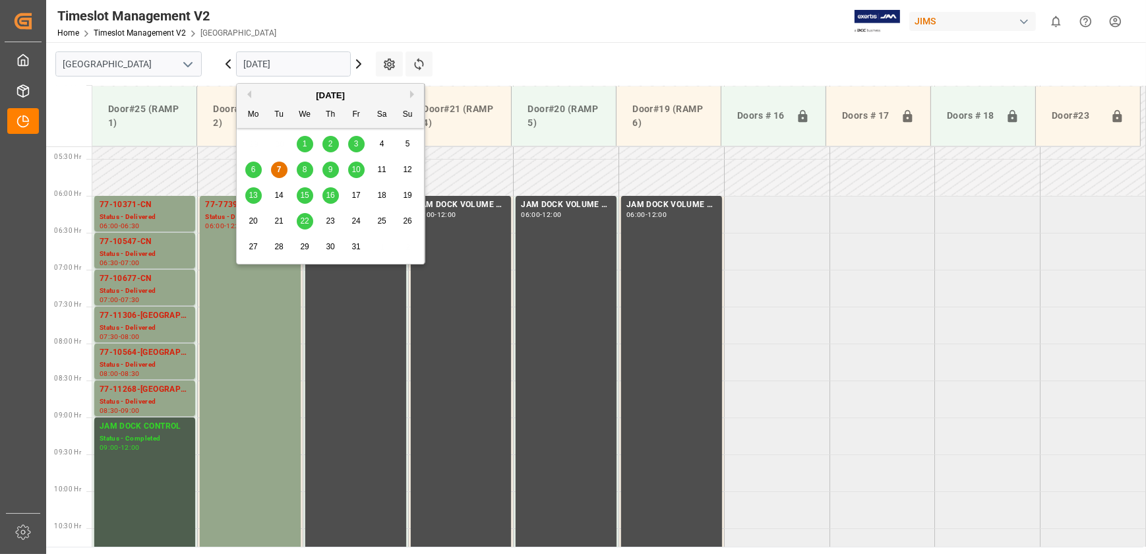
click at [277, 70] on input "[DATE]" at bounding box center [293, 63] width 115 height 25
click at [305, 170] on span "8" at bounding box center [305, 169] width 5 height 9
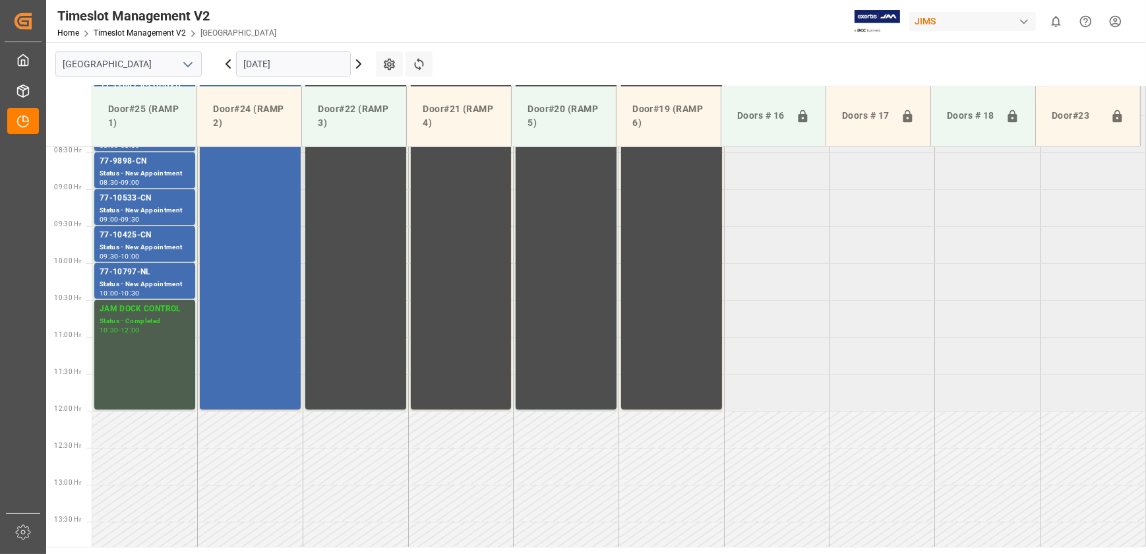
scroll to position [452, 0]
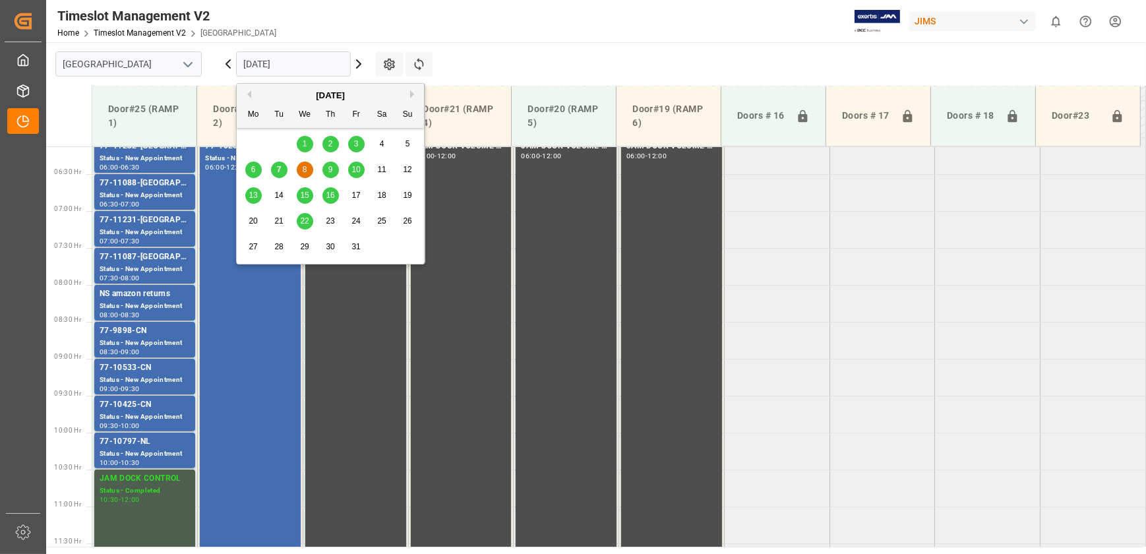
click at [280, 65] on input "[DATE]" at bounding box center [293, 63] width 115 height 25
click at [324, 170] on div "9" at bounding box center [330, 170] width 16 height 16
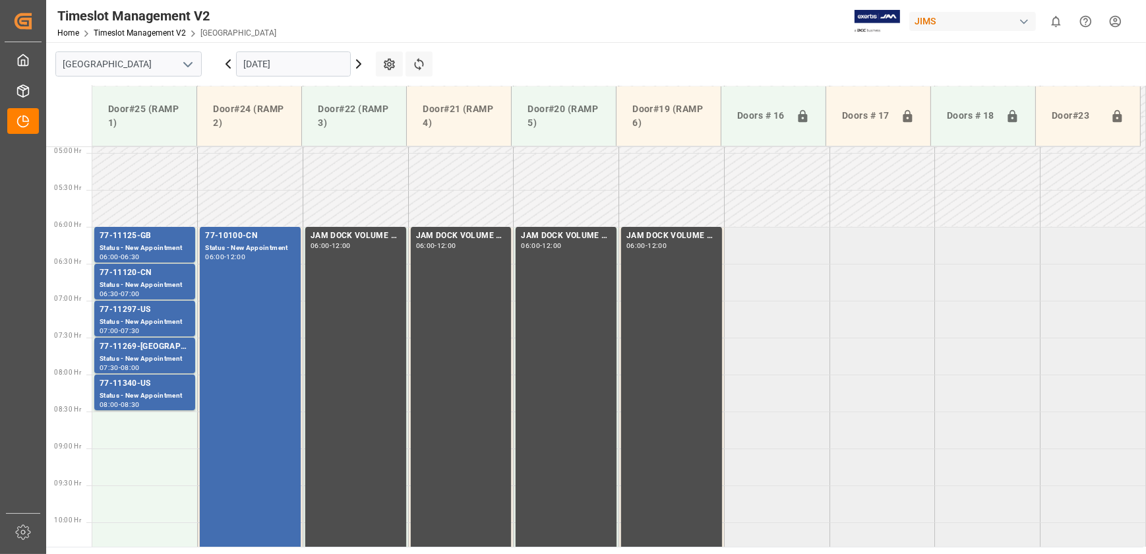
scroll to position [363, 0]
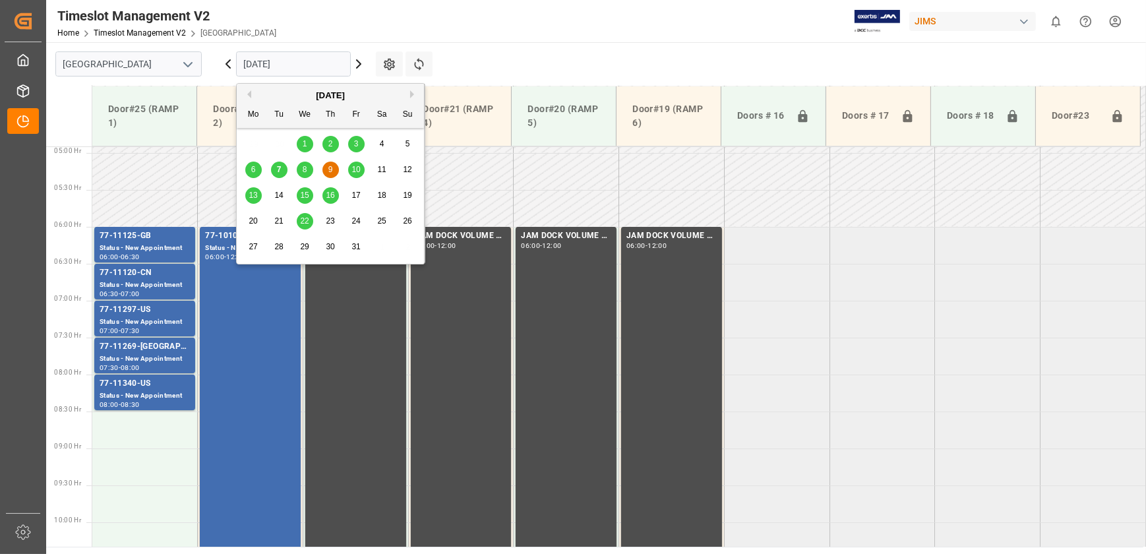
click at [283, 59] on input "[DATE]" at bounding box center [293, 63] width 115 height 25
click at [355, 169] on span "10" at bounding box center [355, 169] width 9 height 9
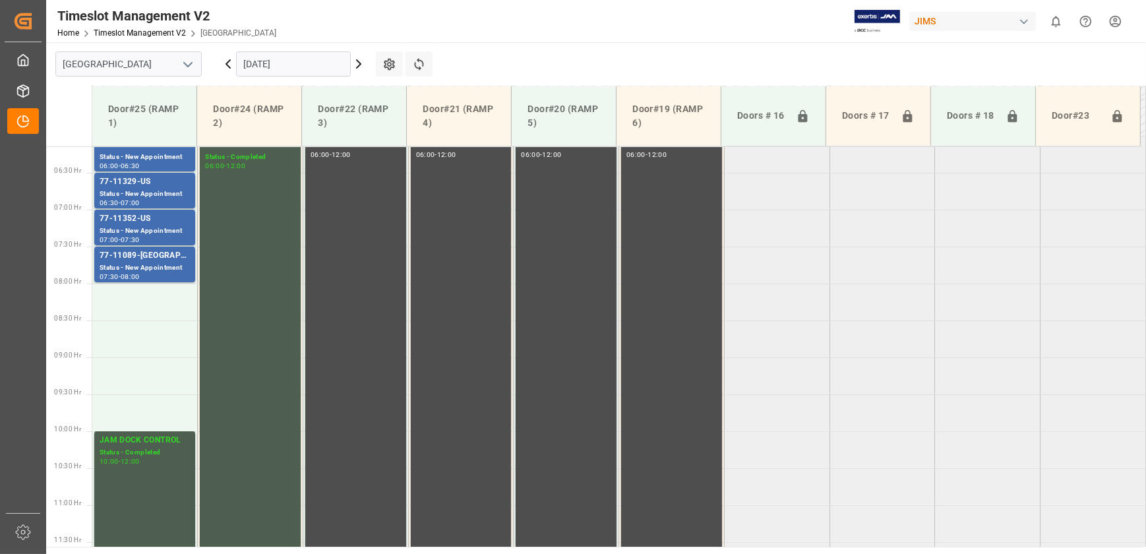
scroll to position [453, 0]
